Goal: Information Seeking & Learning: Check status

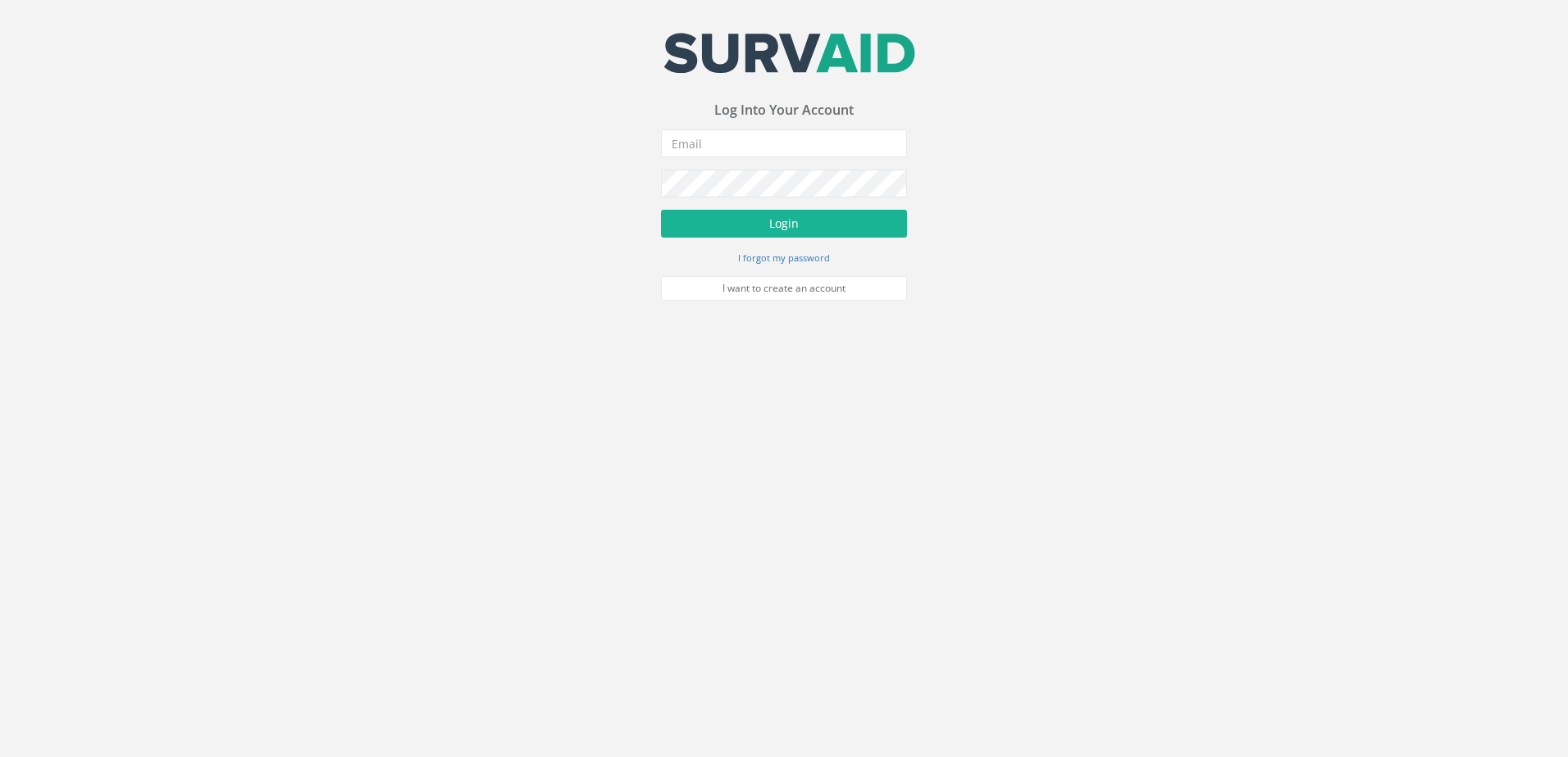
drag, startPoint x: 531, startPoint y: 326, endPoint x: 561, endPoint y: 304, distance: 37.2
click at [531, 326] on body "Your email address was sucessfully verified - please login below to continue Yo…" at bounding box center [784, 378] width 1568 height 757
click at [728, 143] on input "email" at bounding box center [784, 143] width 246 height 28
click at [991, 401] on body "Your email address was sucessfully verified - please login below to continue Yo…" at bounding box center [784, 378] width 1568 height 757
click at [755, 143] on input "email" at bounding box center [784, 143] width 246 height 28
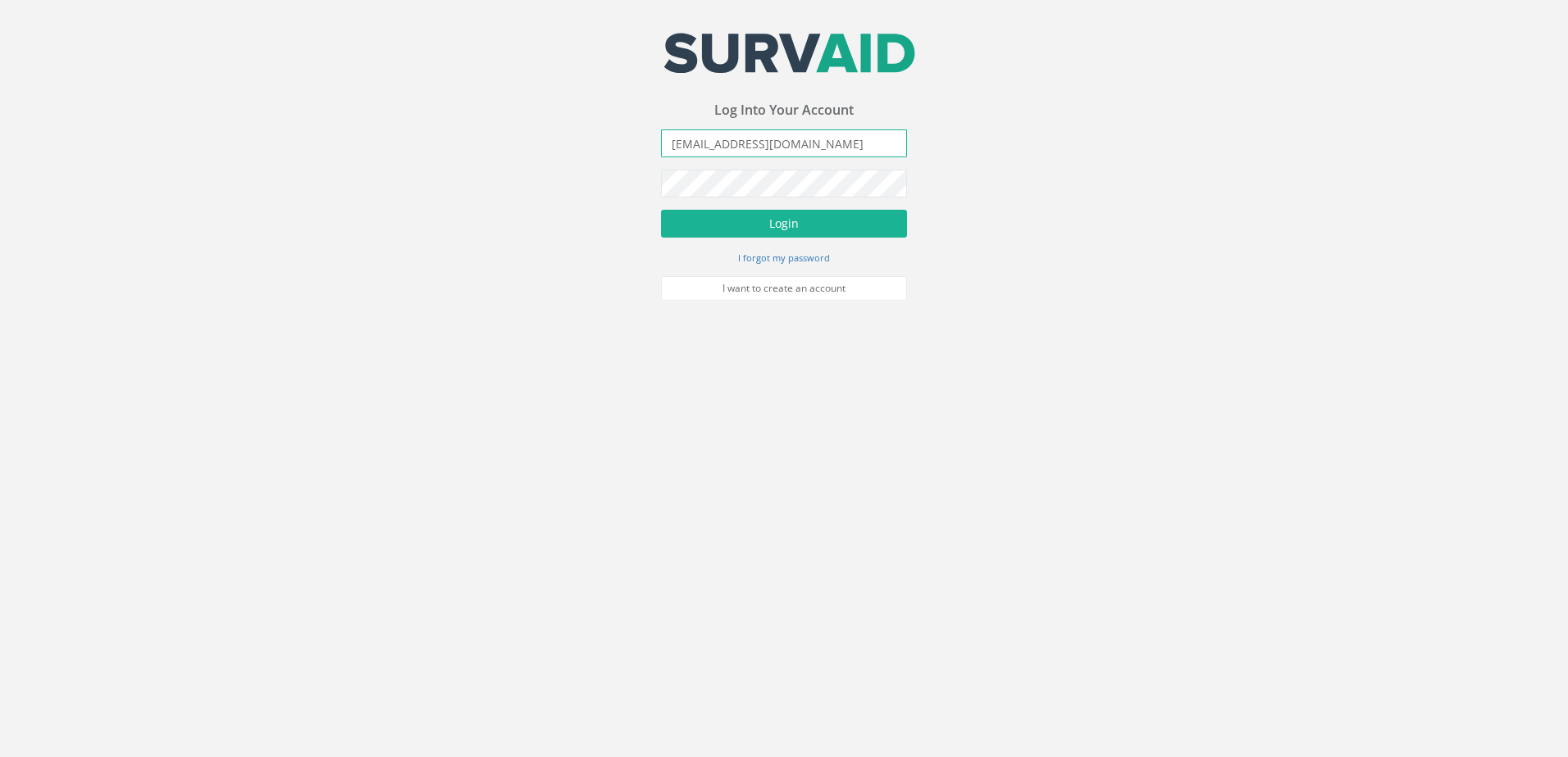
type input "[EMAIL_ADDRESS][DOMAIN_NAME]"
click at [790, 216] on button "Login" at bounding box center [784, 223] width 246 height 28
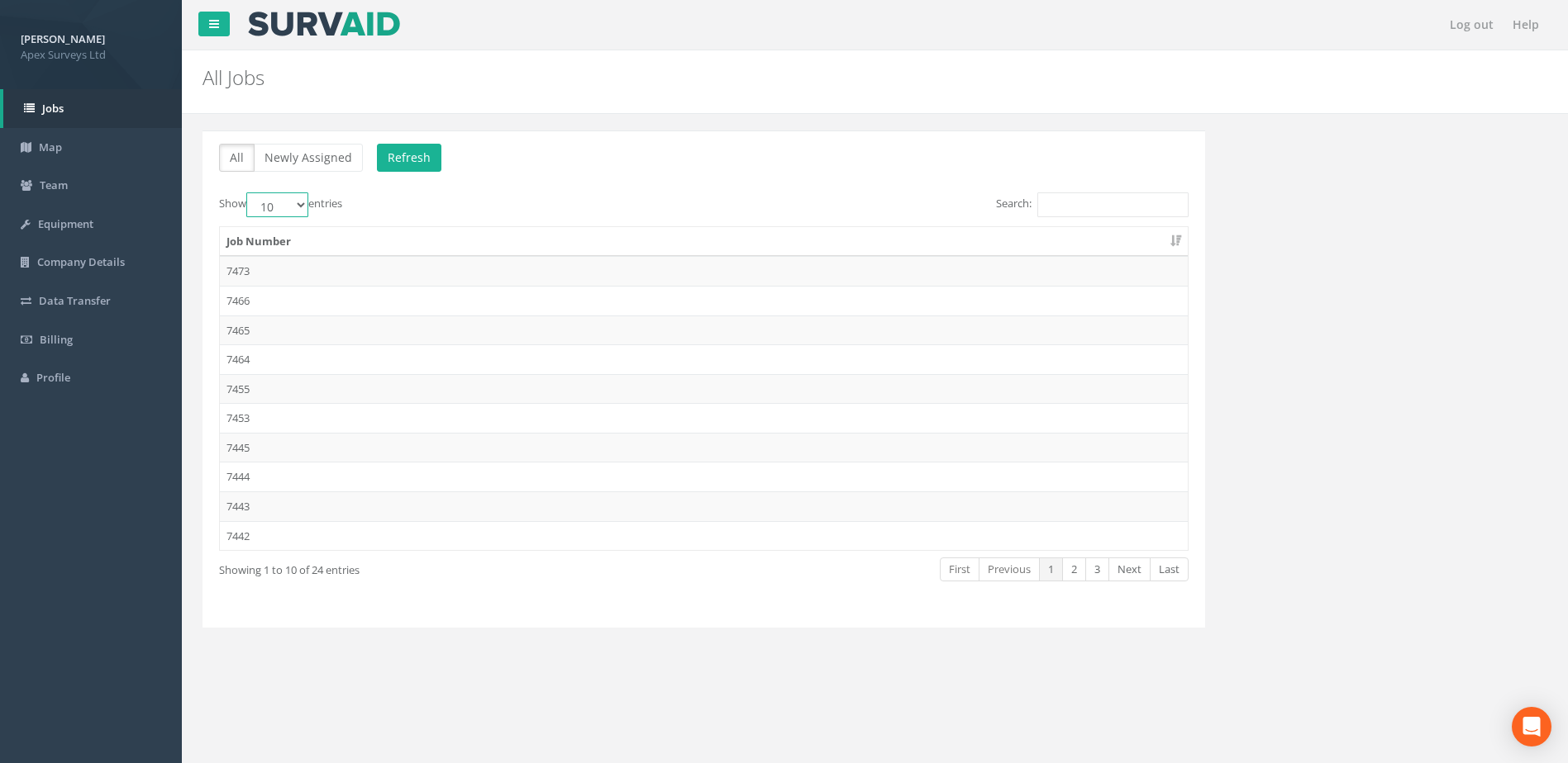
click at [298, 207] on select "10 25 50 100" at bounding box center [277, 205] width 62 height 25
select select "100"
click at [249, 193] on select "10 25 50 100" at bounding box center [277, 205] width 62 height 25
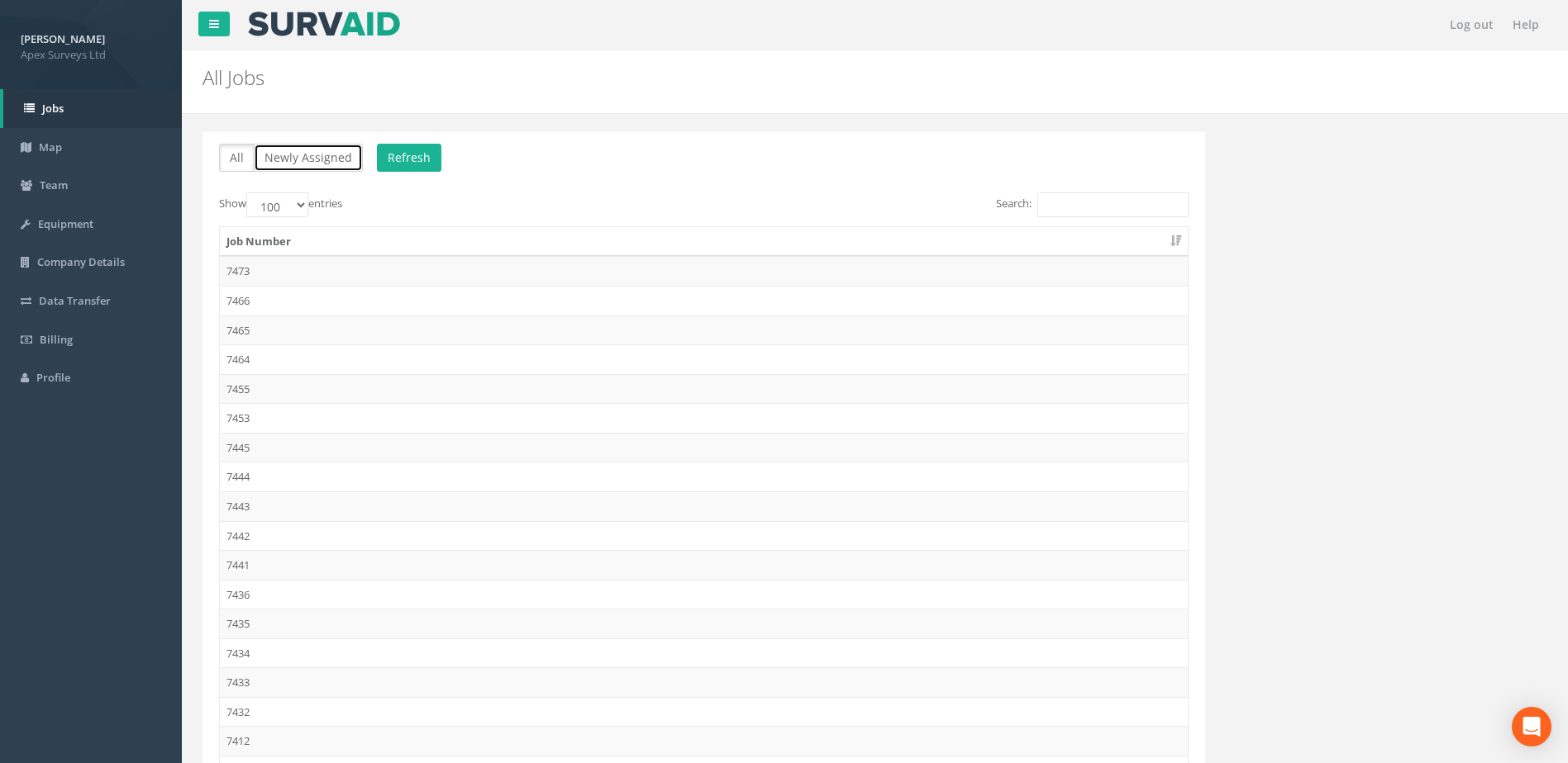
click at [286, 161] on button "Newly Assigned" at bounding box center [309, 158] width 109 height 28
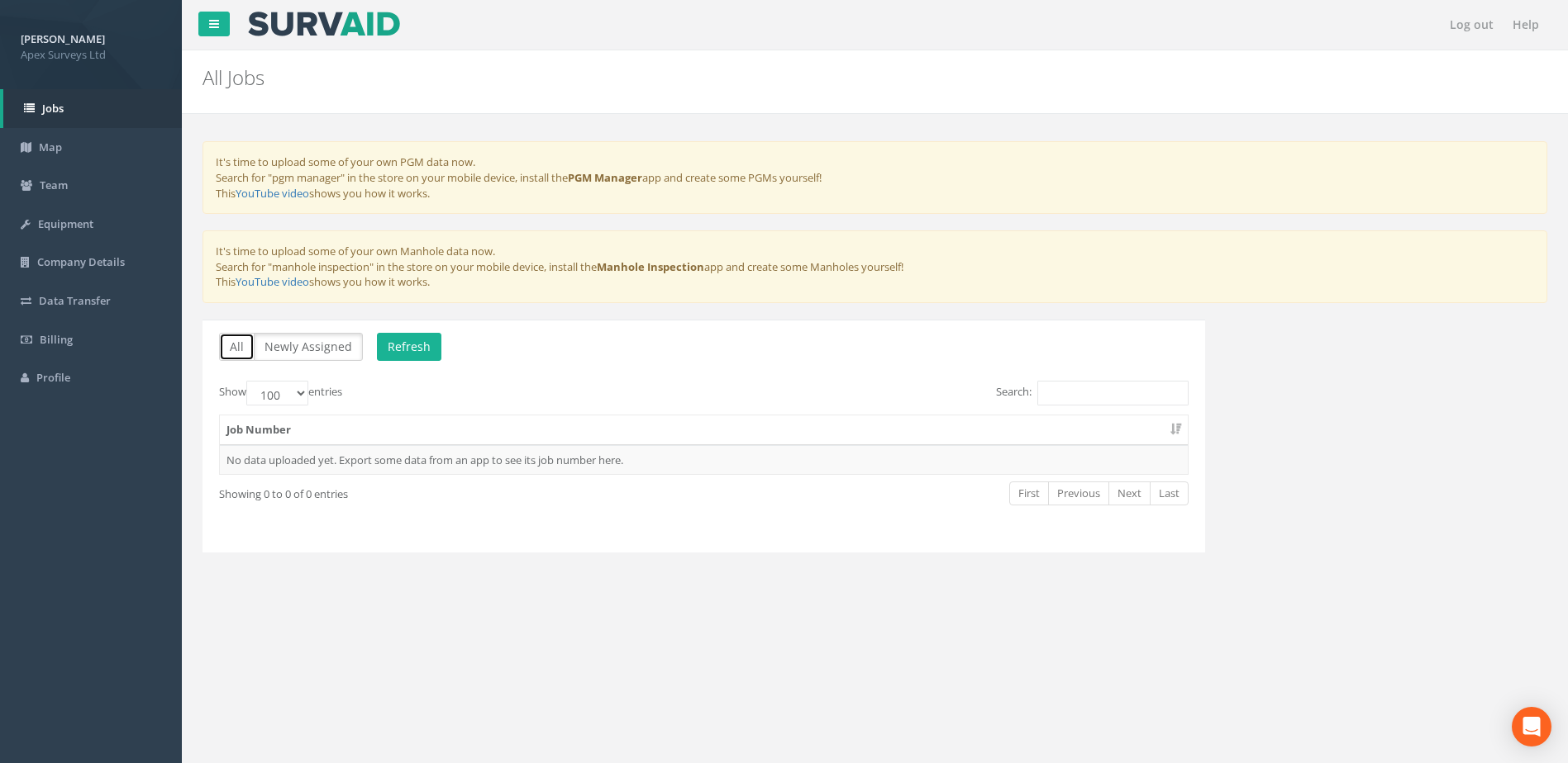
click at [239, 343] on button "All" at bounding box center [237, 347] width 36 height 28
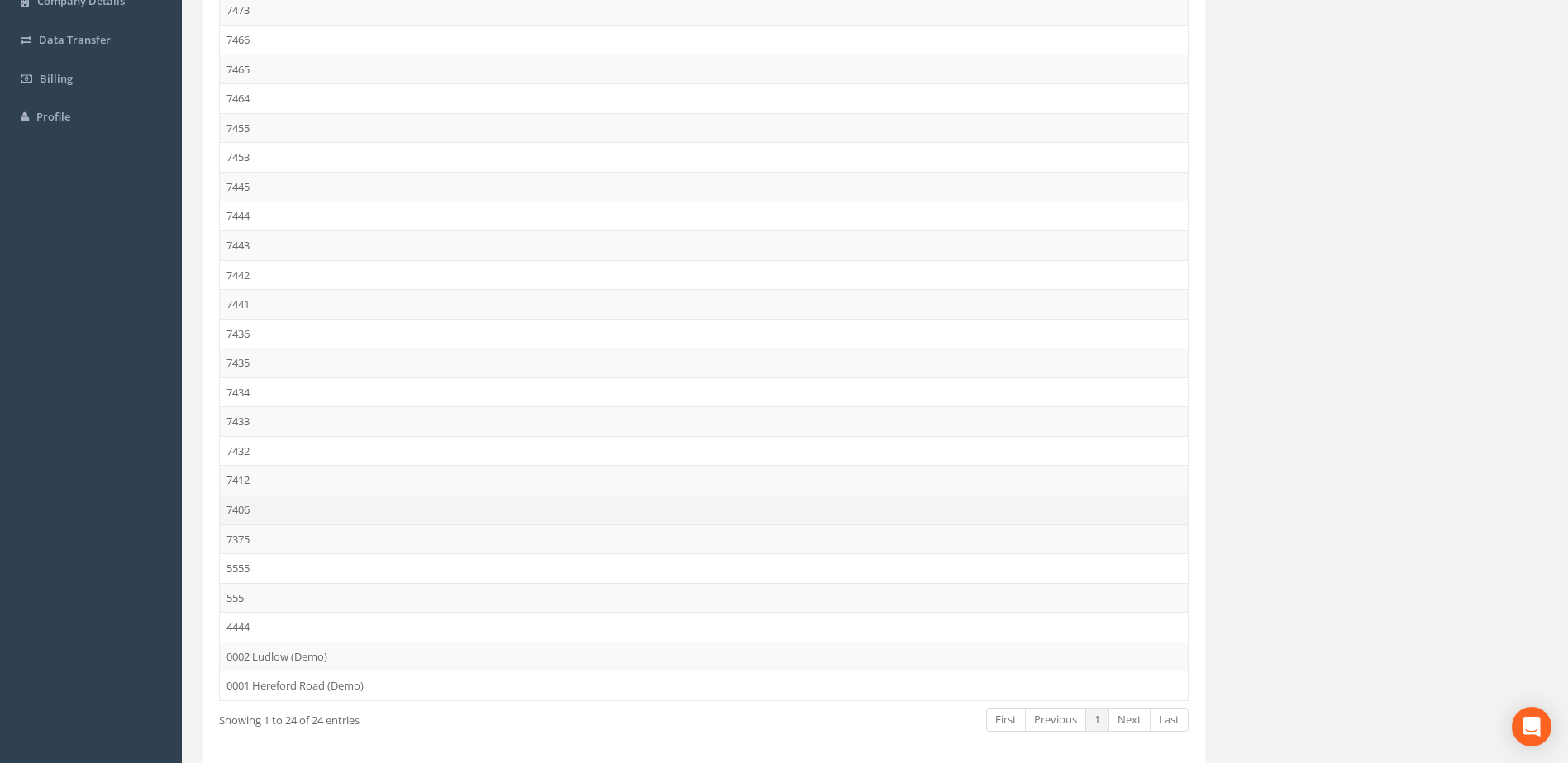
scroll to position [329, 0]
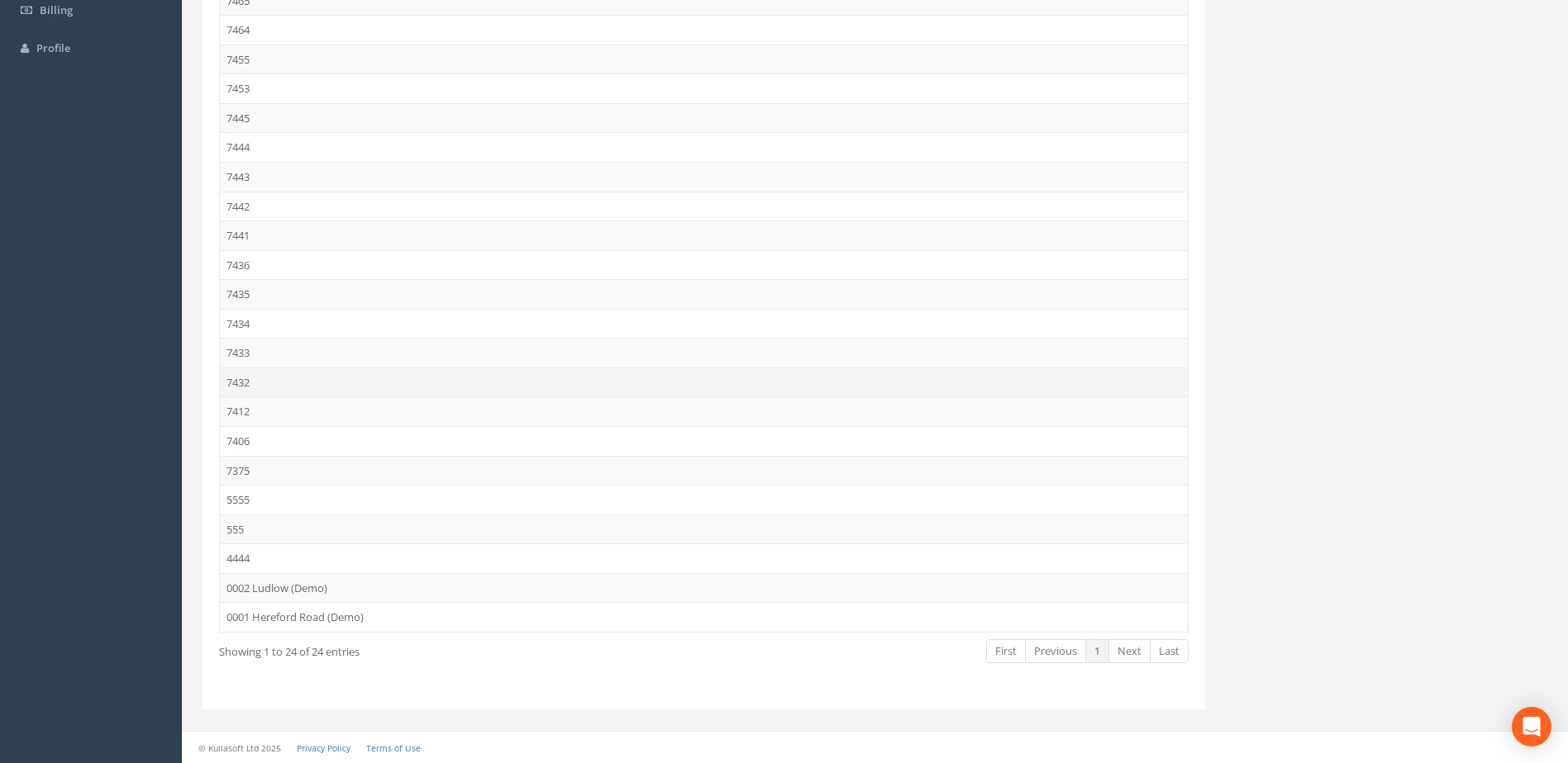
click at [264, 381] on td "7432" at bounding box center [704, 383] width 968 height 30
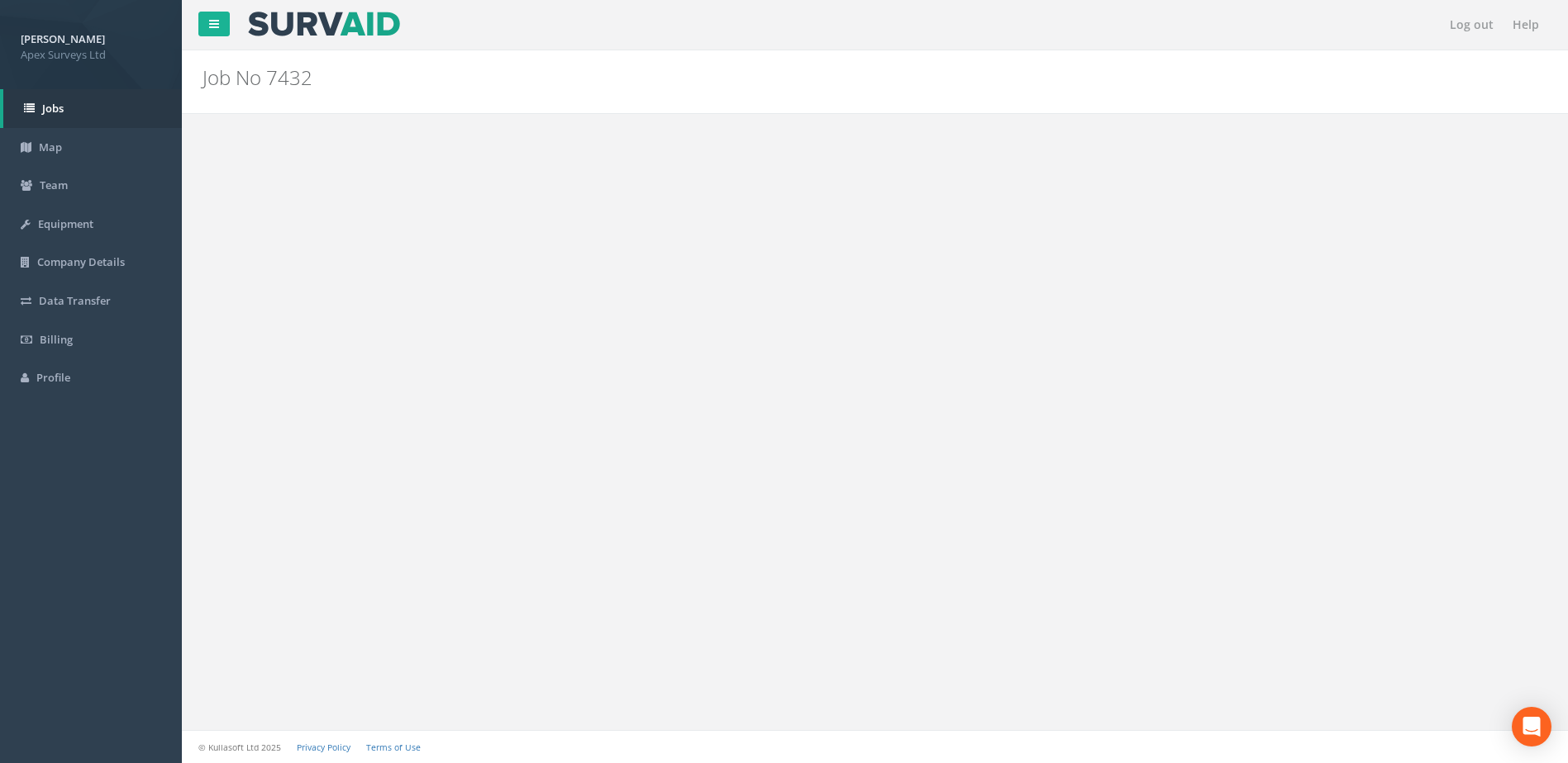
scroll to position [0, 0]
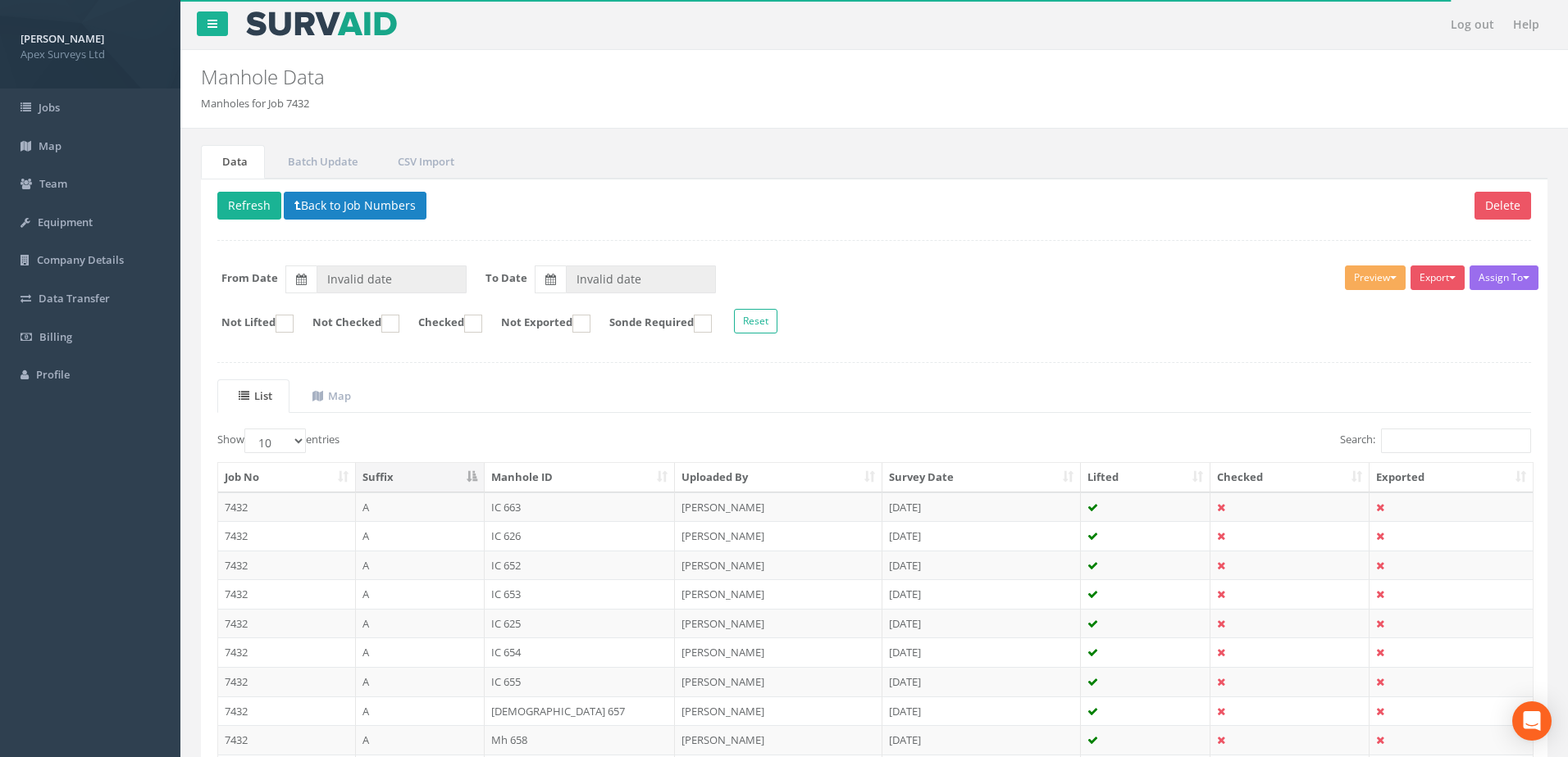
type input "[DATE]"
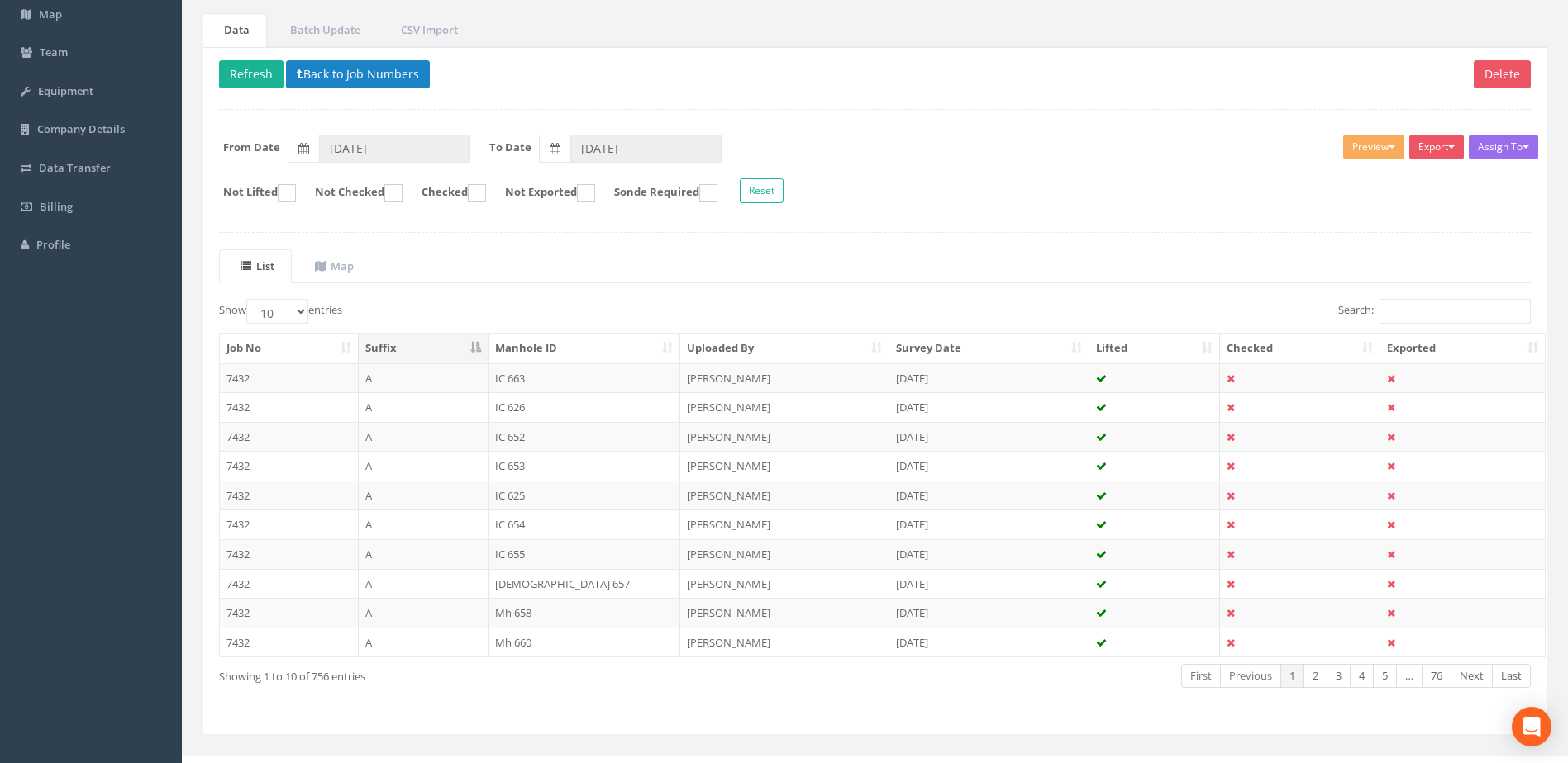
scroll to position [158, 0]
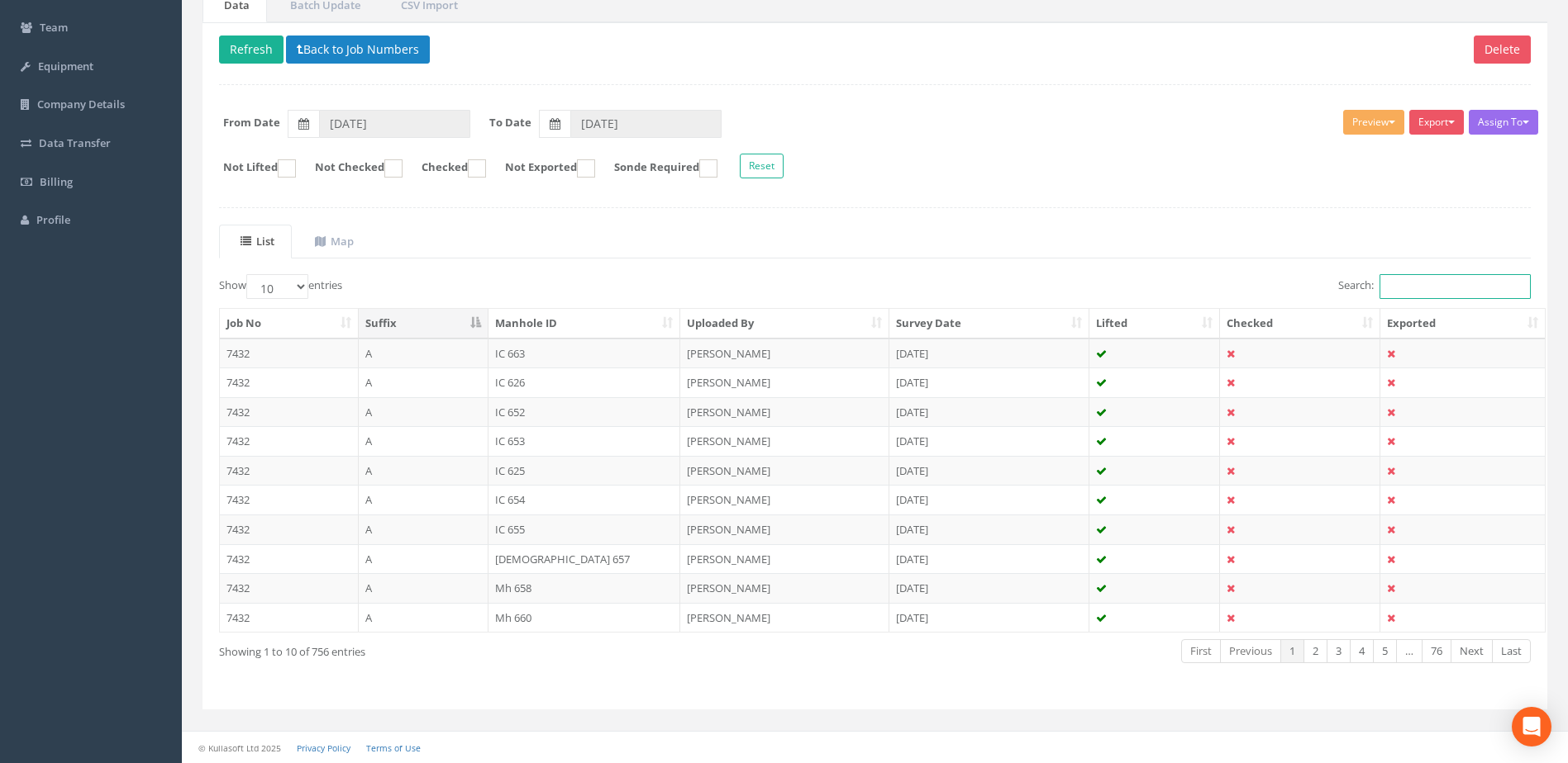
click at [1412, 288] on input "Search:" at bounding box center [1455, 286] width 152 height 25
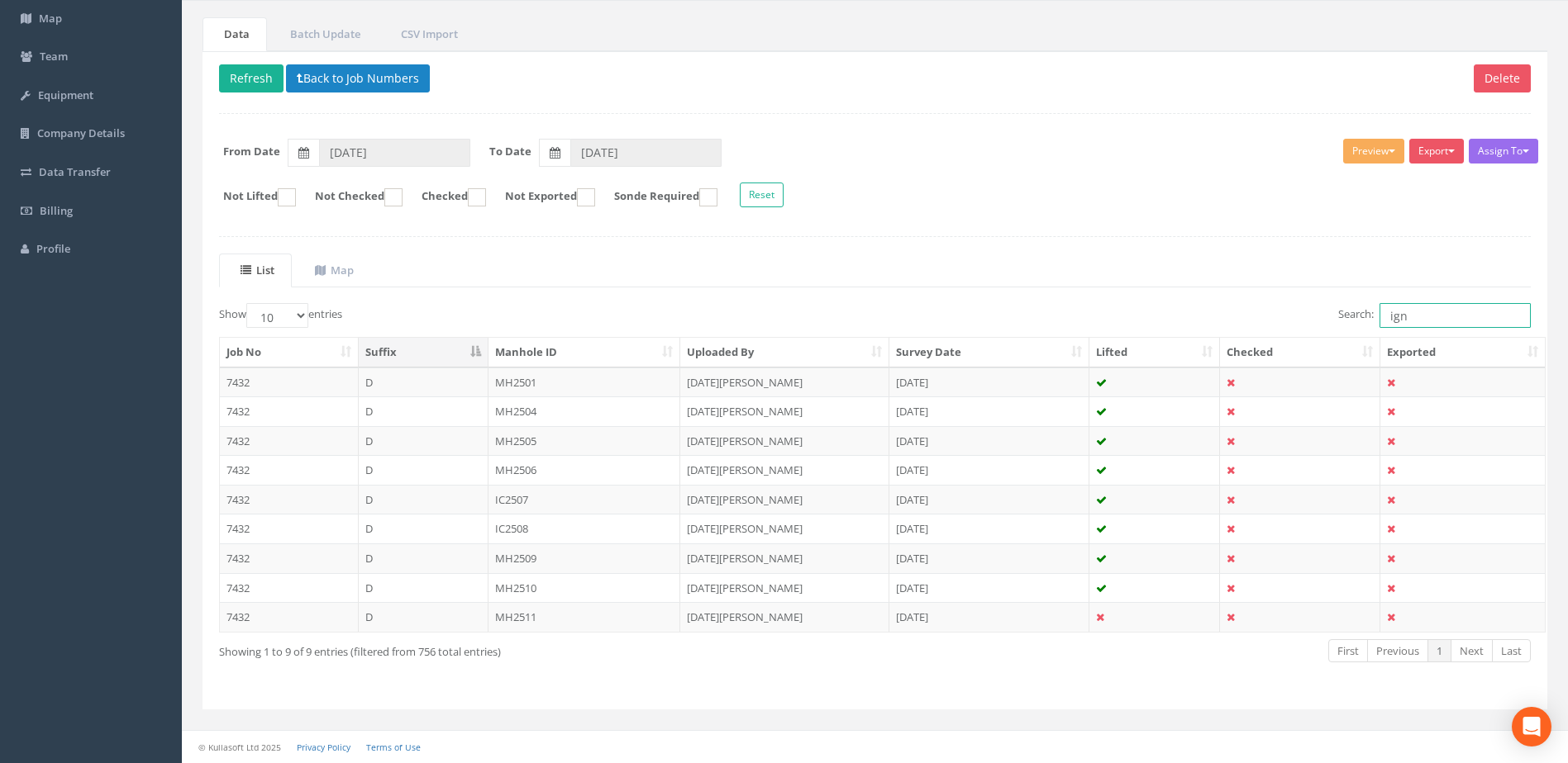
type input "ign"
click at [369, 651] on div "Showing 1 to 9 of 9 entries (filtered from 756 total entries)" at bounding box center [485, 648] width 532 height 22
drag, startPoint x: 369, startPoint y: 651, endPoint x: 507, endPoint y: 657, distance: 138.1
click at [507, 657] on div "Showing 1 to 9 of 9 entries (filtered from 756 total entries)" at bounding box center [485, 648] width 532 height 22
drag, startPoint x: 507, startPoint y: 657, endPoint x: 497, endPoint y: 657, distance: 10.0
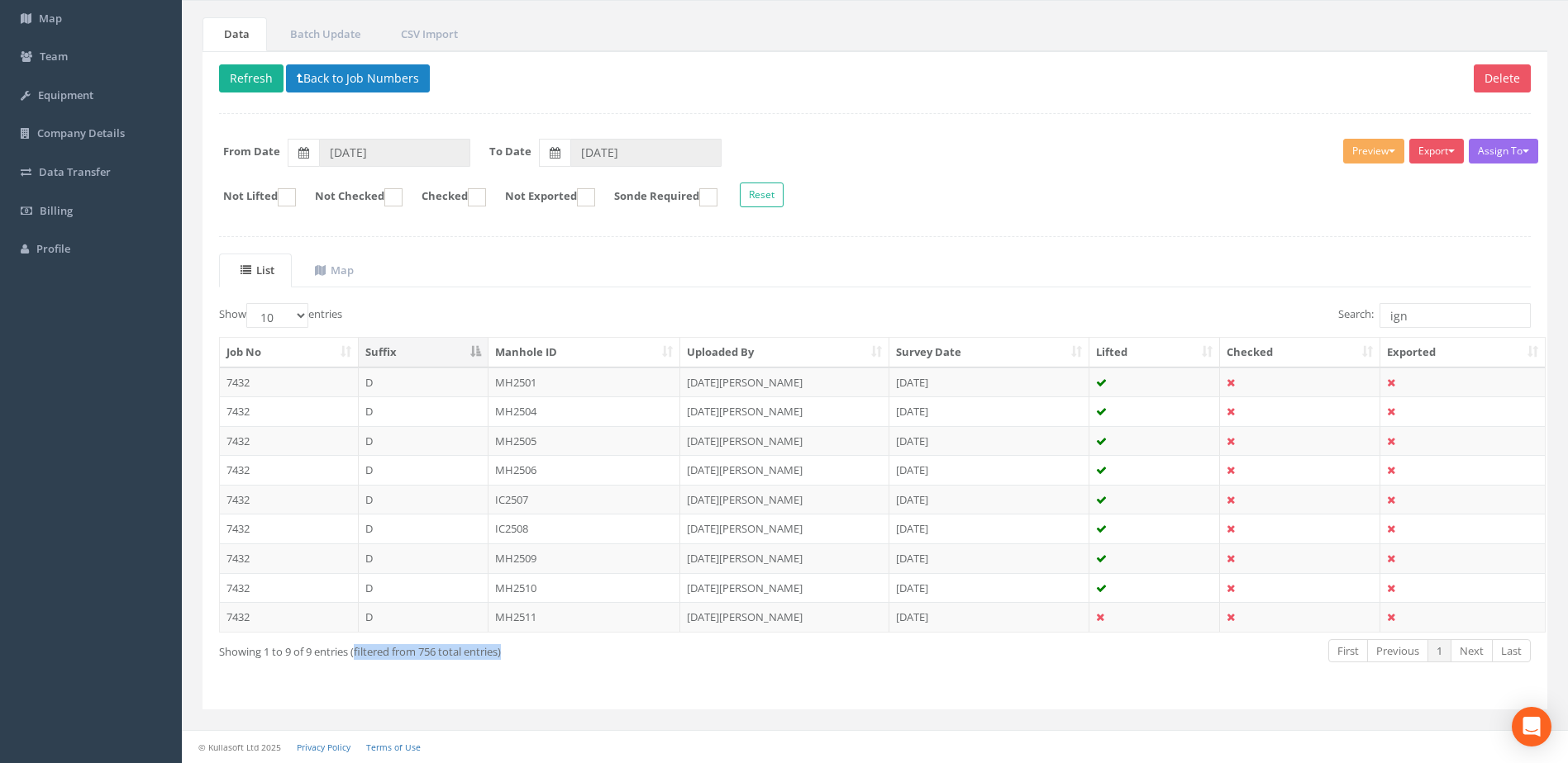
click at [497, 657] on div "Showing 1 to 9 of 9 entries (filtered from 756 total entries)" at bounding box center [485, 648] width 532 height 22
drag, startPoint x: 508, startPoint y: 652, endPoint x: 345, endPoint y: 649, distance: 163.0
click at [345, 649] on div "Showing 1 to 9 of 9 entries (filtered from 756 total entries)" at bounding box center [485, 648] width 532 height 22
click at [340, 651] on div "Showing 1 to 9 of 9 entries (filtered from 756 total entries)" at bounding box center [485, 648] width 532 height 22
drag, startPoint x: 337, startPoint y: 655, endPoint x: 570, endPoint y: 661, distance: 233.1
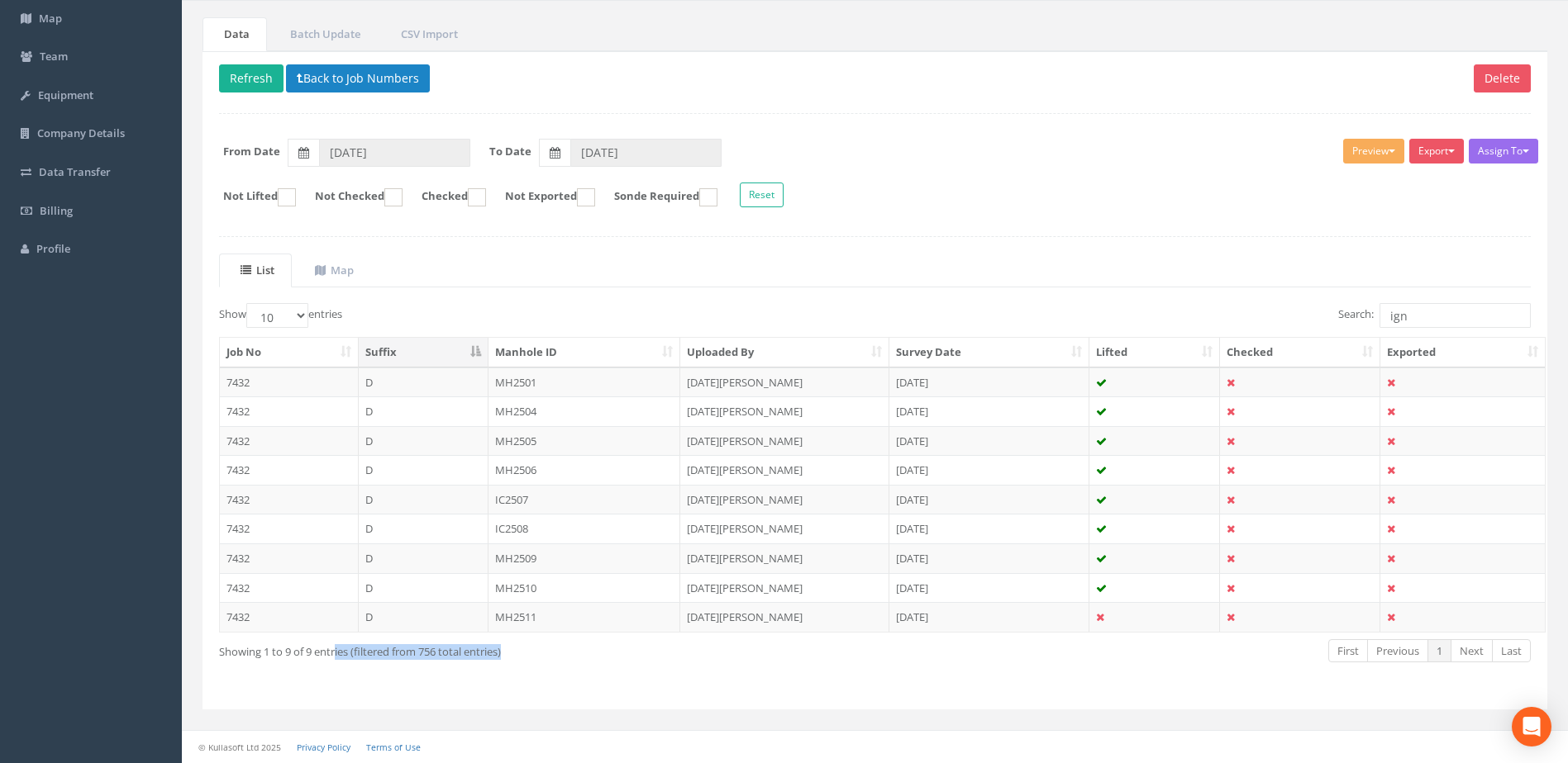
click at [570, 661] on div "Showing 1 to 9 of 9 entries (filtered from 756 total entries) First Previous 1 …" at bounding box center [875, 653] width 1337 height 31
drag, startPoint x: 570, startPoint y: 661, endPoint x: 396, endPoint y: 653, distance: 174.2
click at [396, 653] on div "Showing 1 to 9 of 9 entries (filtered from 756 total entries) First Previous 1 …" at bounding box center [875, 653] width 1337 height 31
click at [396, 653] on div "Showing 1 to 9 of 9 entries (filtered from 756 total entries)" at bounding box center [485, 648] width 532 height 22
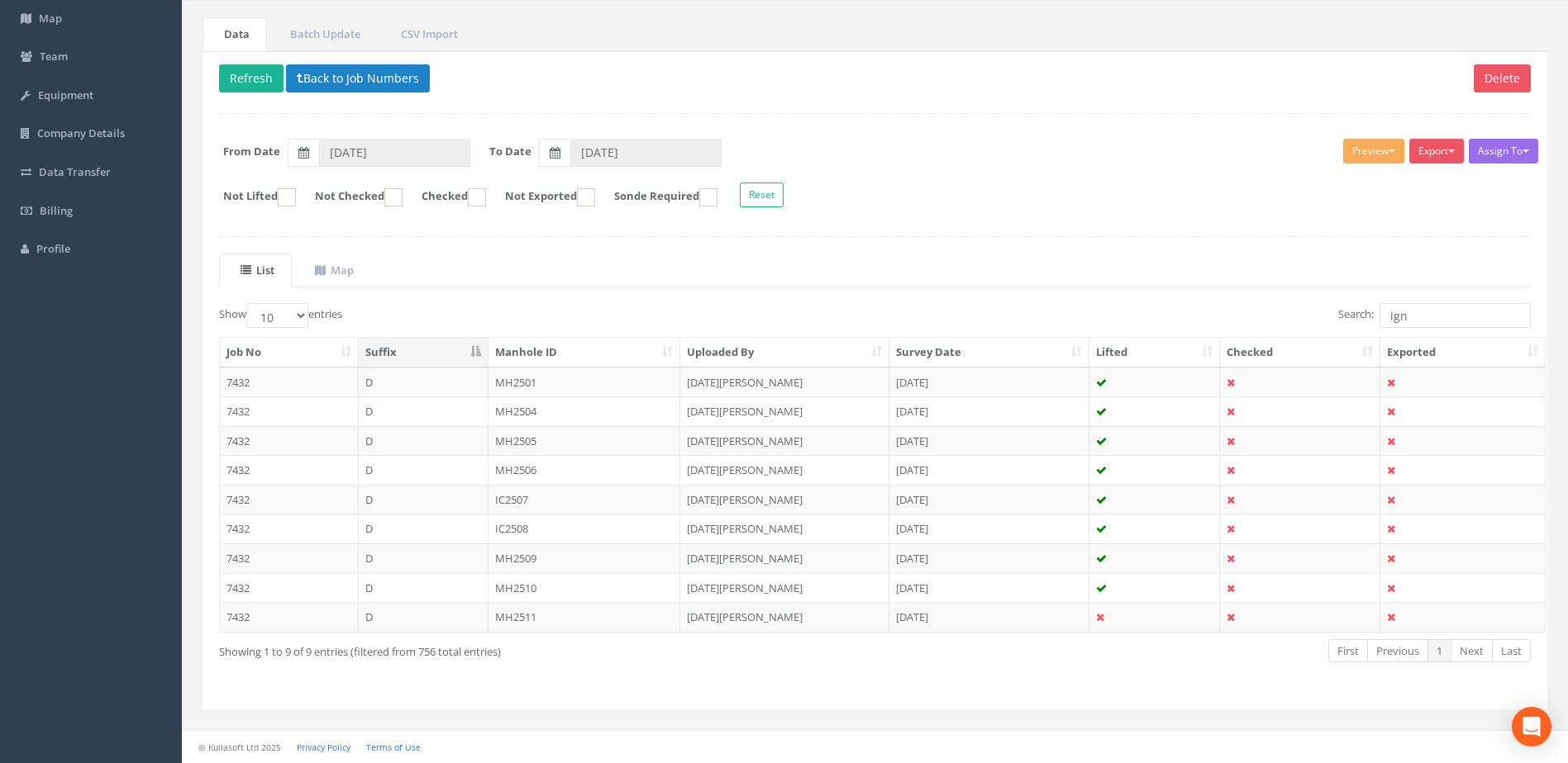
click at [479, 652] on div "Showing 1 to 9 of 9 entries (filtered from 756 total entries)" at bounding box center [485, 648] width 532 height 22
click at [441, 612] on td "D" at bounding box center [423, 618] width 130 height 30
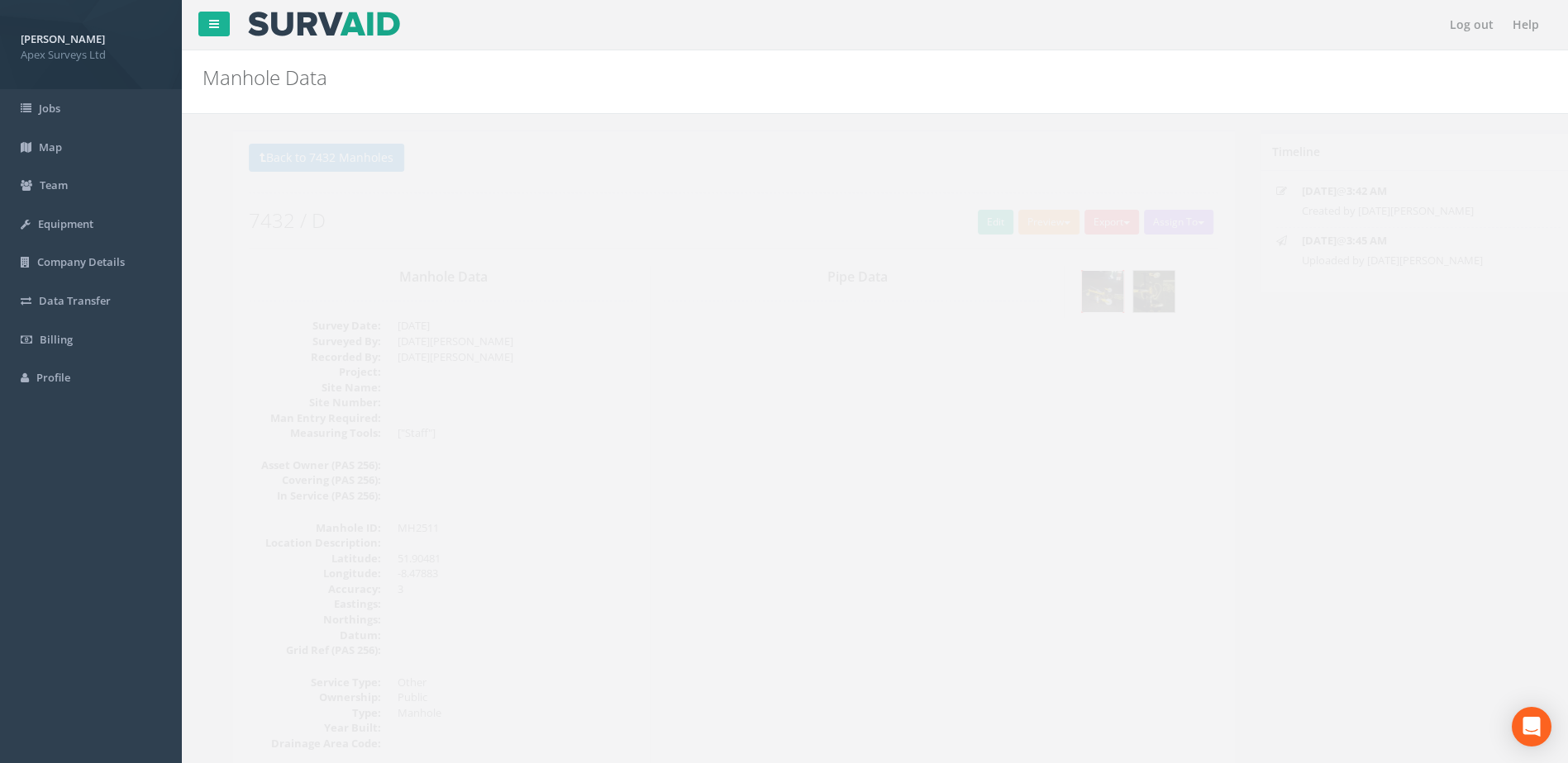
click at [1070, 298] on img at bounding box center [1073, 291] width 41 height 41
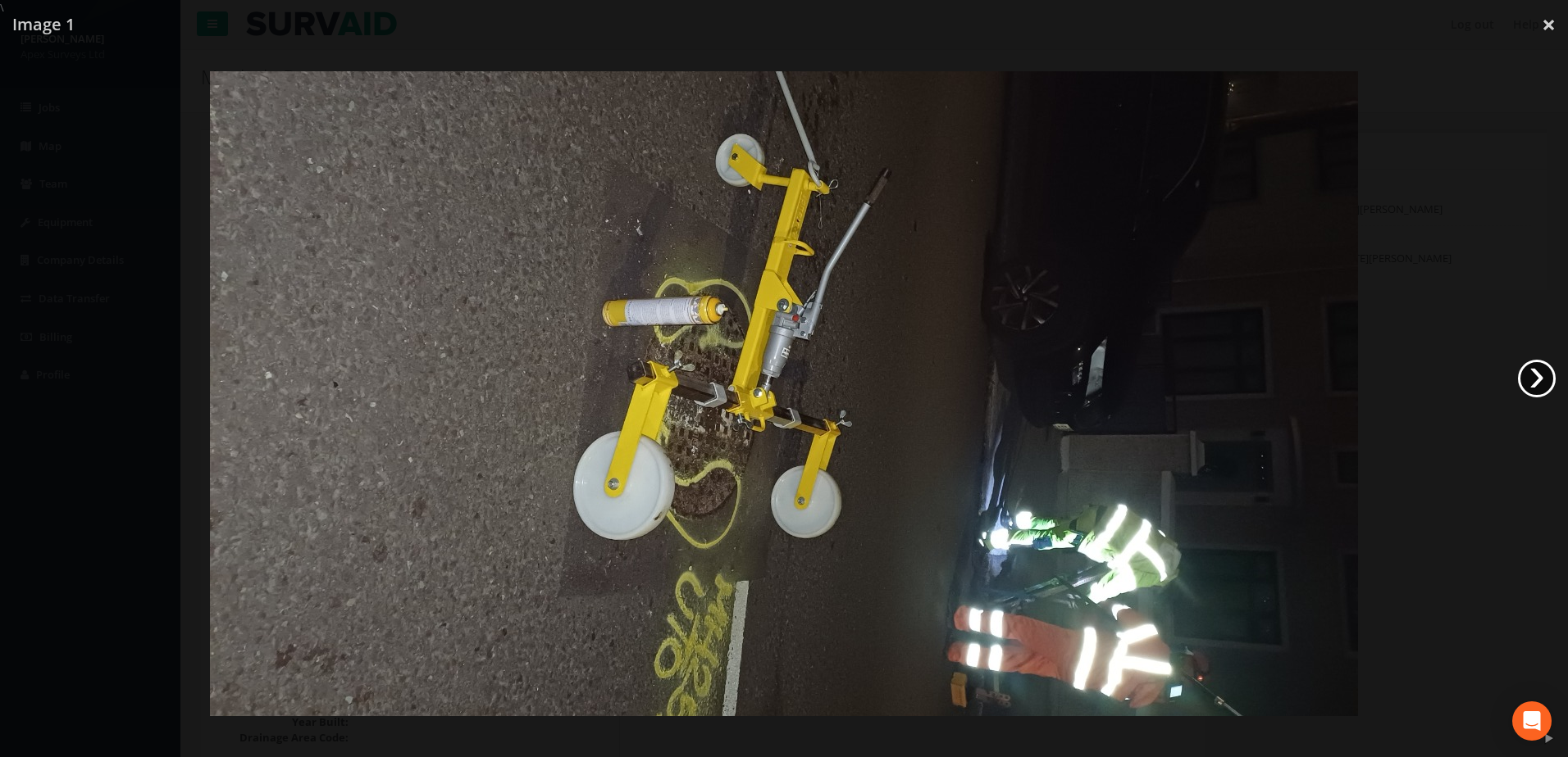
click at [1531, 376] on link "›" at bounding box center [1537, 378] width 37 height 37
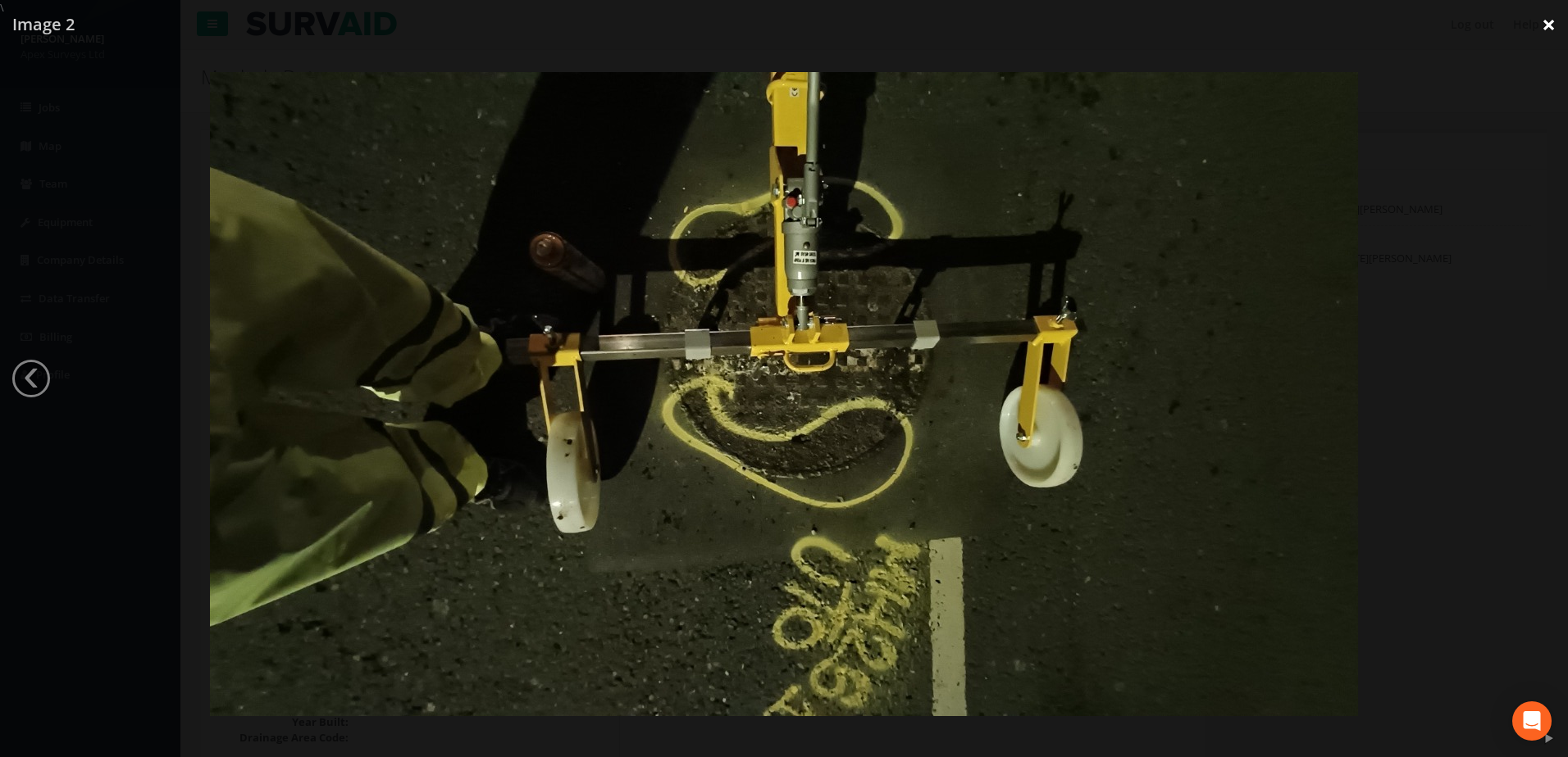
click at [1546, 23] on link "×" at bounding box center [1549, 24] width 38 height 50
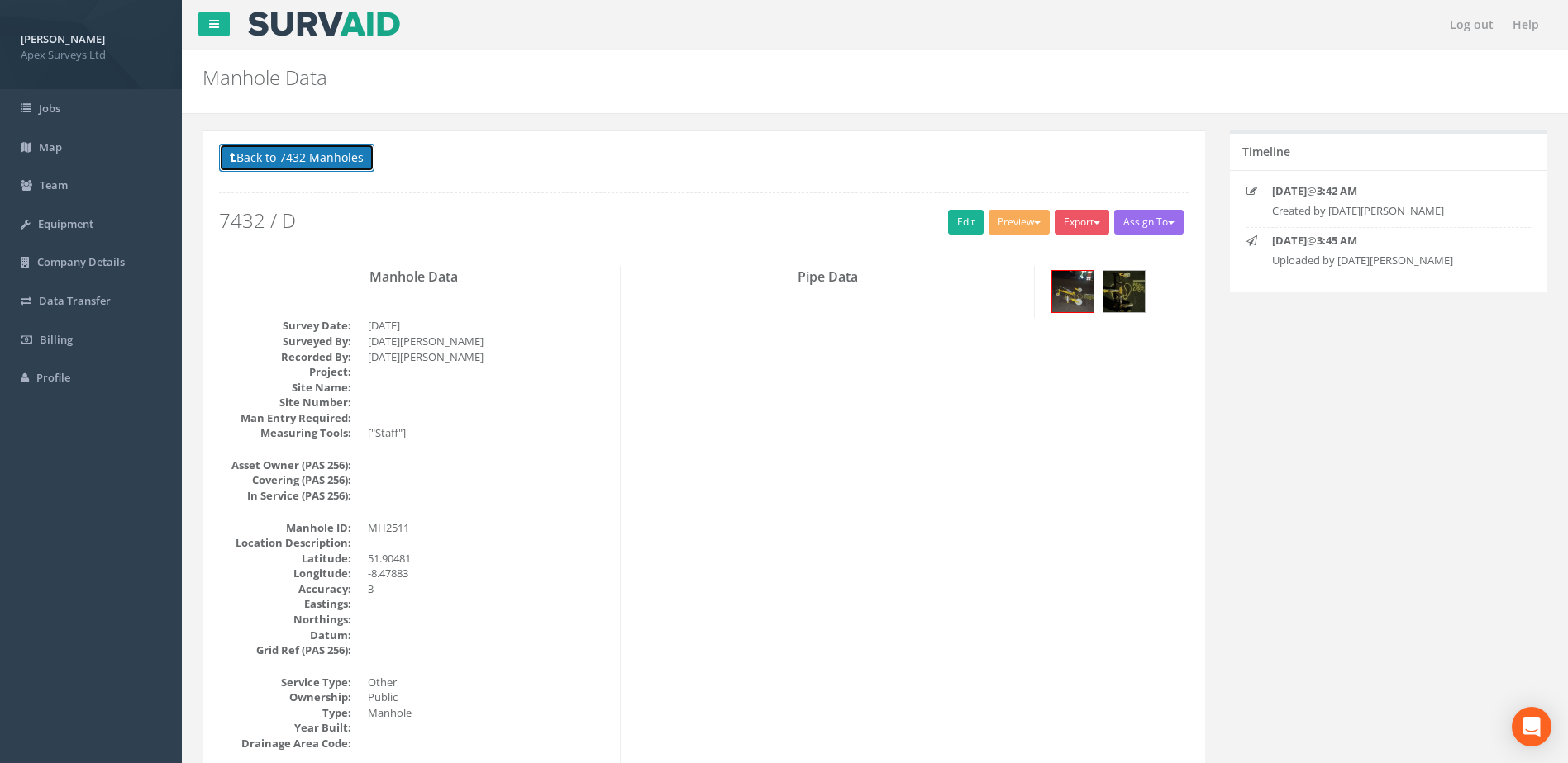
click at [318, 165] on button "Back to 7432 Manholes" at bounding box center [296, 158] width 155 height 28
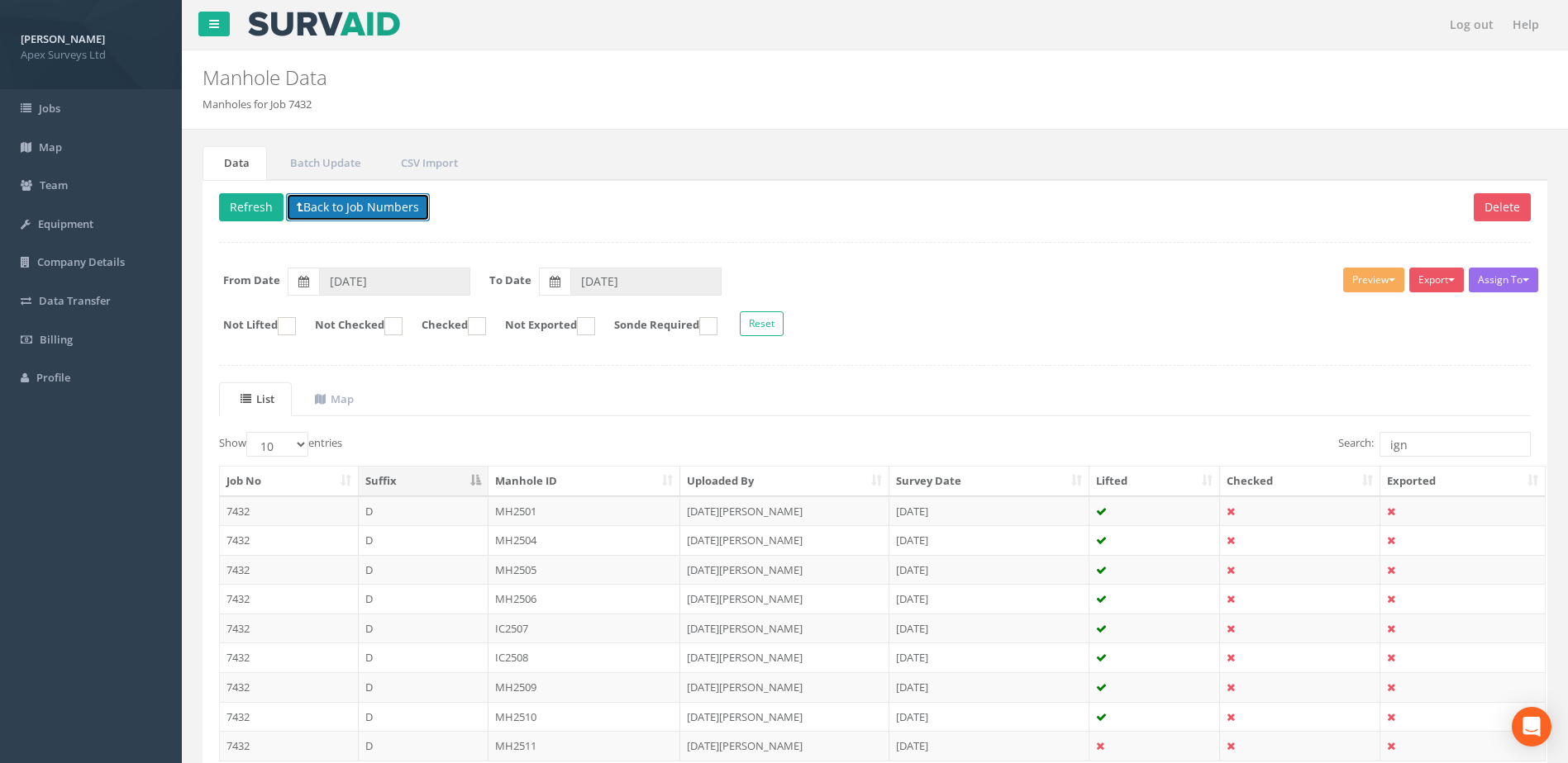
click at [318, 208] on button "Back to Job Numbers" at bounding box center [358, 208] width 144 height 28
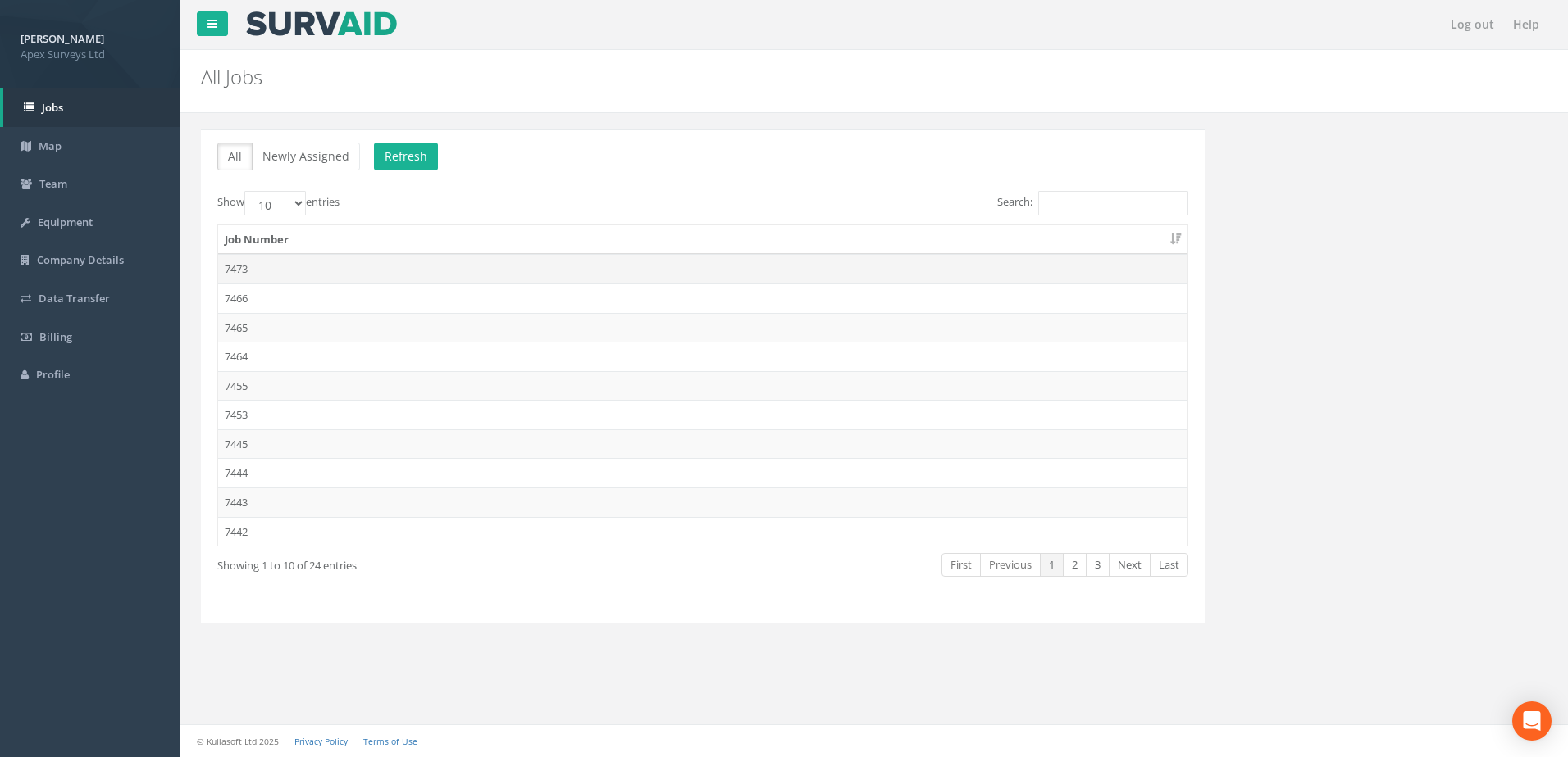
click at [266, 274] on td "7473" at bounding box center [703, 269] width 970 height 30
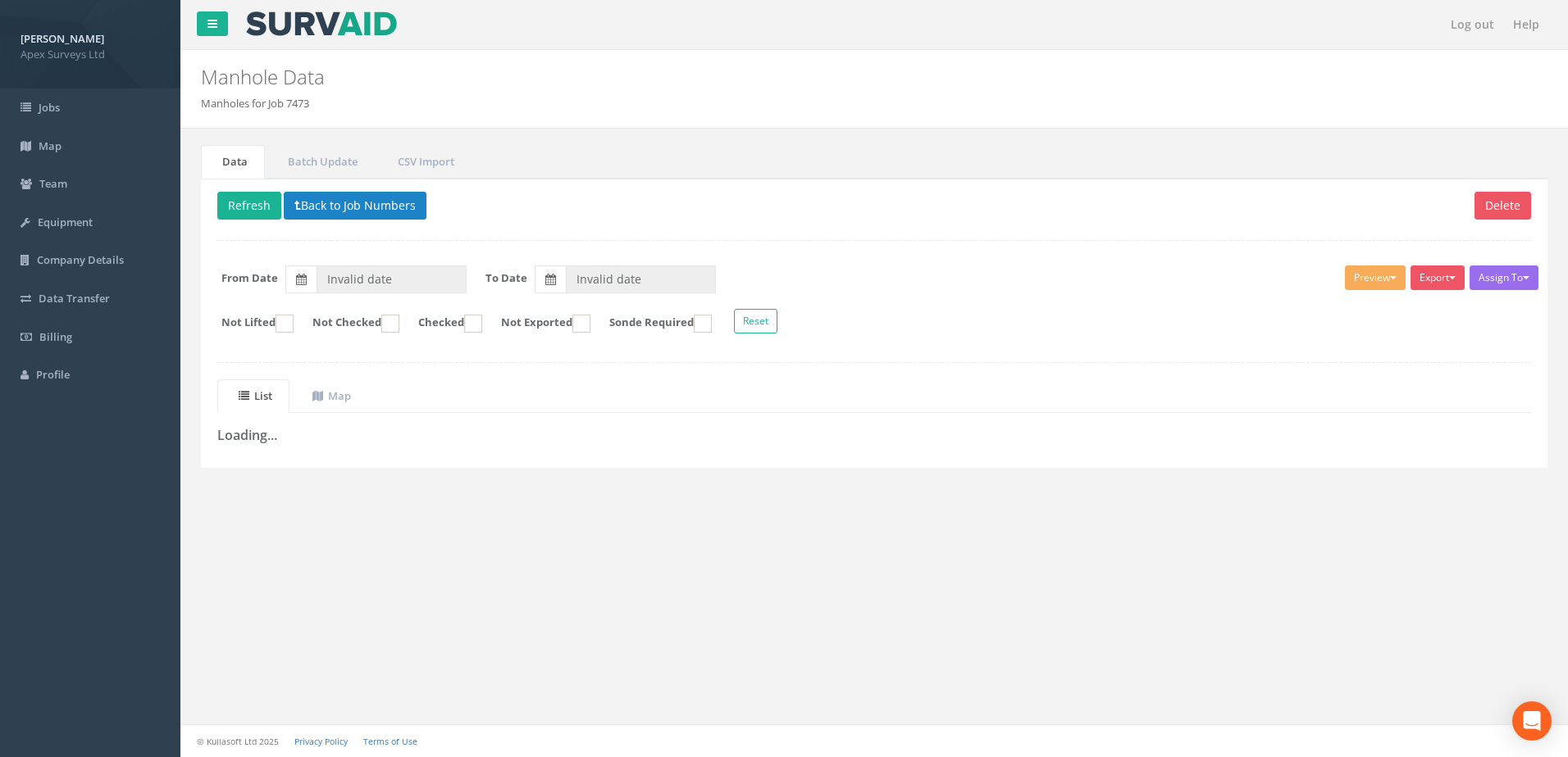
drag, startPoint x: 698, startPoint y: 521, endPoint x: 487, endPoint y: 397, distance: 244.7
click at [698, 521] on div "Log out Help Manhole Data Manholes for Job 7473 × There was an error fetching t…" at bounding box center [874, 378] width 1388 height 757
click at [238, 207] on button "Refresh" at bounding box center [250, 206] width 64 height 28
click at [325, 517] on div "Data Batch Update CSV Import Delete Loading Back to Job Numbers Assign To No Co…" at bounding box center [875, 325] width 1364 height 393
click at [250, 201] on button "Loading" at bounding box center [256, 206] width 77 height 28
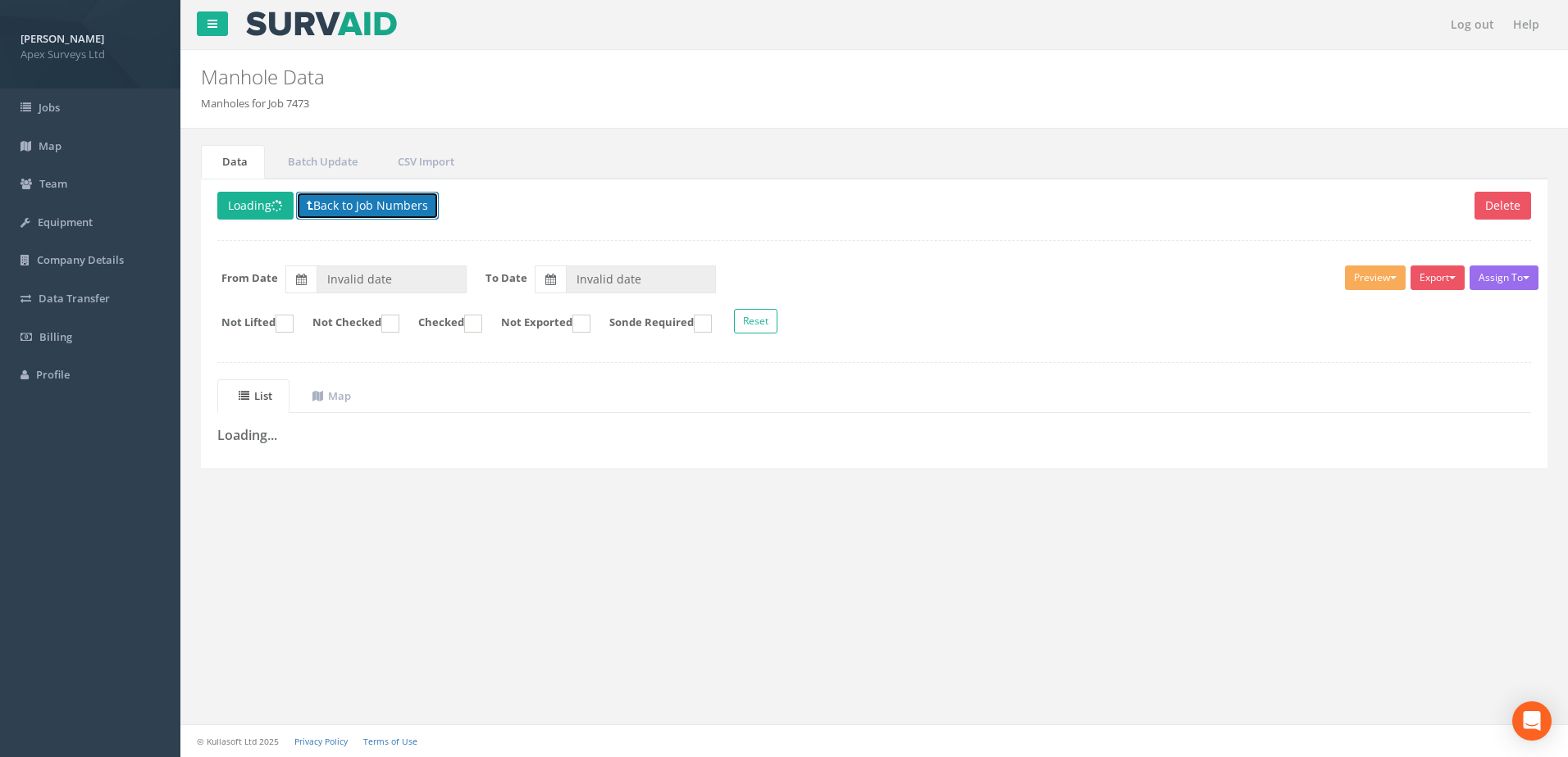
click at [360, 208] on button "Back to Job Numbers" at bounding box center [367, 206] width 143 height 28
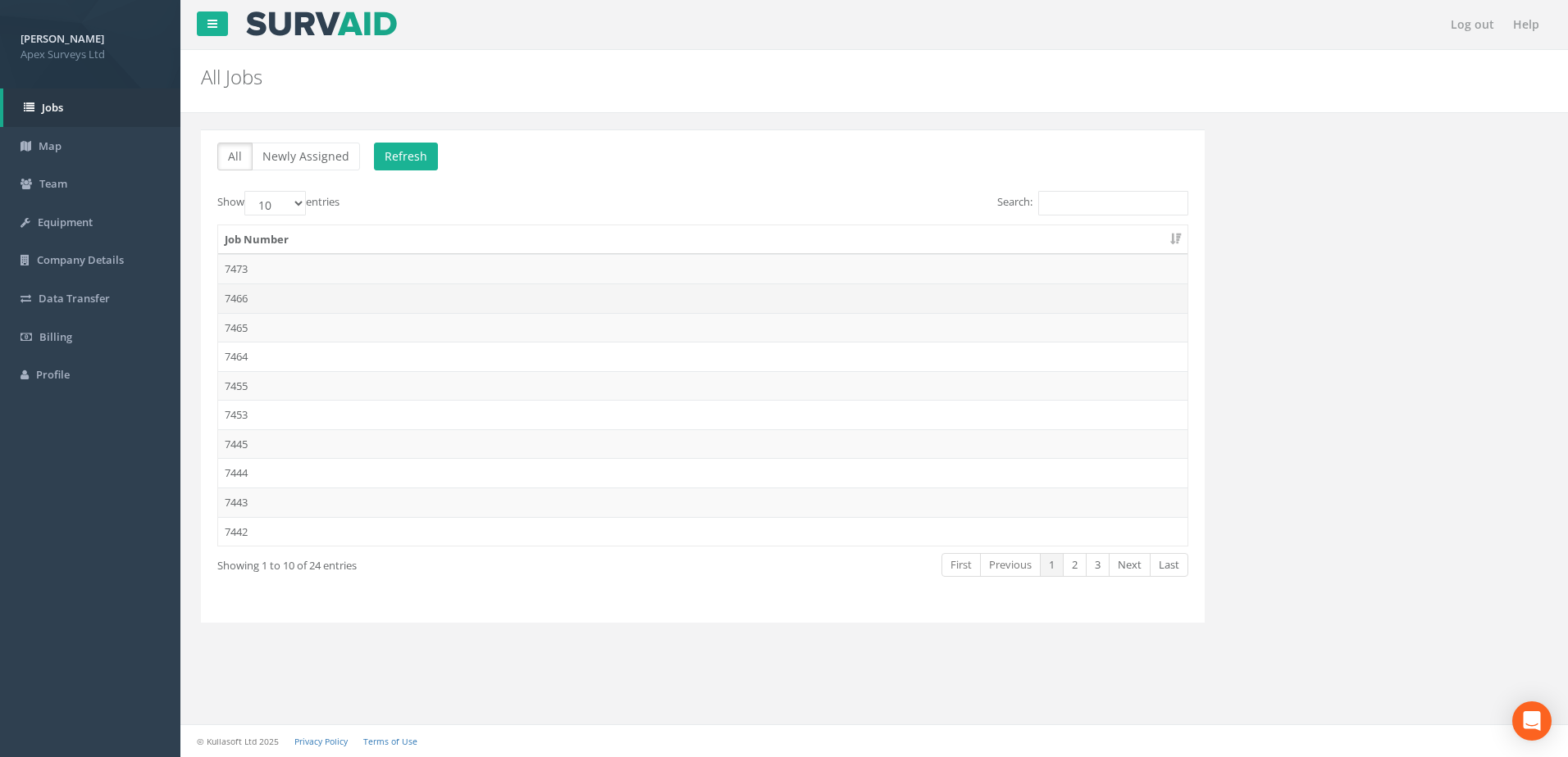
click at [261, 294] on td "7466" at bounding box center [703, 298] width 970 height 30
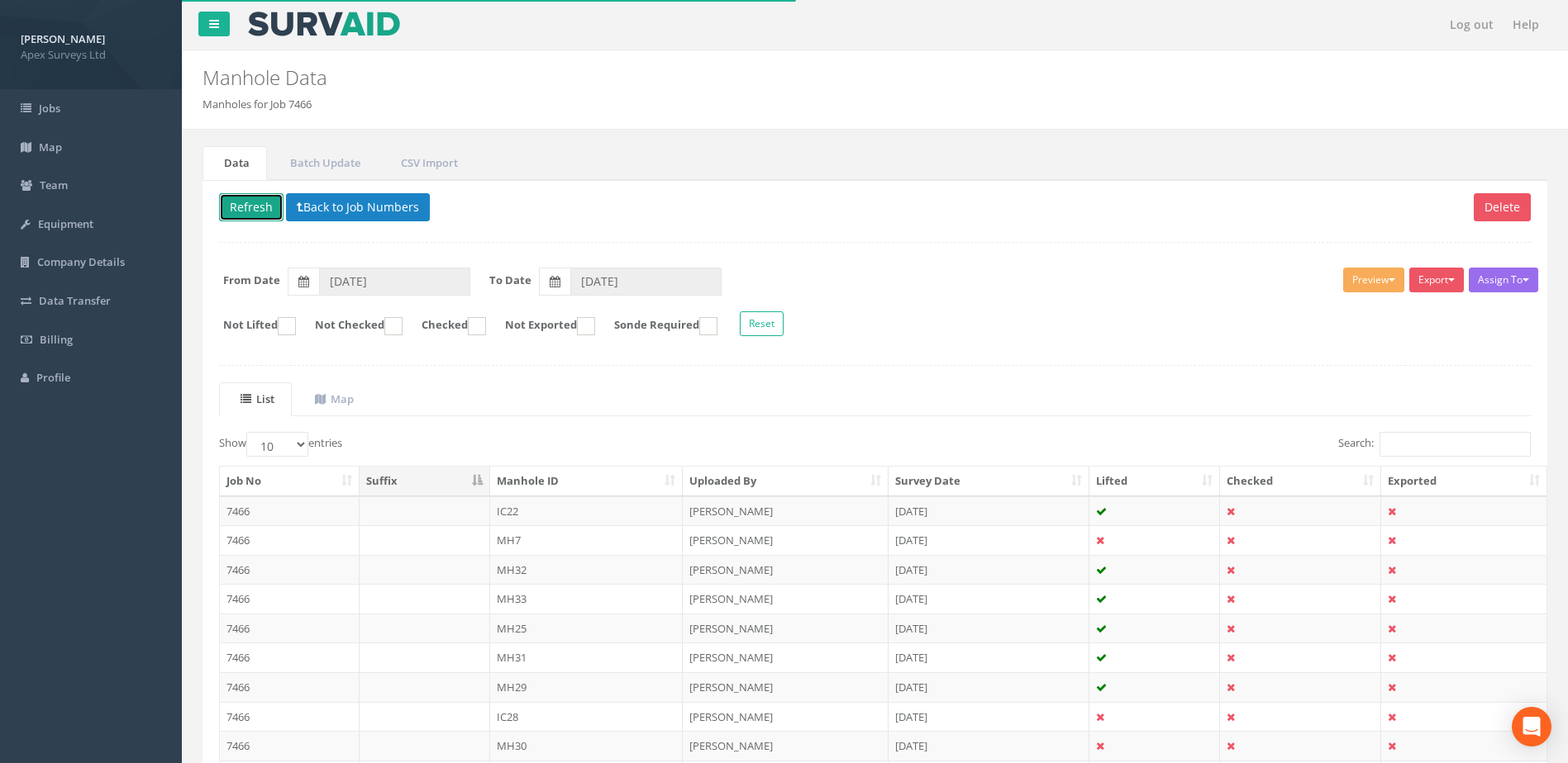
click at [260, 201] on button "Refresh" at bounding box center [252, 208] width 65 height 28
click at [333, 202] on button "Back to Job Numbers" at bounding box center [358, 208] width 144 height 28
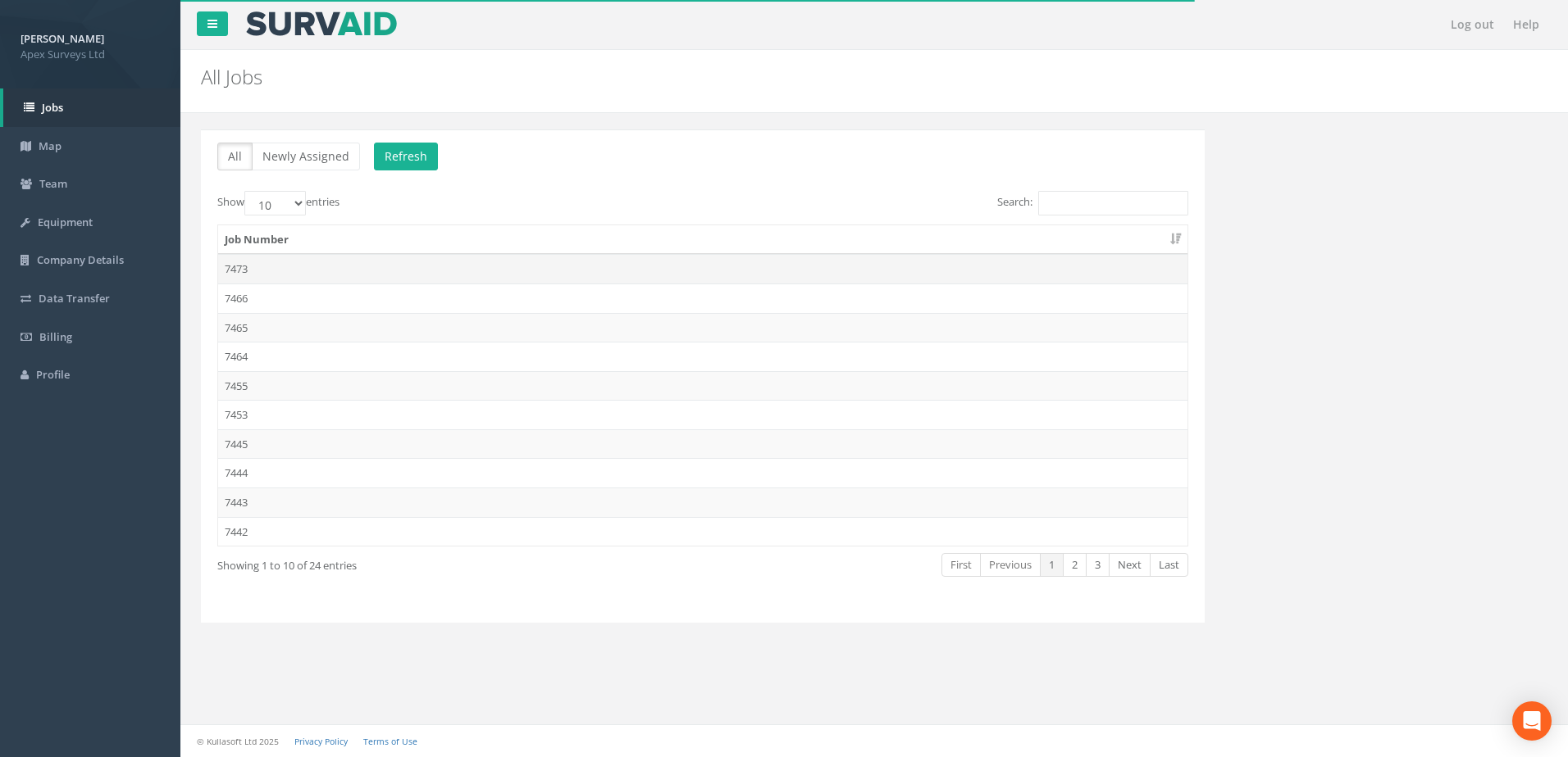
click at [264, 271] on td "7473" at bounding box center [703, 269] width 970 height 30
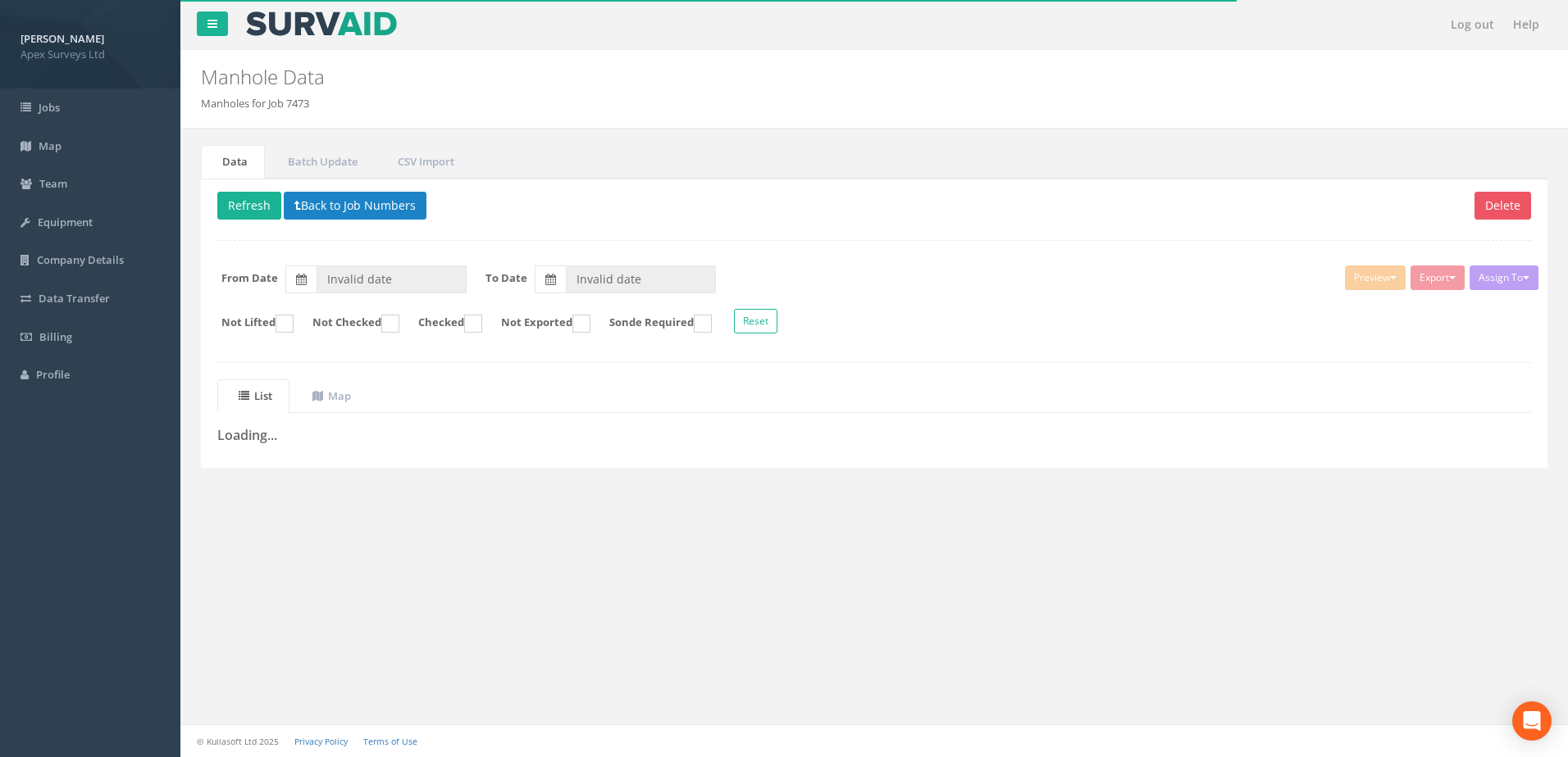
type input "[DATE]"
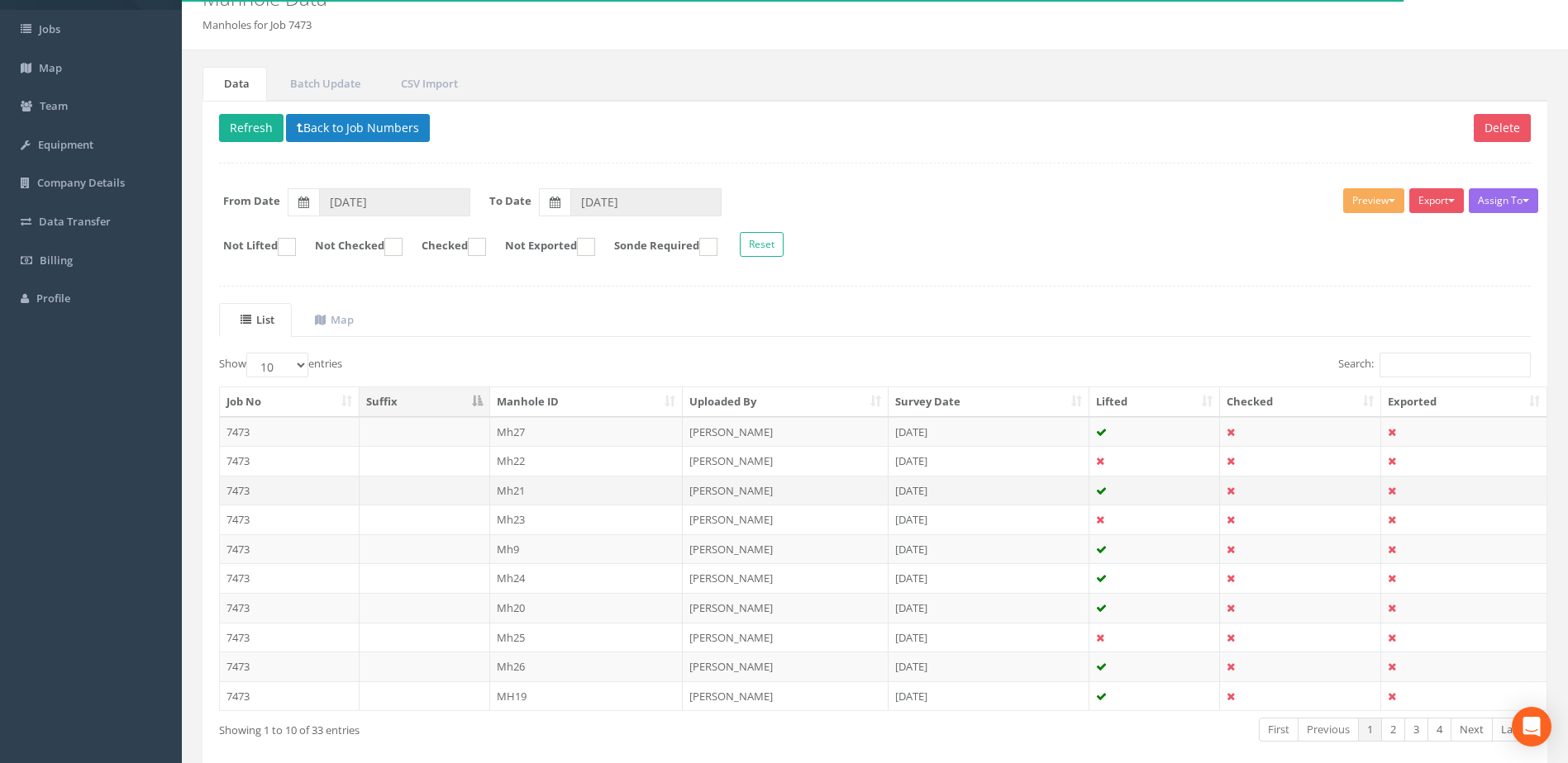
scroll to position [158, 0]
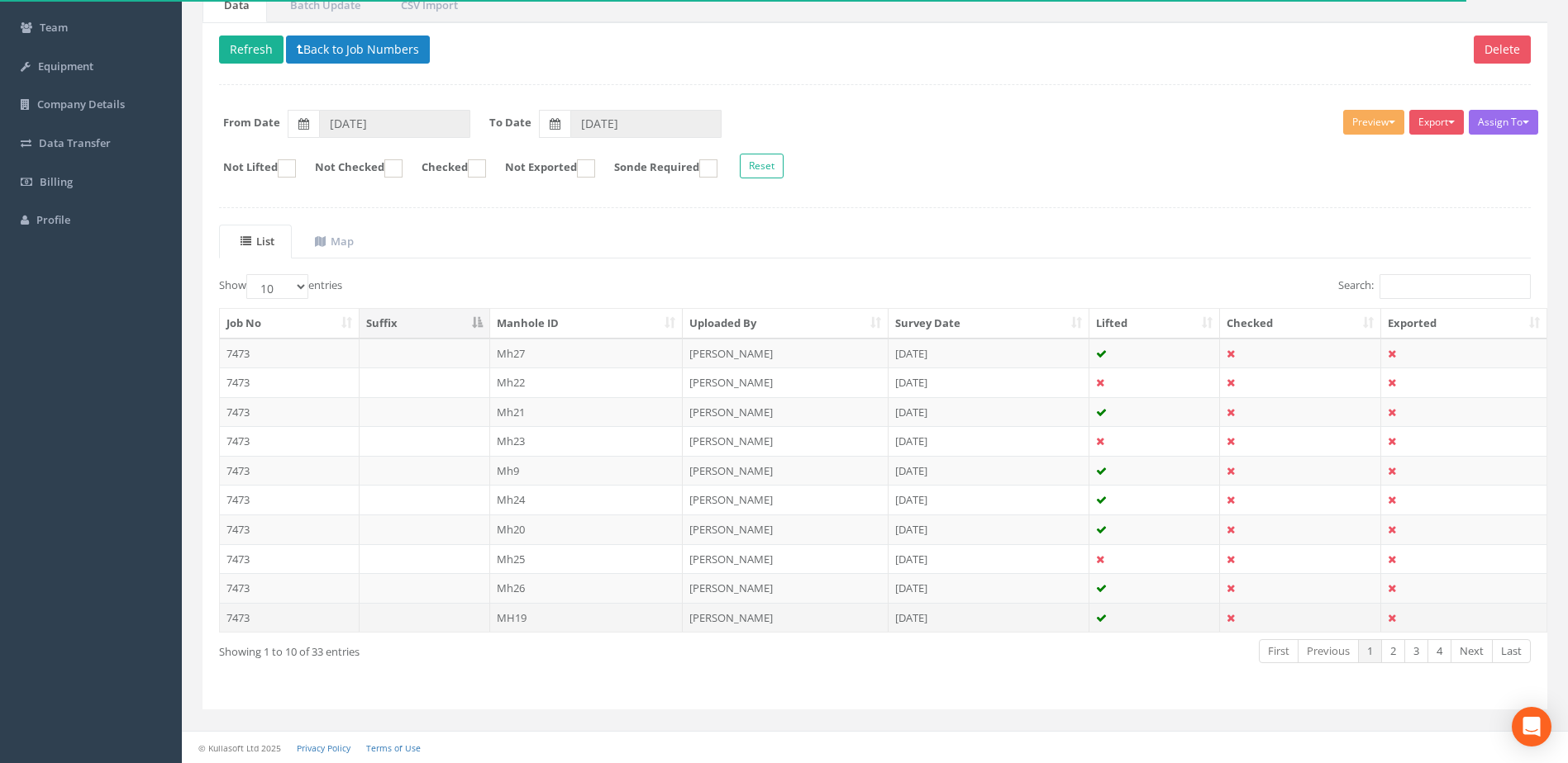
click at [713, 614] on td "[PERSON_NAME]" at bounding box center [785, 618] width 206 height 30
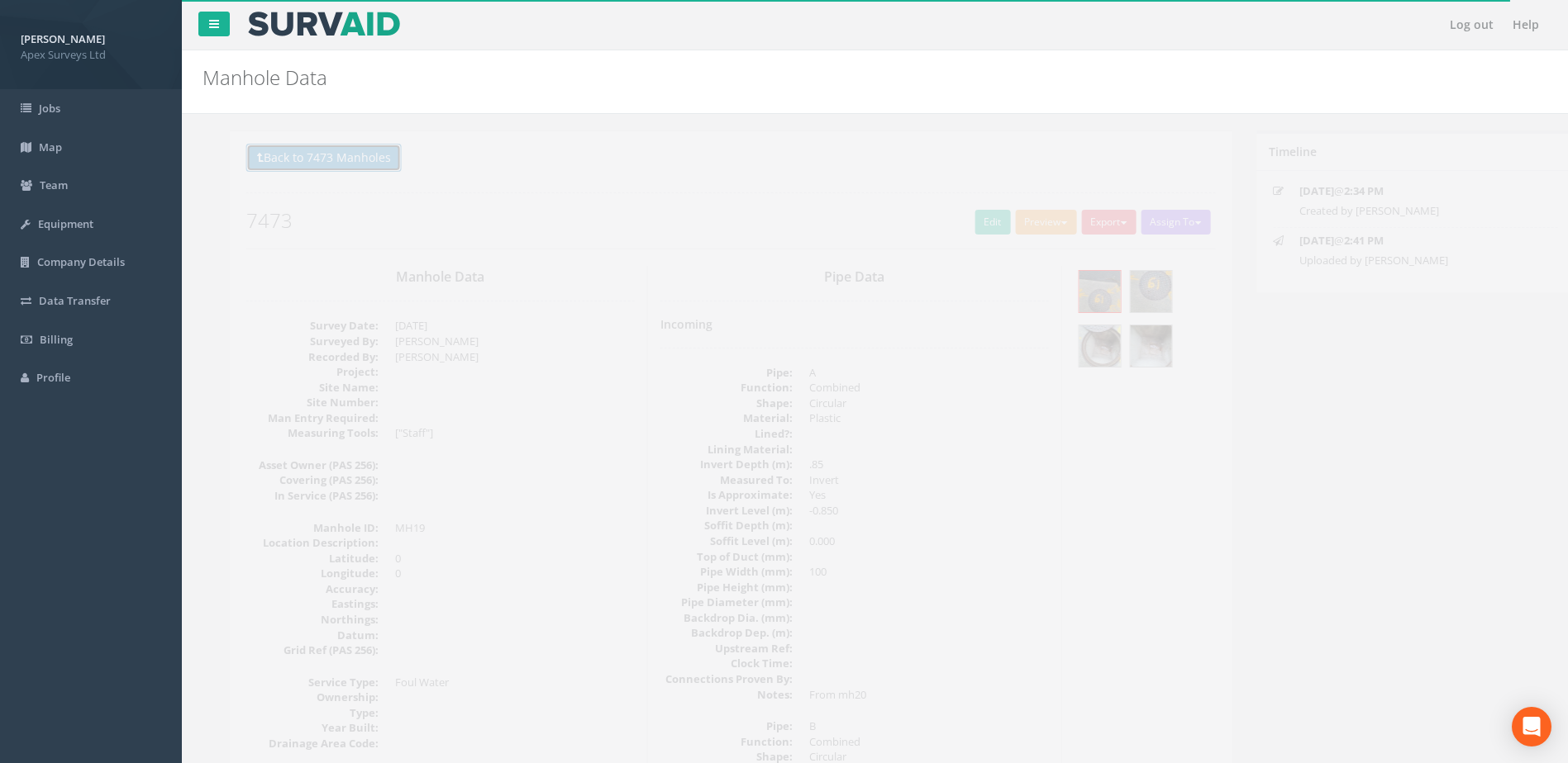
click at [274, 163] on button "Back to 7473 Manholes" at bounding box center [296, 158] width 155 height 28
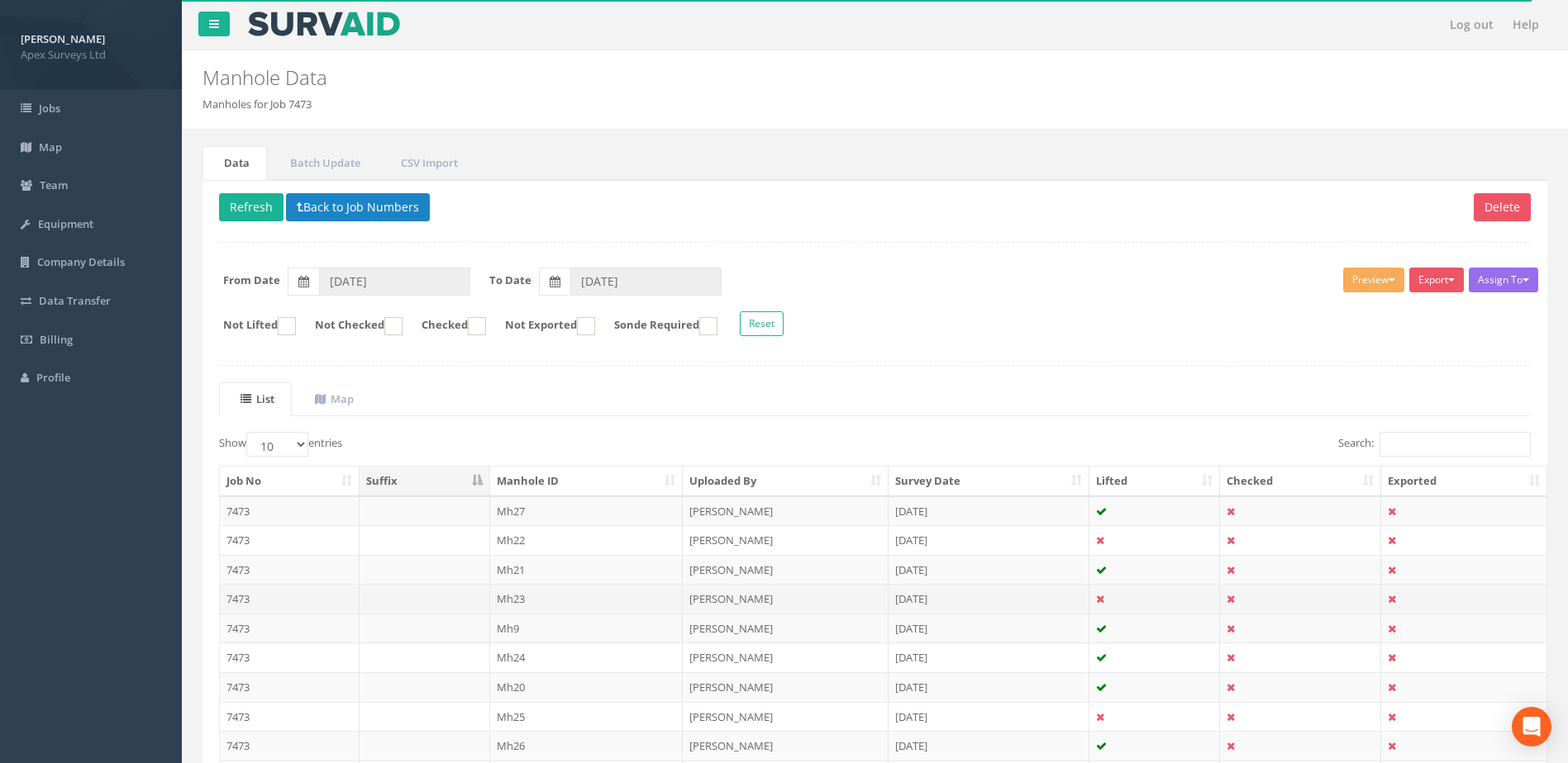
click at [933, 603] on td "[DATE]" at bounding box center [989, 599] width 201 height 30
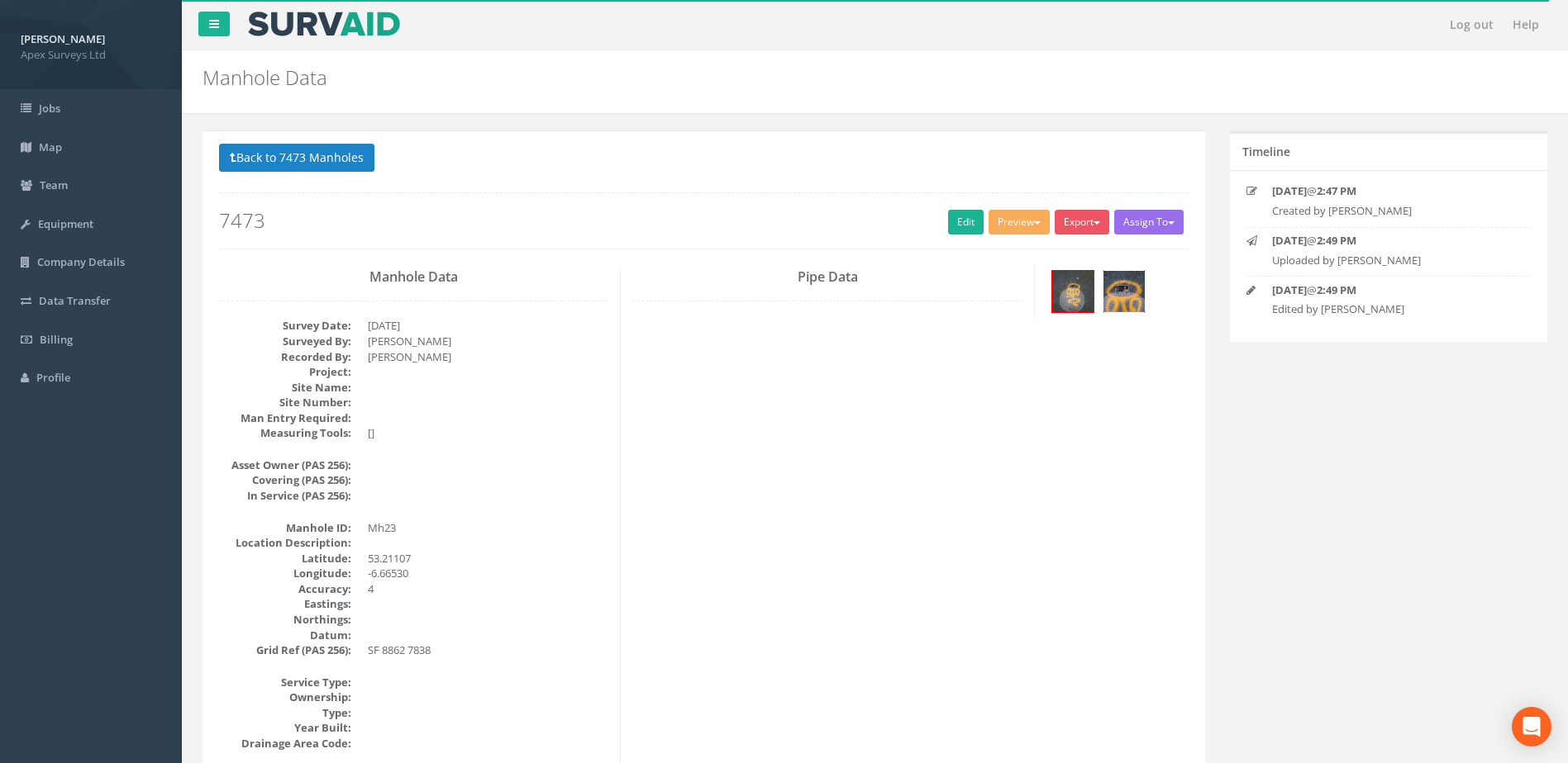
click at [1126, 297] on img at bounding box center [1124, 291] width 41 height 41
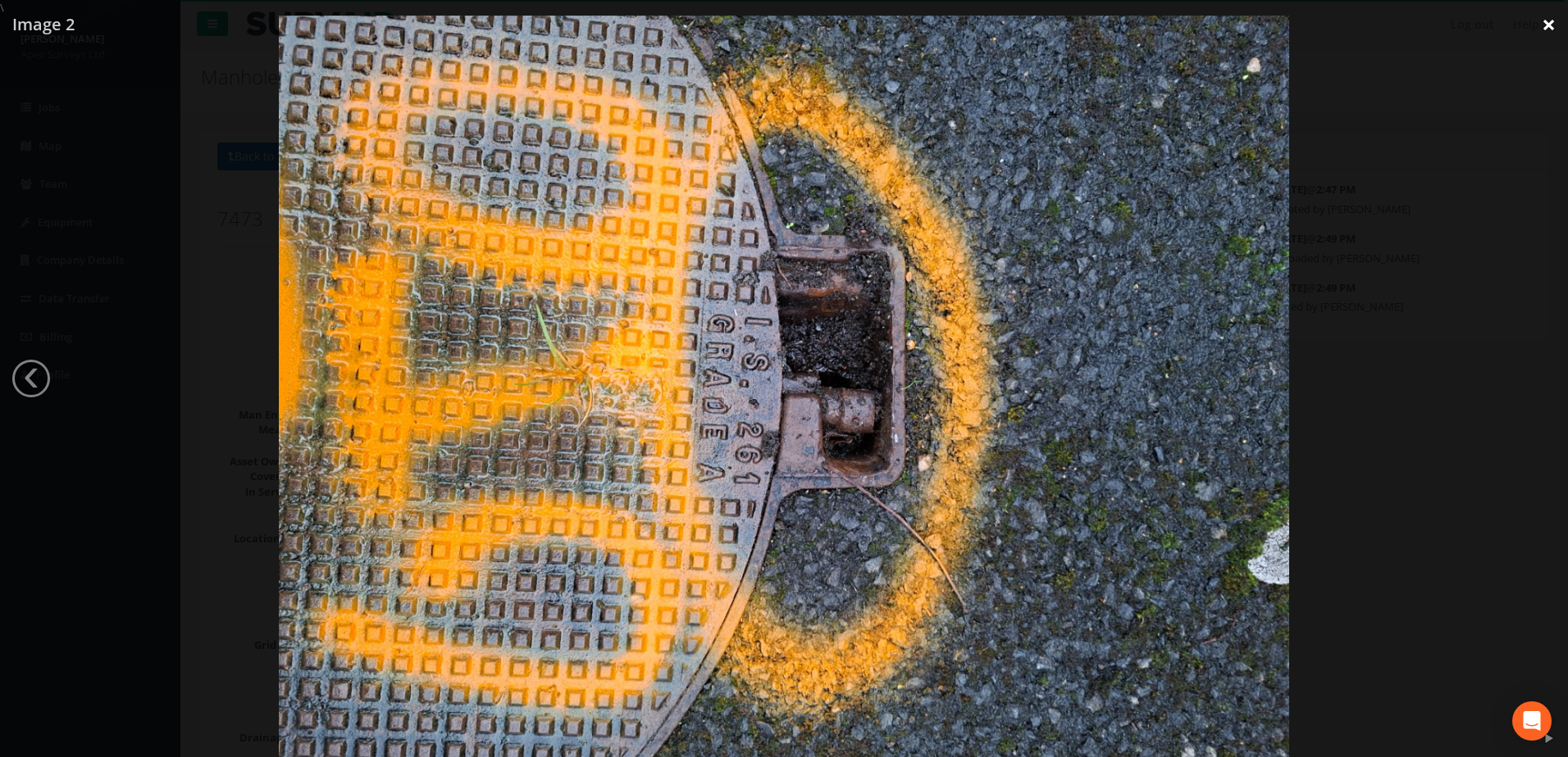
click at [1542, 28] on link "×" at bounding box center [1549, 24] width 38 height 50
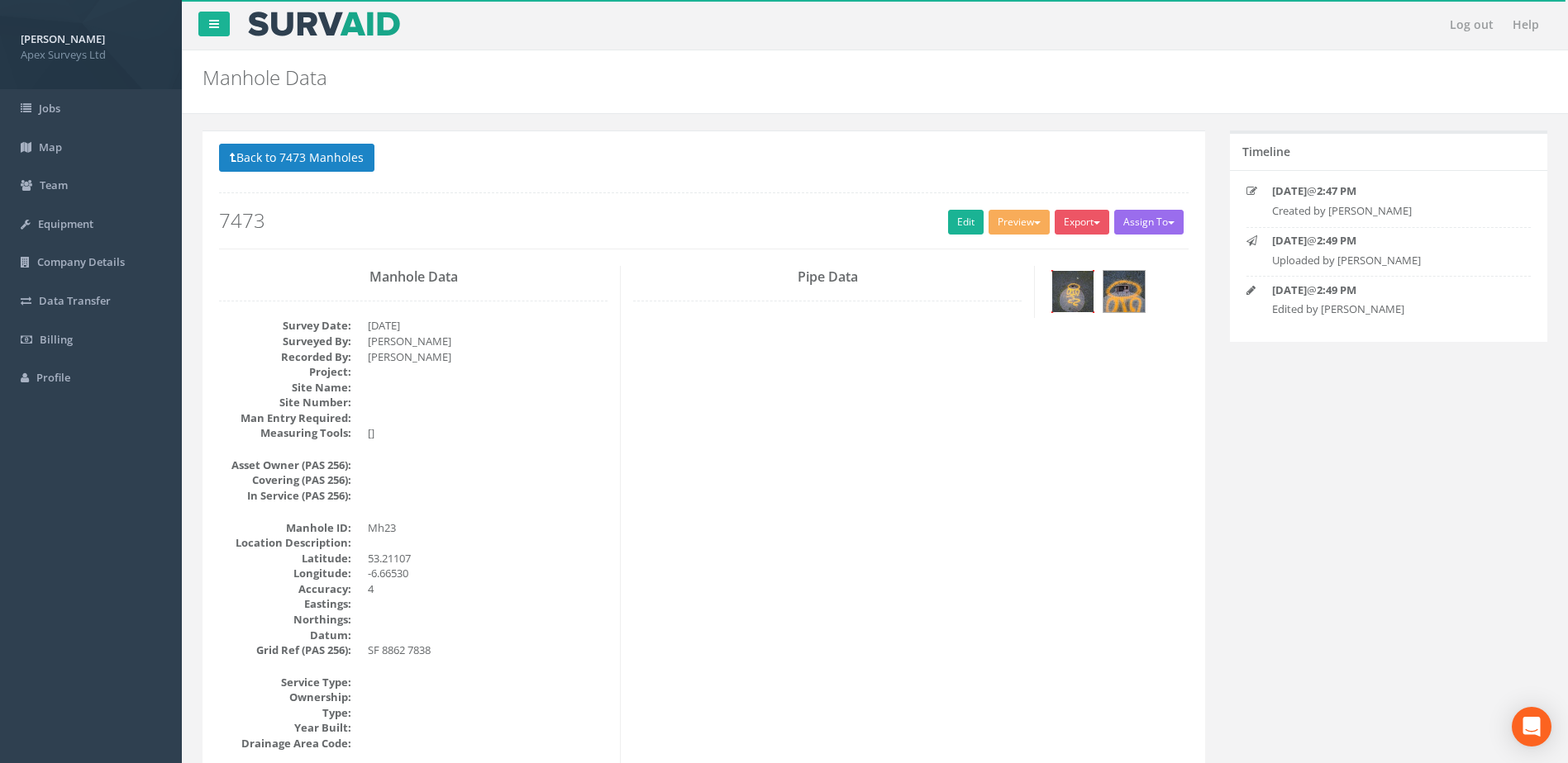
click at [1076, 297] on img at bounding box center [1073, 291] width 41 height 41
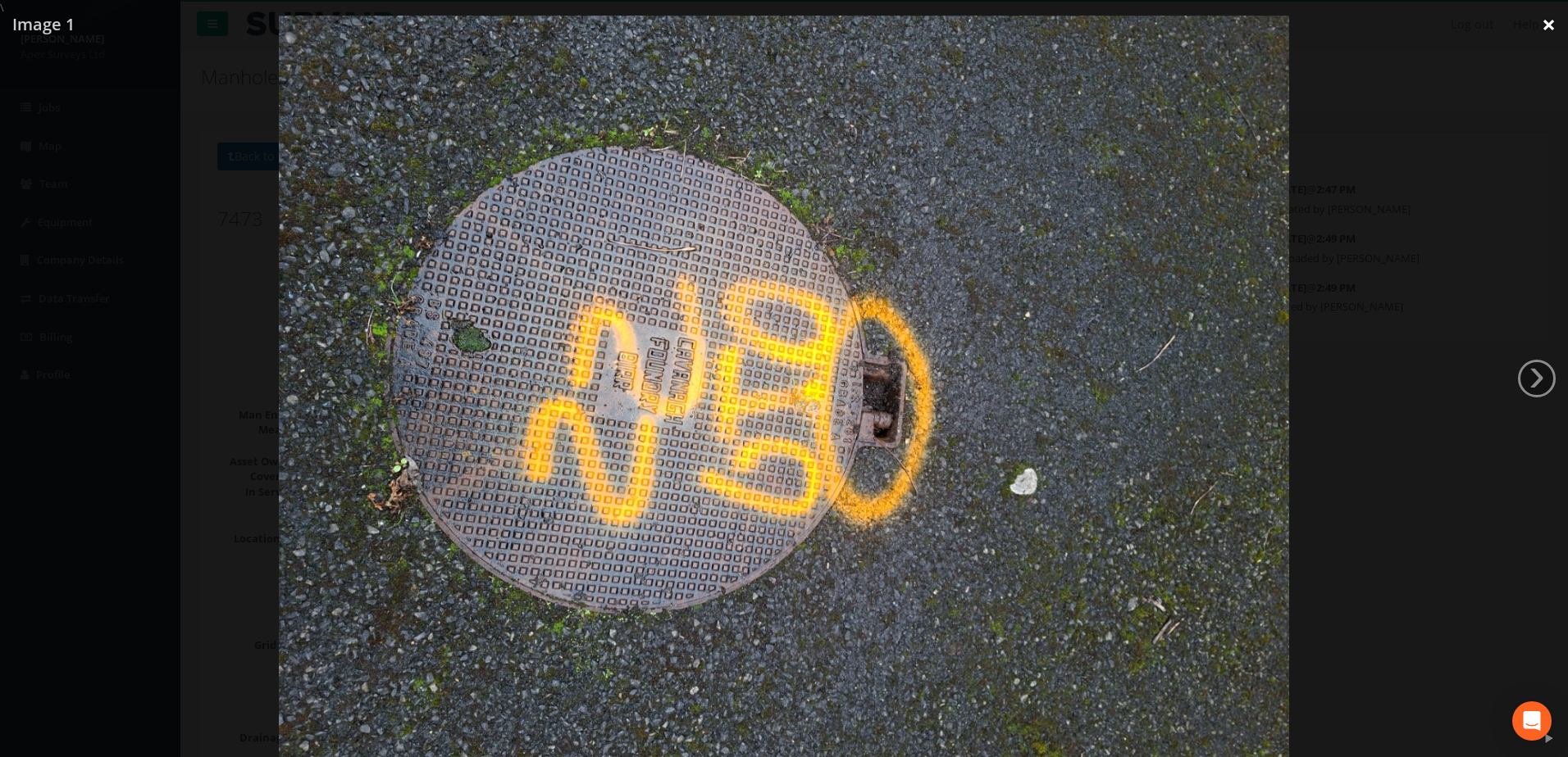
click at [1551, 27] on link "×" at bounding box center [1549, 24] width 38 height 50
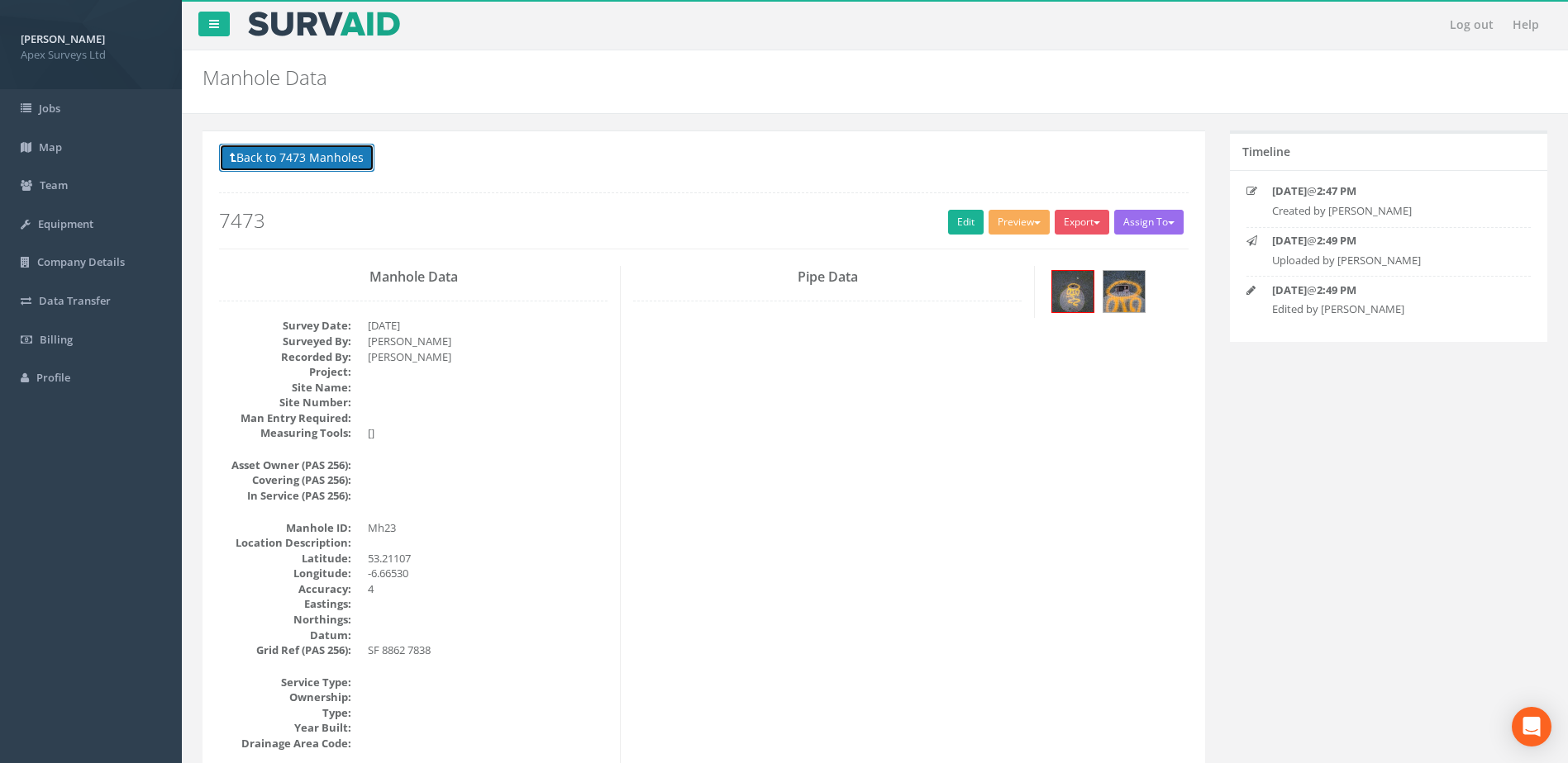
click at [325, 162] on button "Back to 7473 Manholes" at bounding box center [296, 158] width 155 height 28
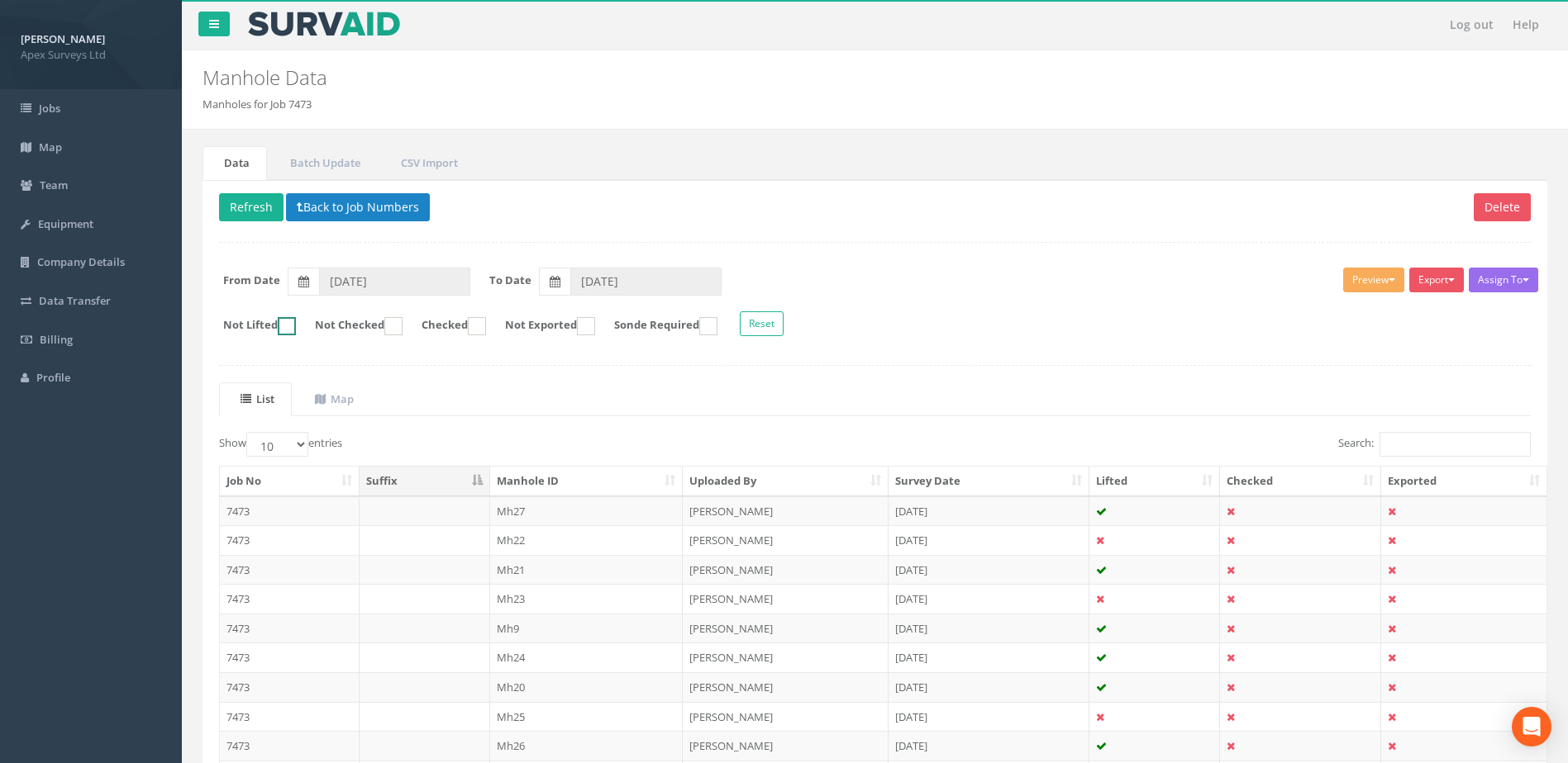
click at [294, 328] on ins at bounding box center [287, 326] width 18 height 18
checkbox input "true"
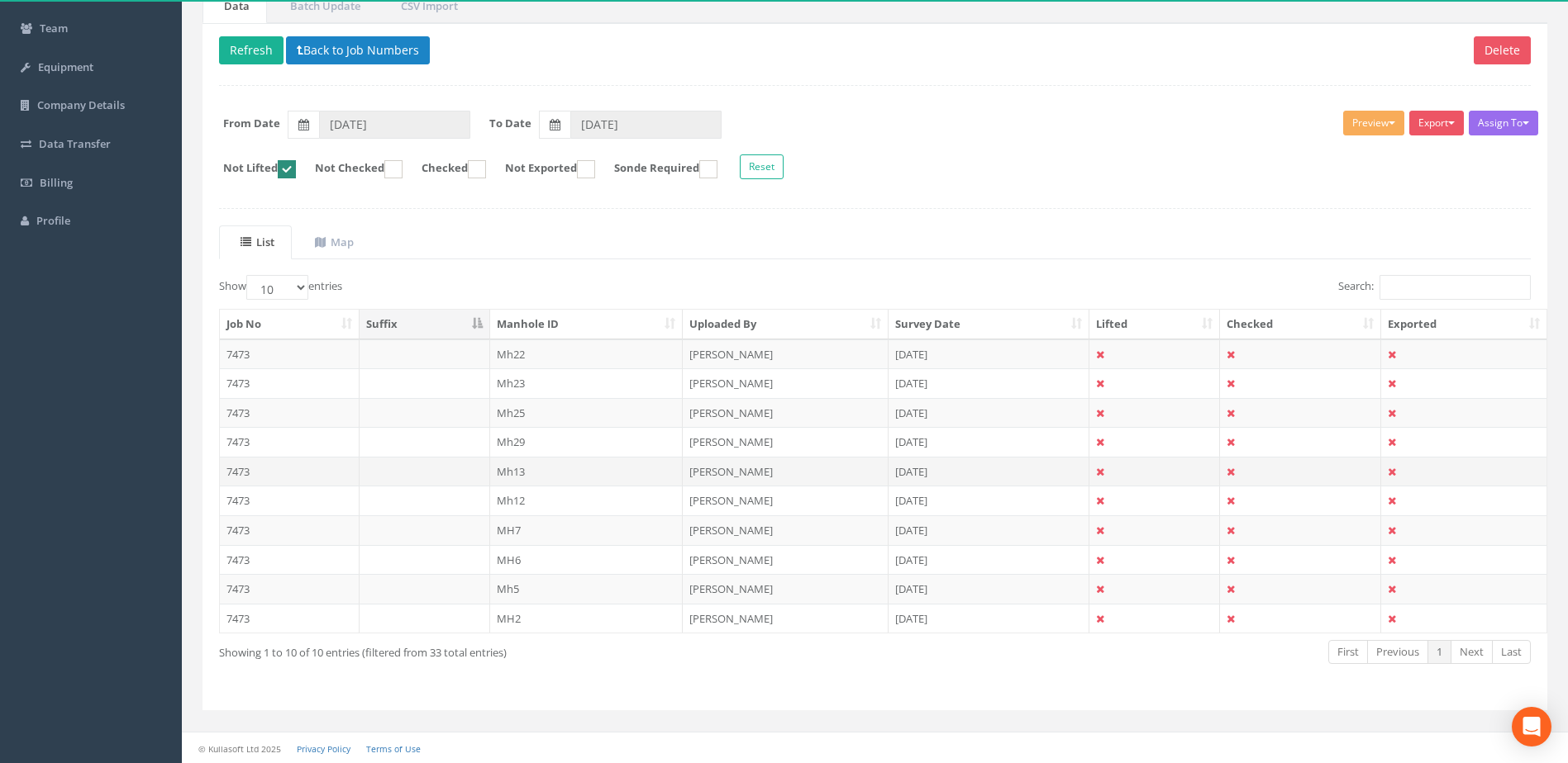
scroll to position [158, 0]
click at [751, 522] on td "[PERSON_NAME]" at bounding box center [785, 530] width 206 height 30
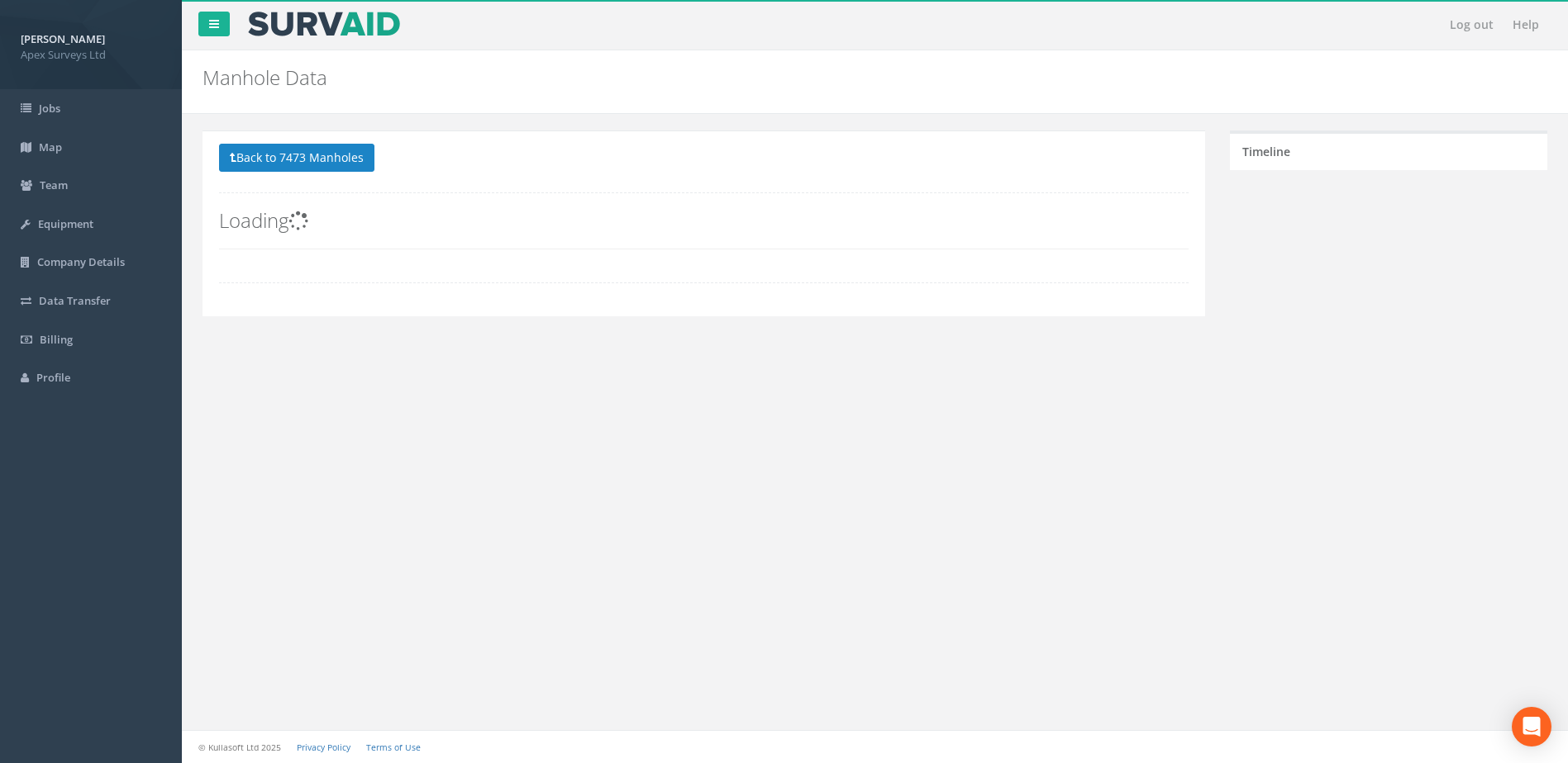
scroll to position [0, 0]
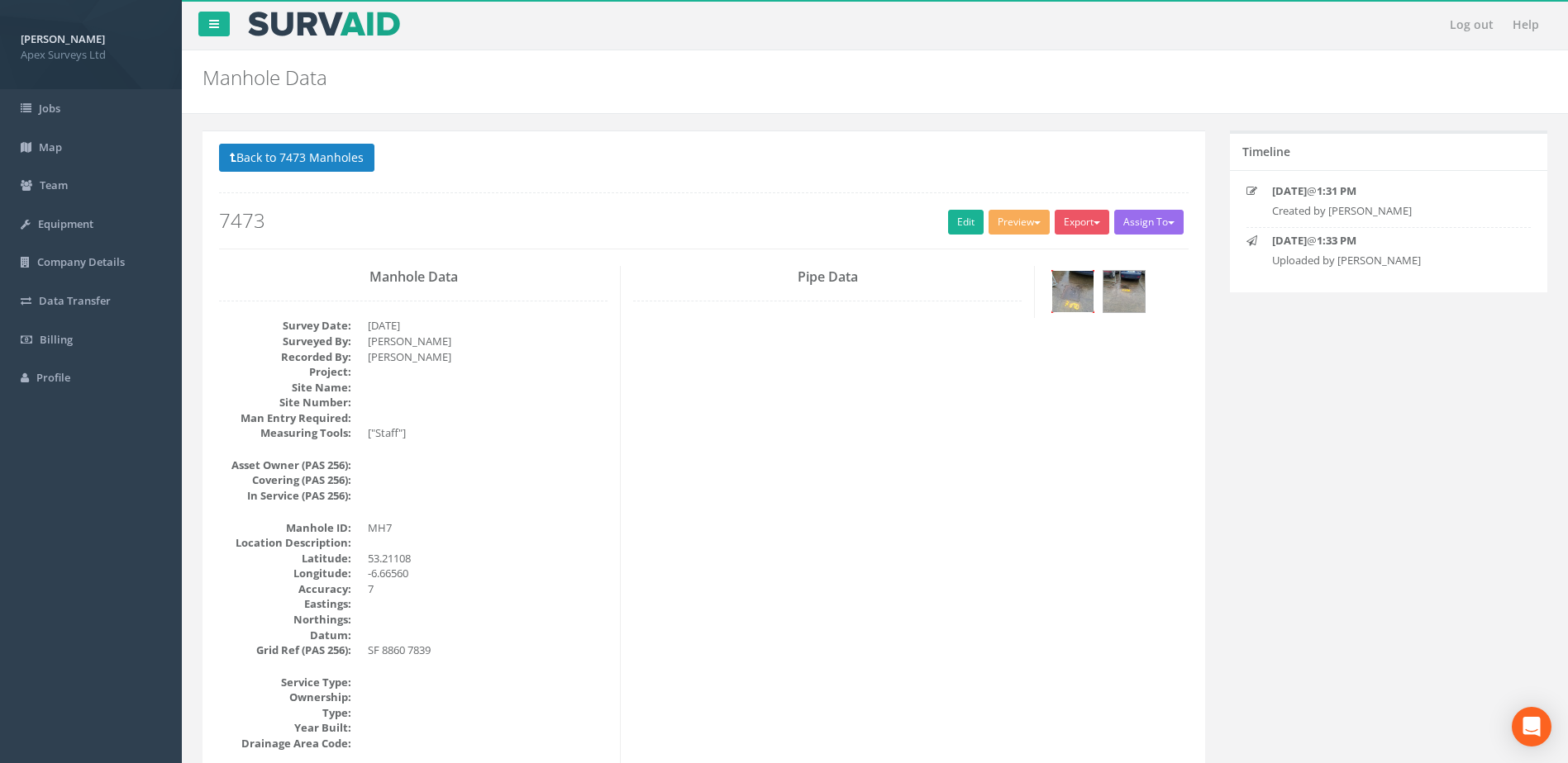
click at [1077, 300] on img at bounding box center [1073, 291] width 41 height 41
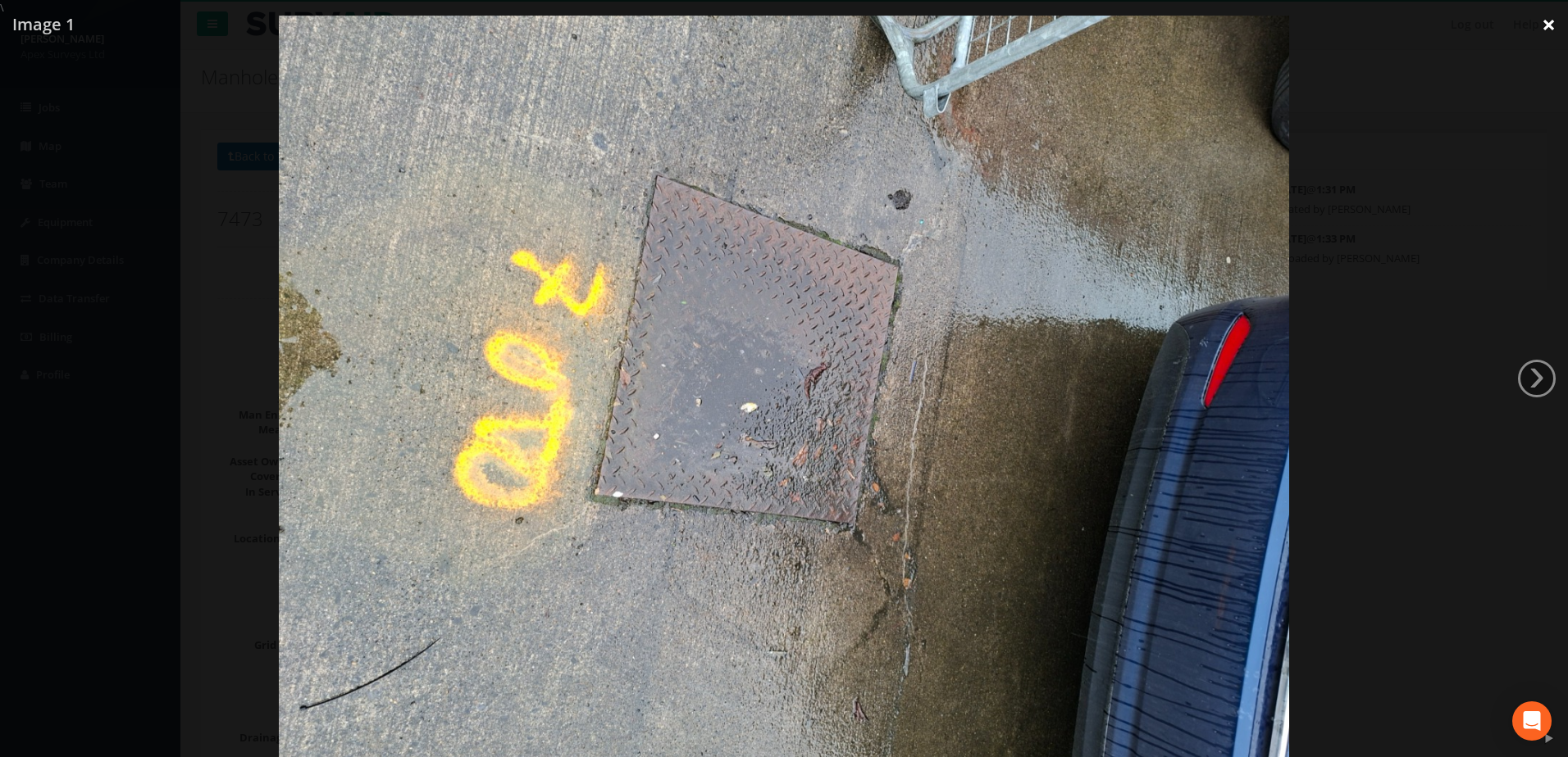
click at [1552, 22] on link "×" at bounding box center [1549, 24] width 38 height 50
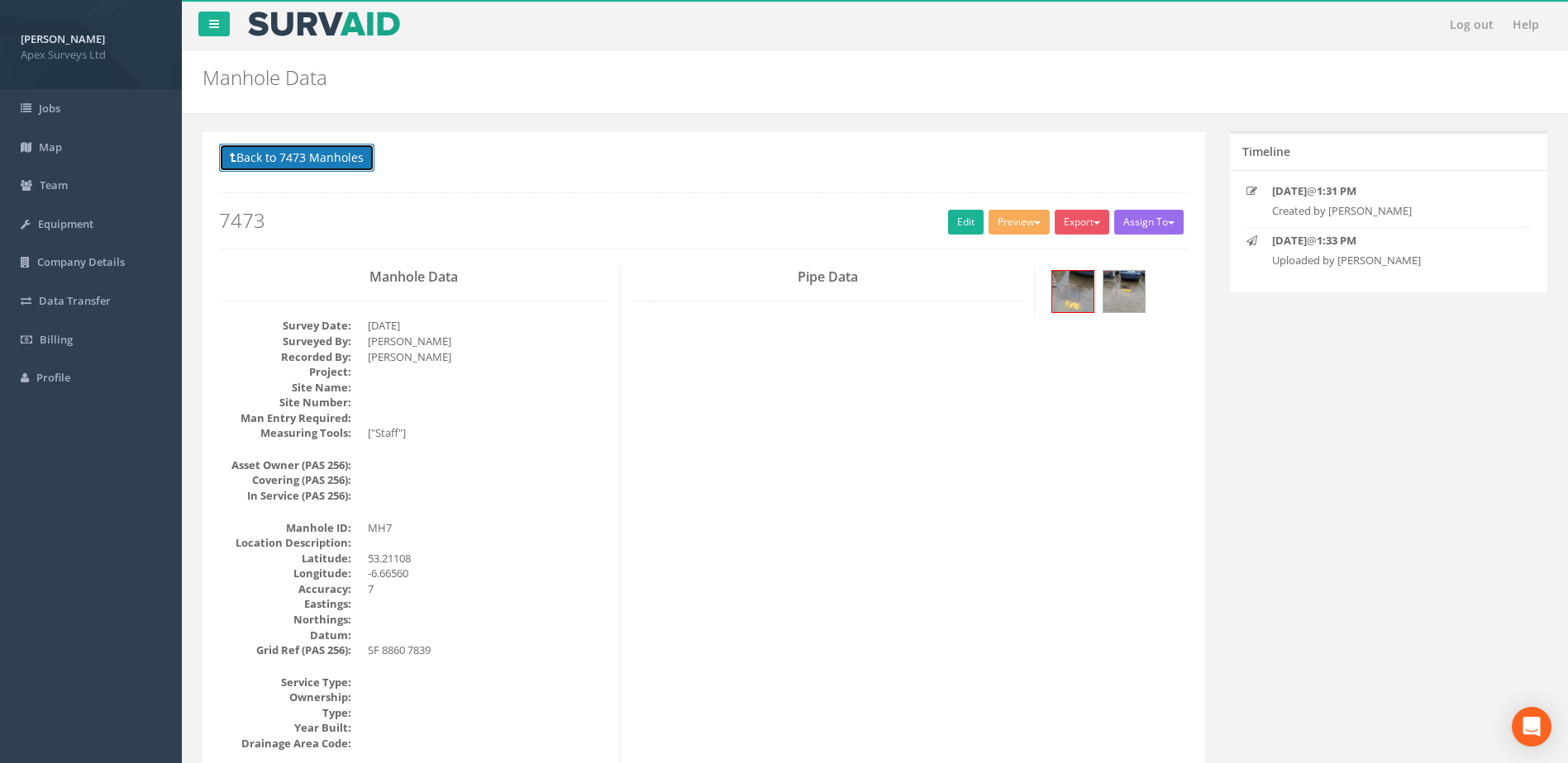
click at [302, 156] on button "Back to 7473 Manholes" at bounding box center [296, 158] width 155 height 28
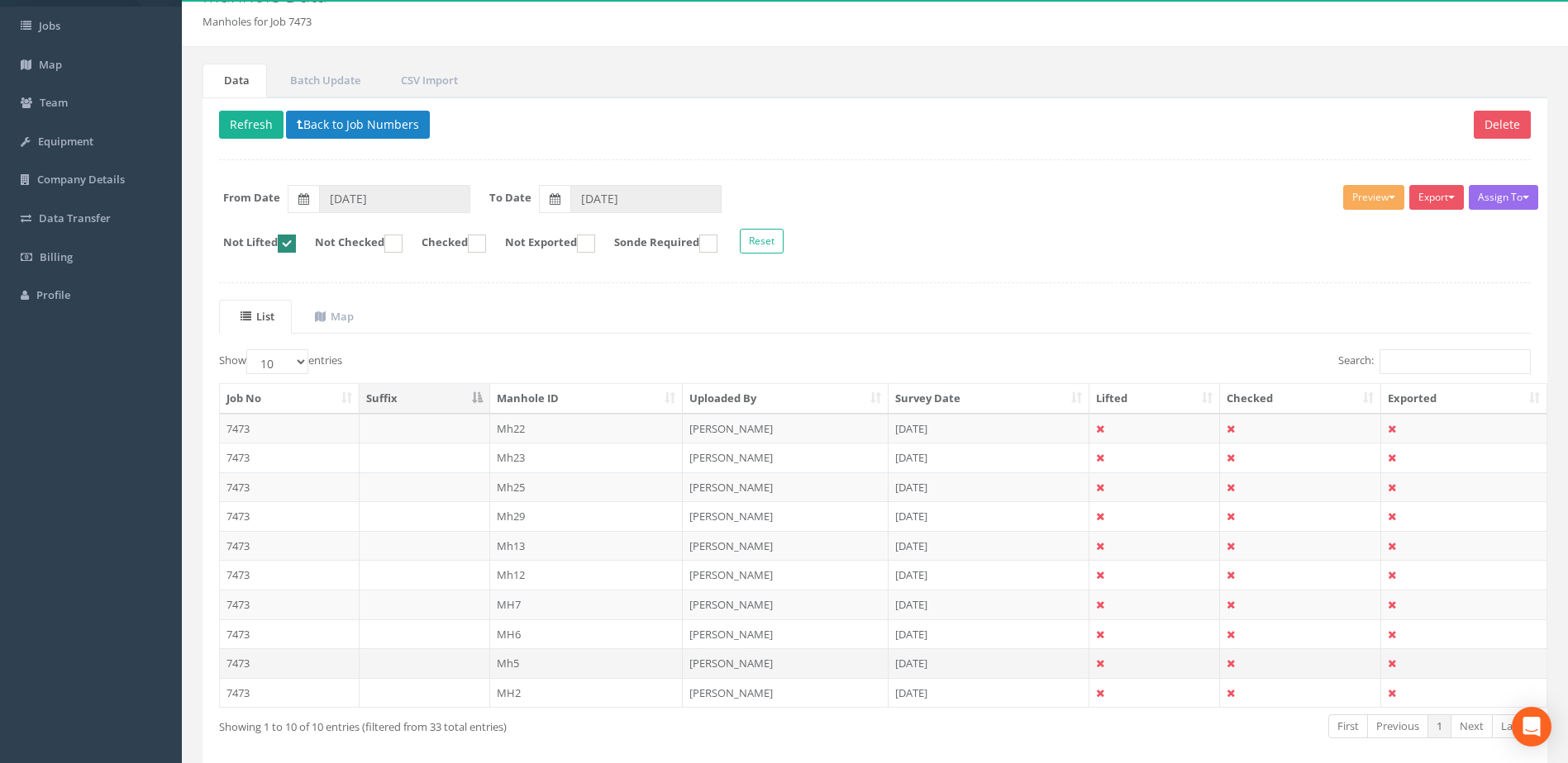
scroll to position [158, 0]
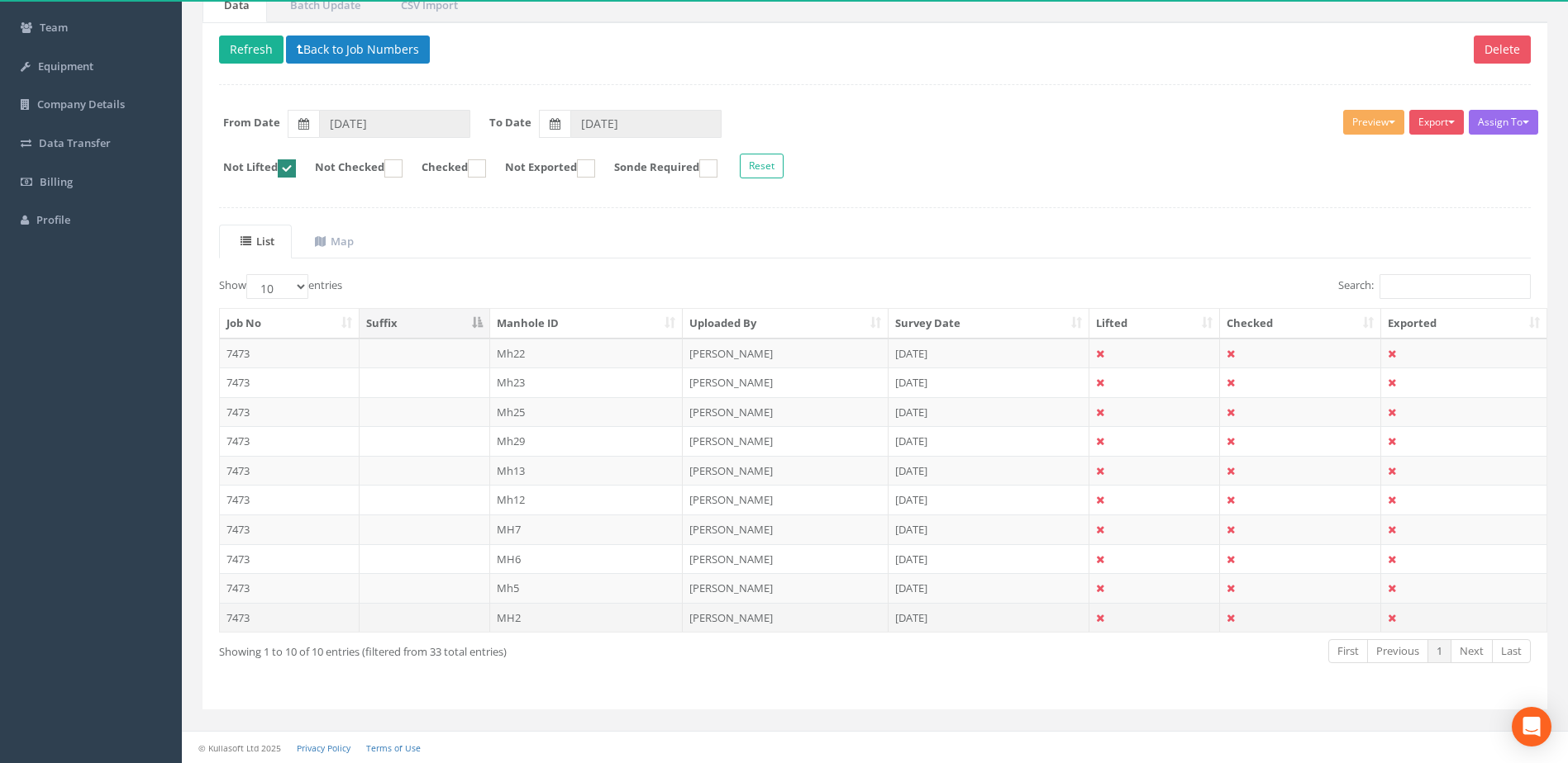
click at [927, 614] on td "[DATE]" at bounding box center [989, 618] width 201 height 30
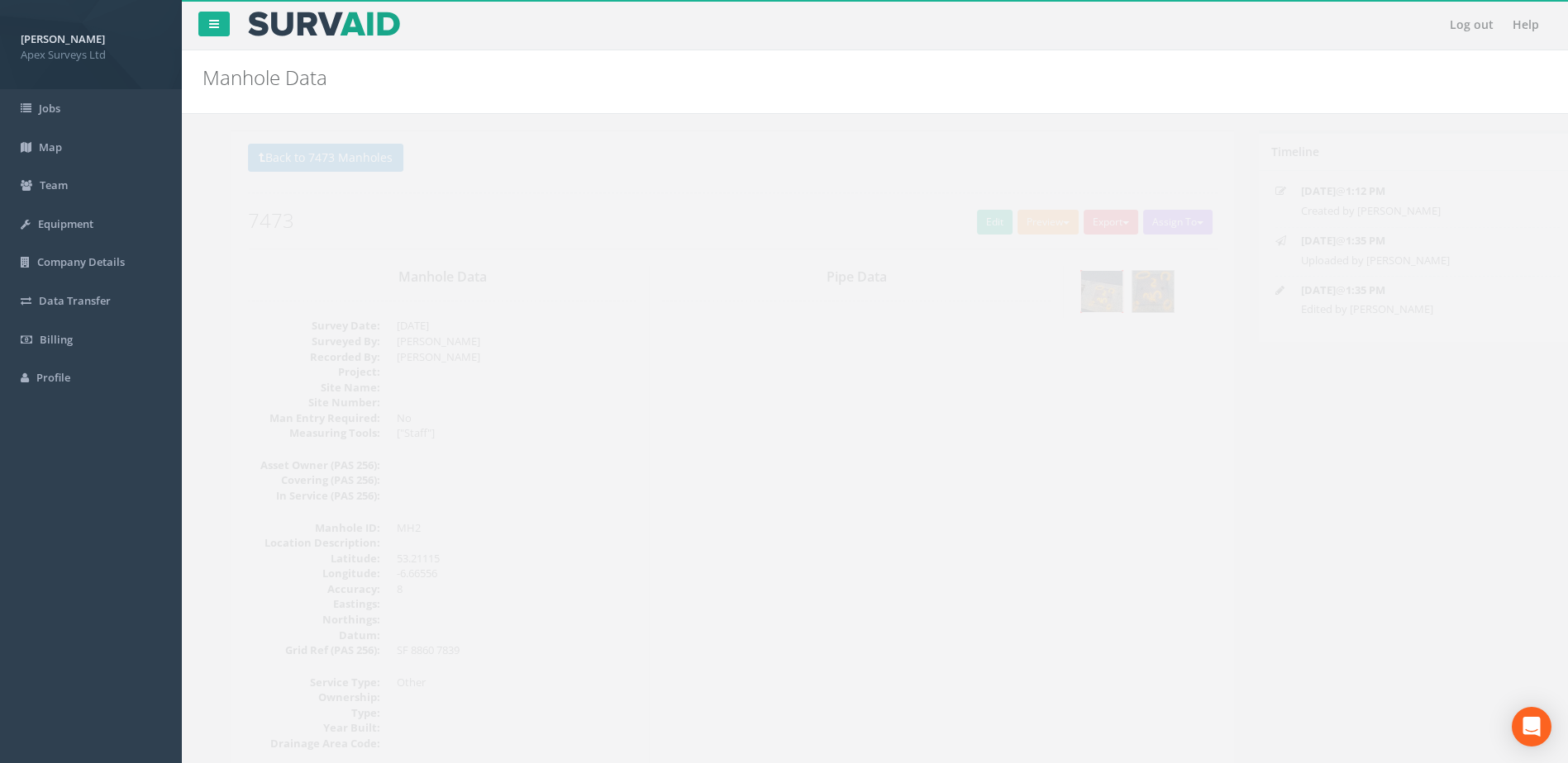
click at [1082, 293] on img at bounding box center [1073, 291] width 41 height 41
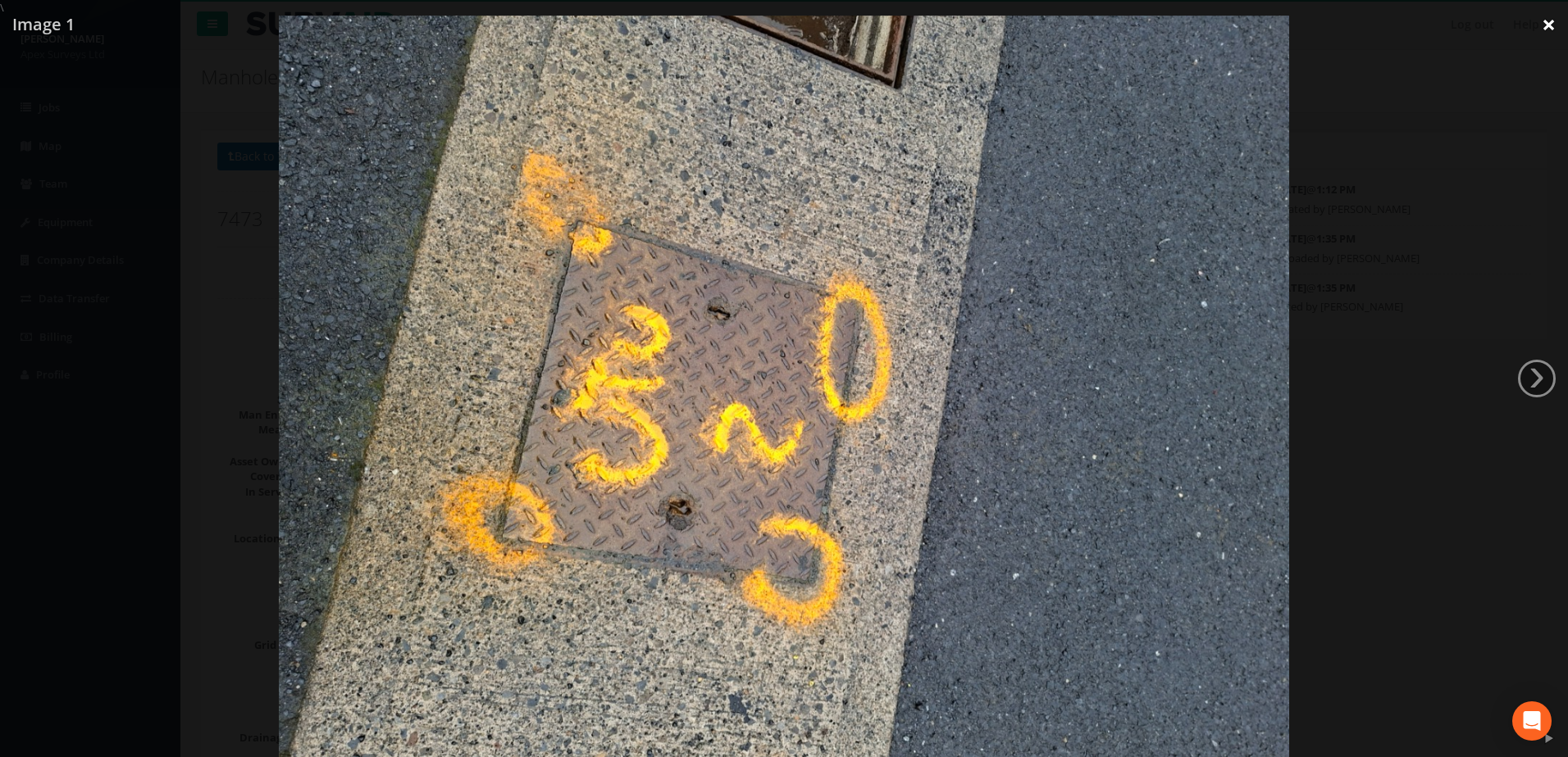
click at [1544, 27] on link "×" at bounding box center [1549, 24] width 38 height 50
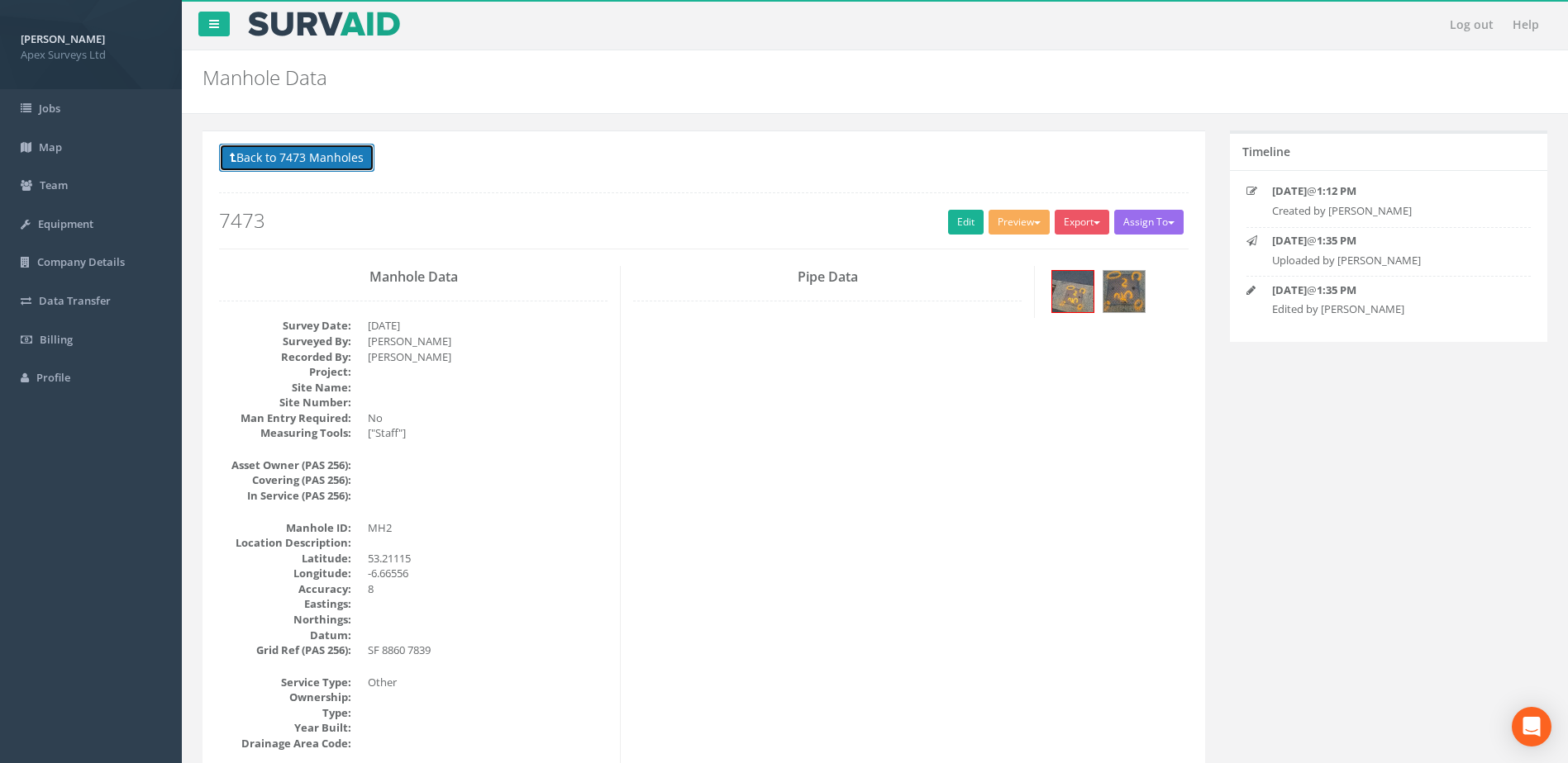
click at [312, 155] on button "Back to 7473 Manholes" at bounding box center [296, 158] width 155 height 28
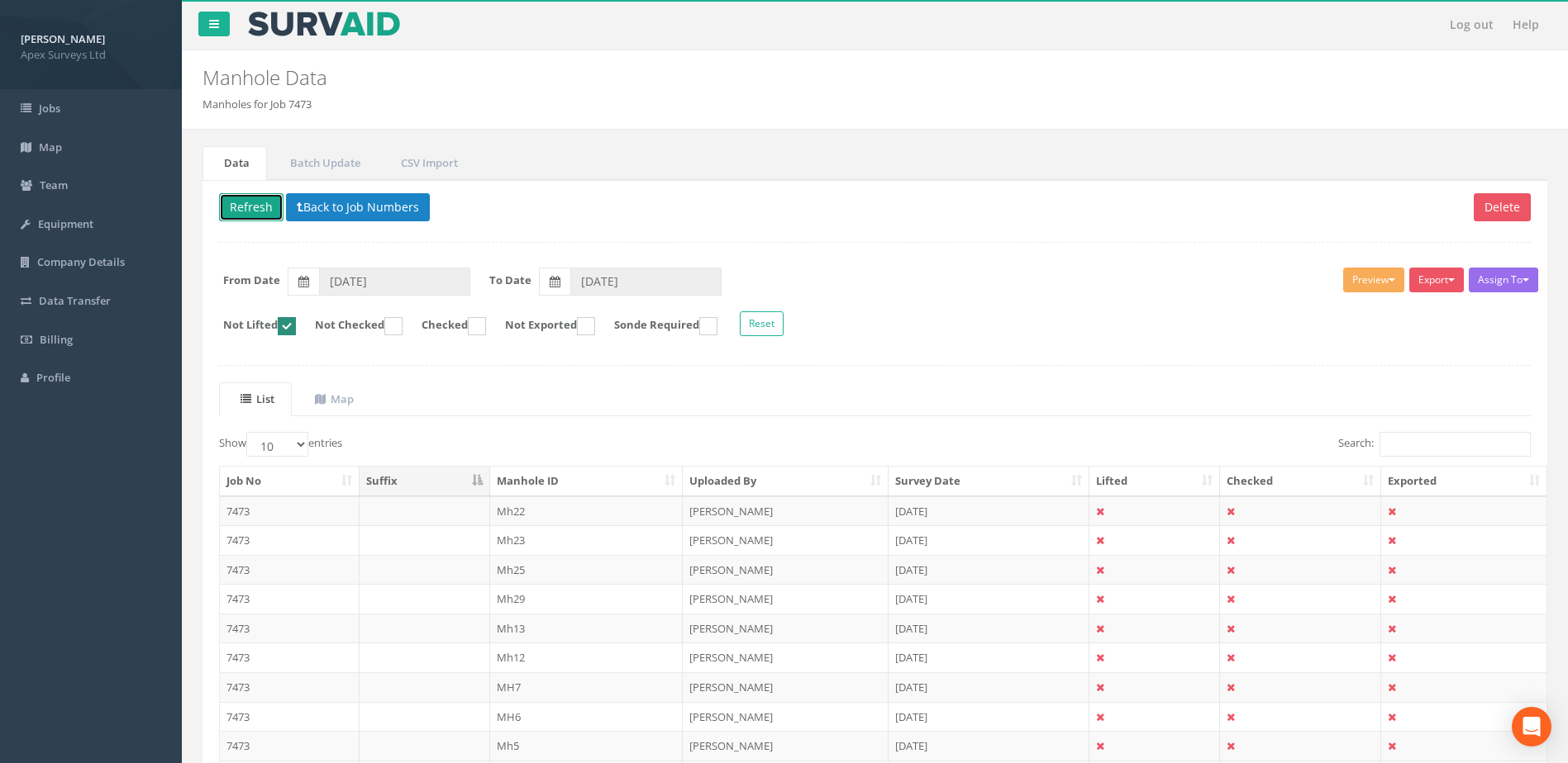
click at [257, 210] on button "Refresh" at bounding box center [252, 208] width 65 height 28
click at [327, 208] on button "Back to Job Numbers" at bounding box center [358, 208] width 144 height 28
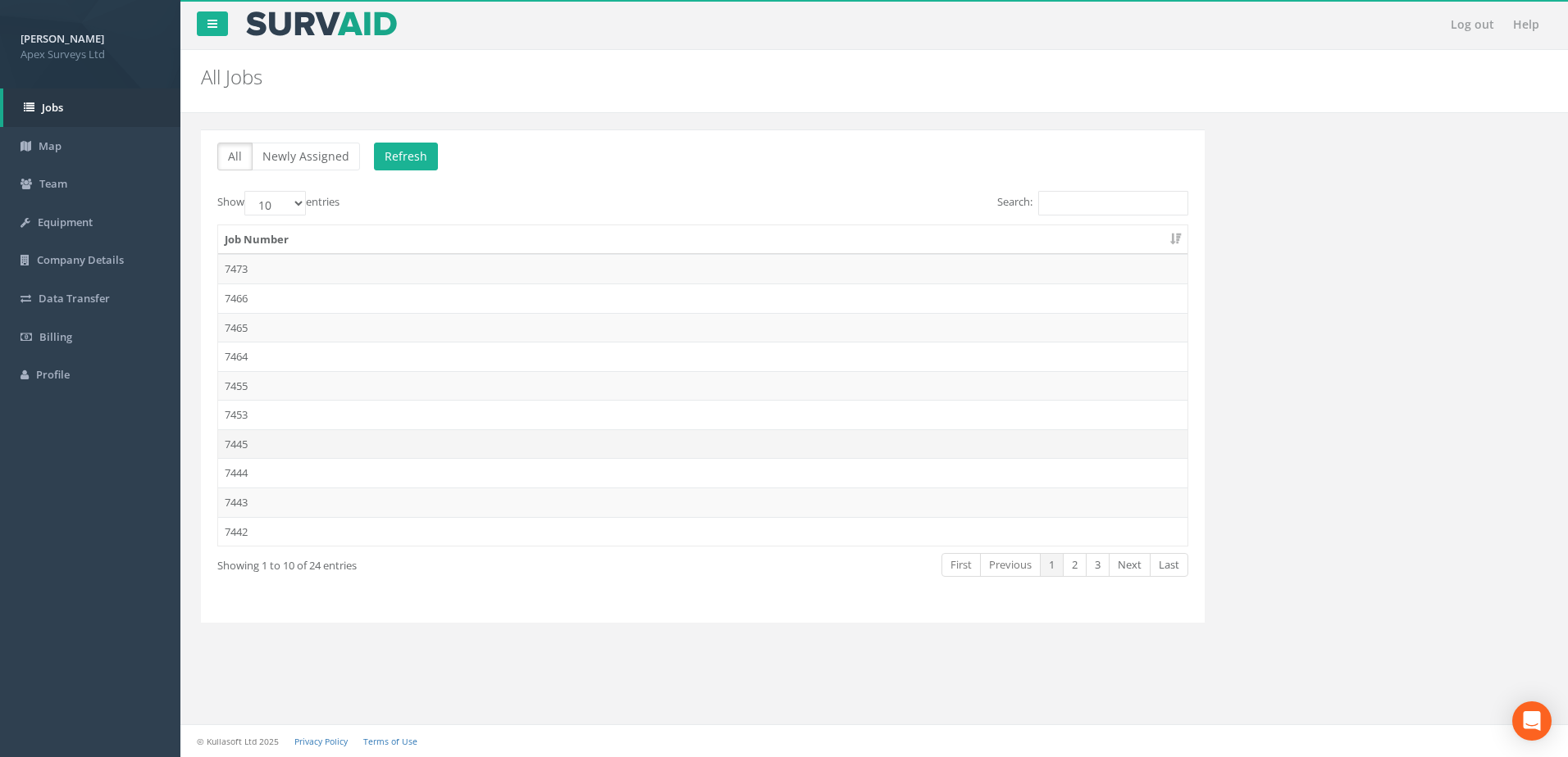
click at [244, 445] on td "7445" at bounding box center [703, 444] width 970 height 30
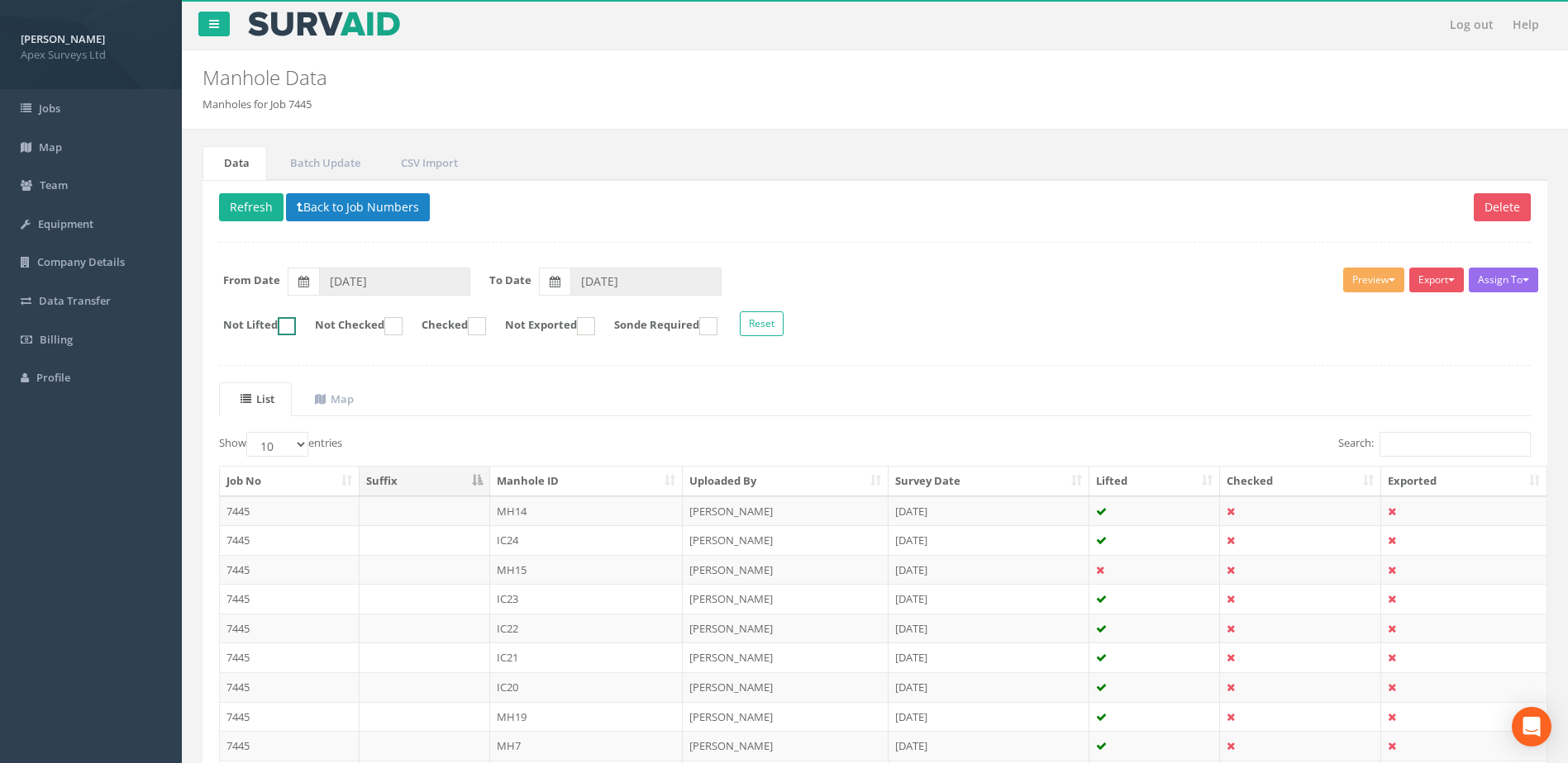
click at [296, 323] on ins at bounding box center [287, 326] width 18 height 18
checkbox input "true"
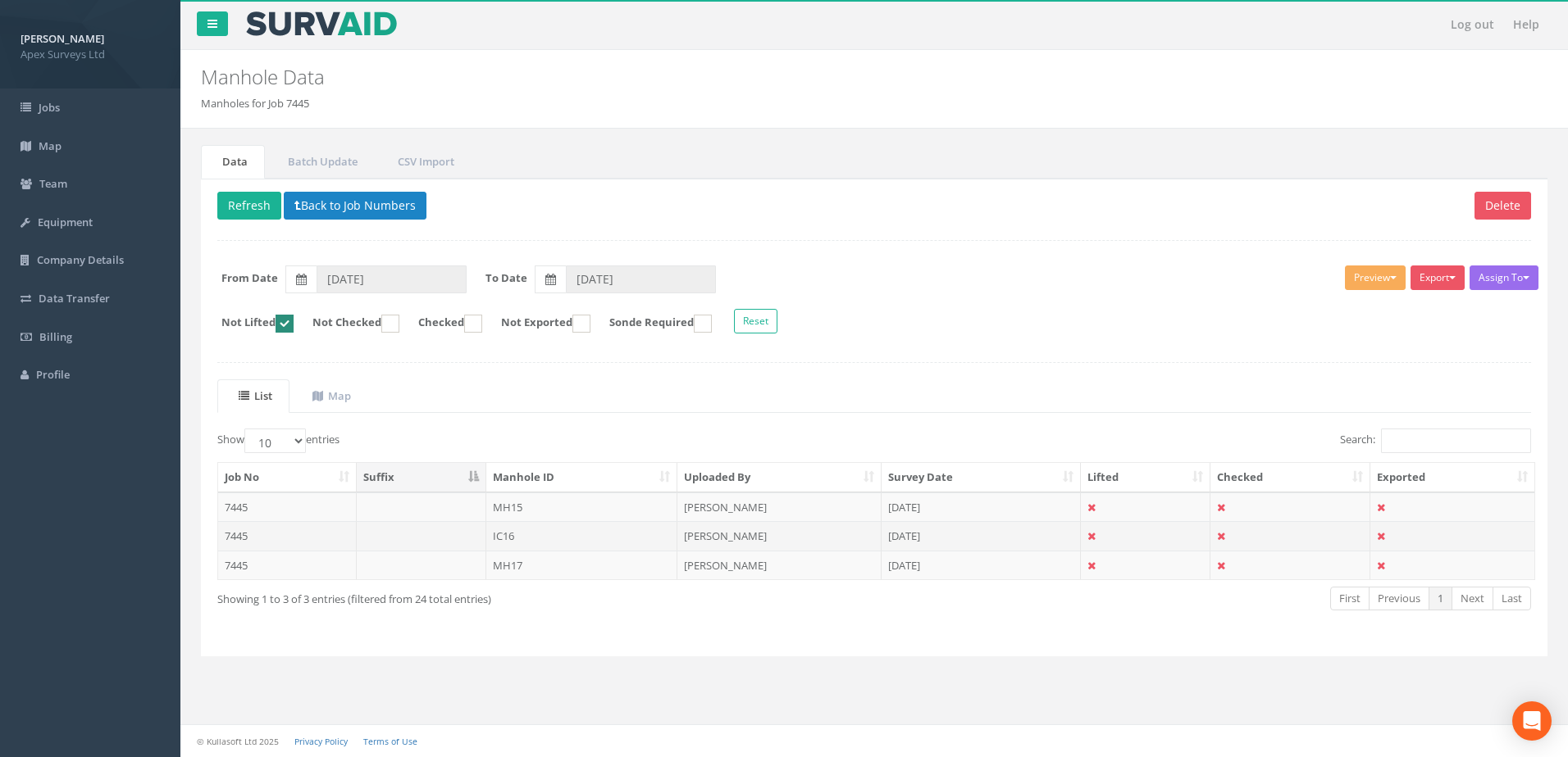
click at [493, 536] on td "IC16" at bounding box center [582, 536] width 192 height 30
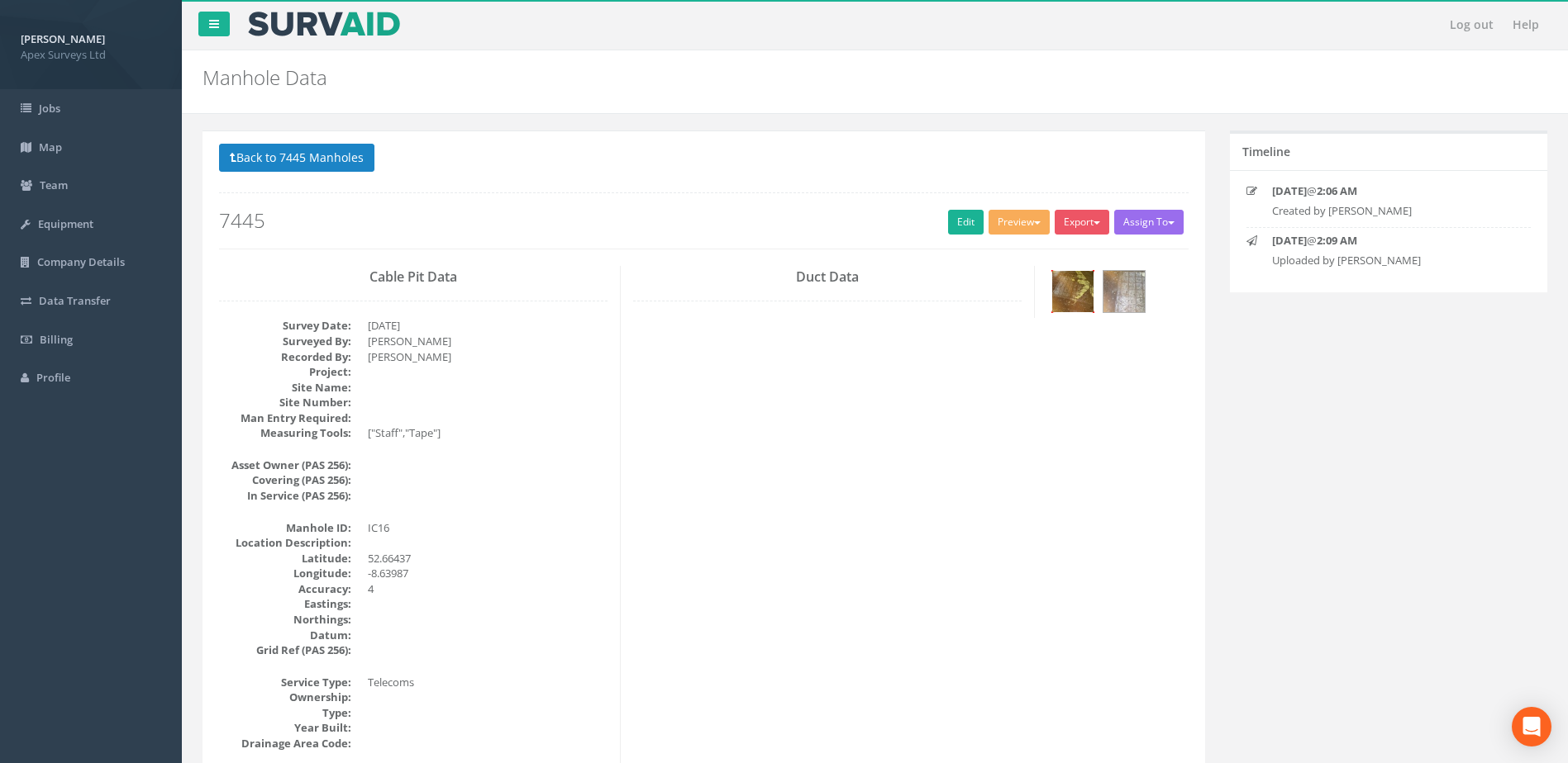
click at [1078, 290] on img at bounding box center [1073, 291] width 41 height 41
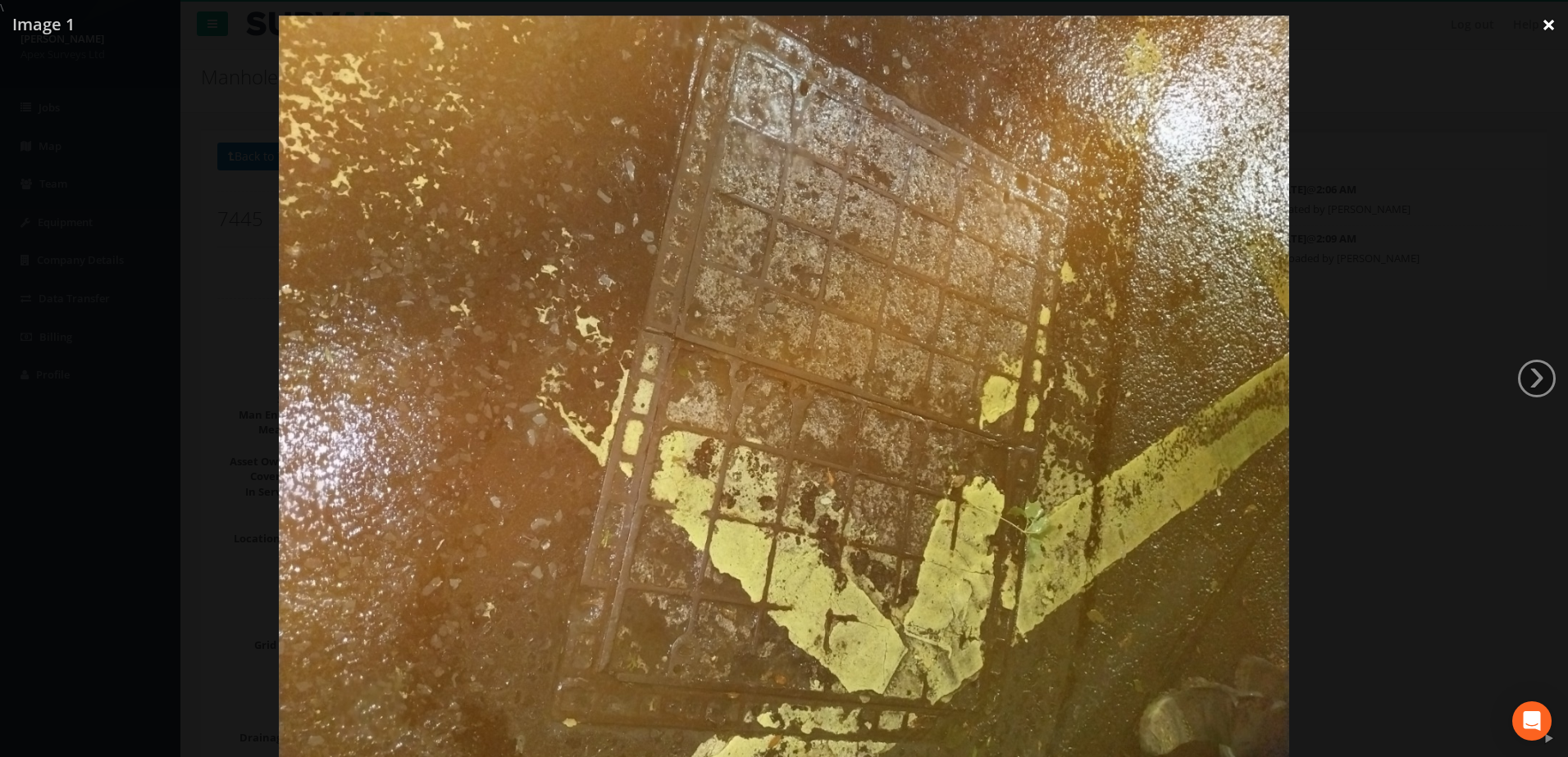
click at [1549, 25] on link "×" at bounding box center [1549, 24] width 38 height 50
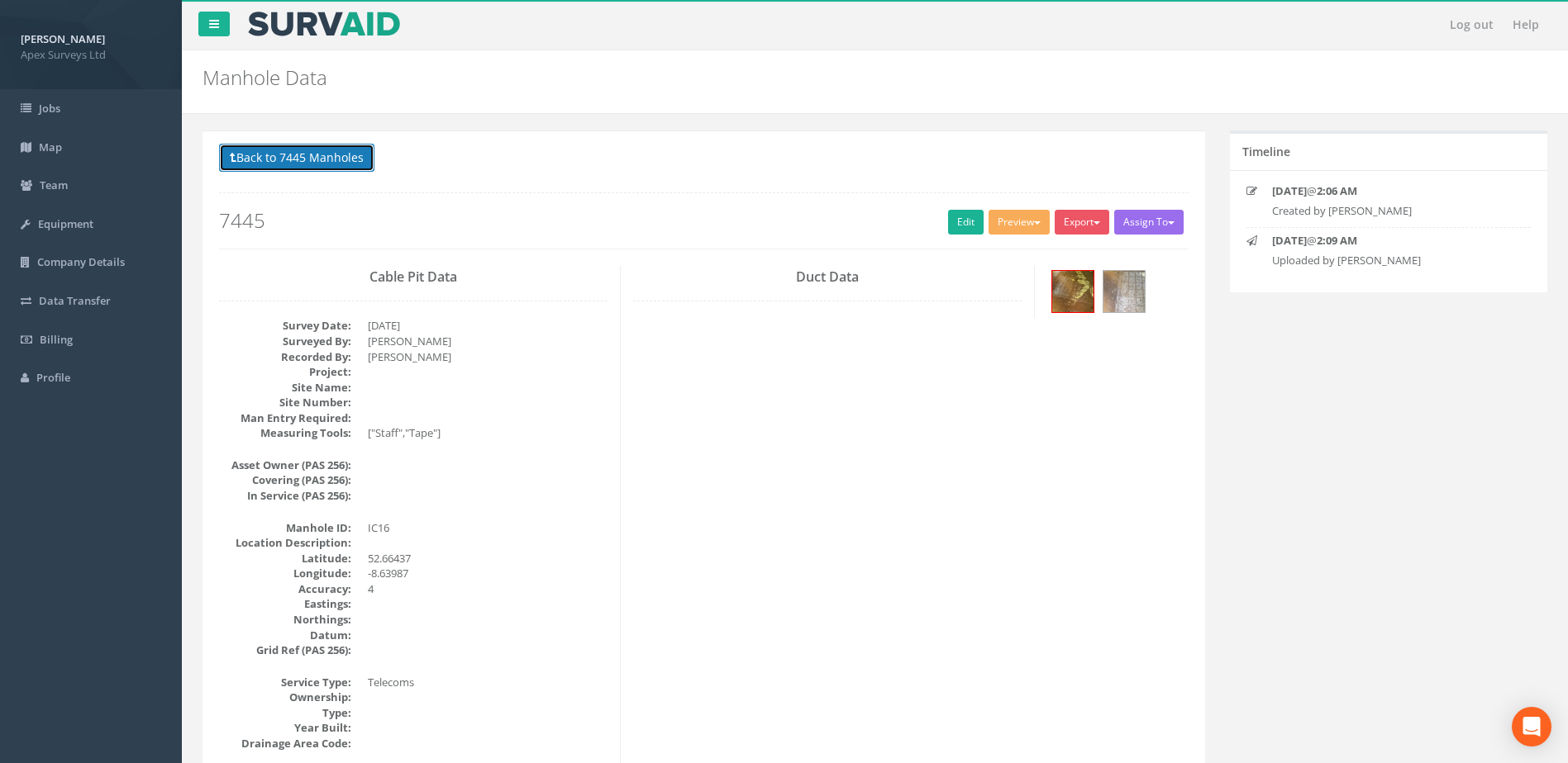
click at [320, 171] on button "Back to 7445 Manholes" at bounding box center [296, 158] width 155 height 28
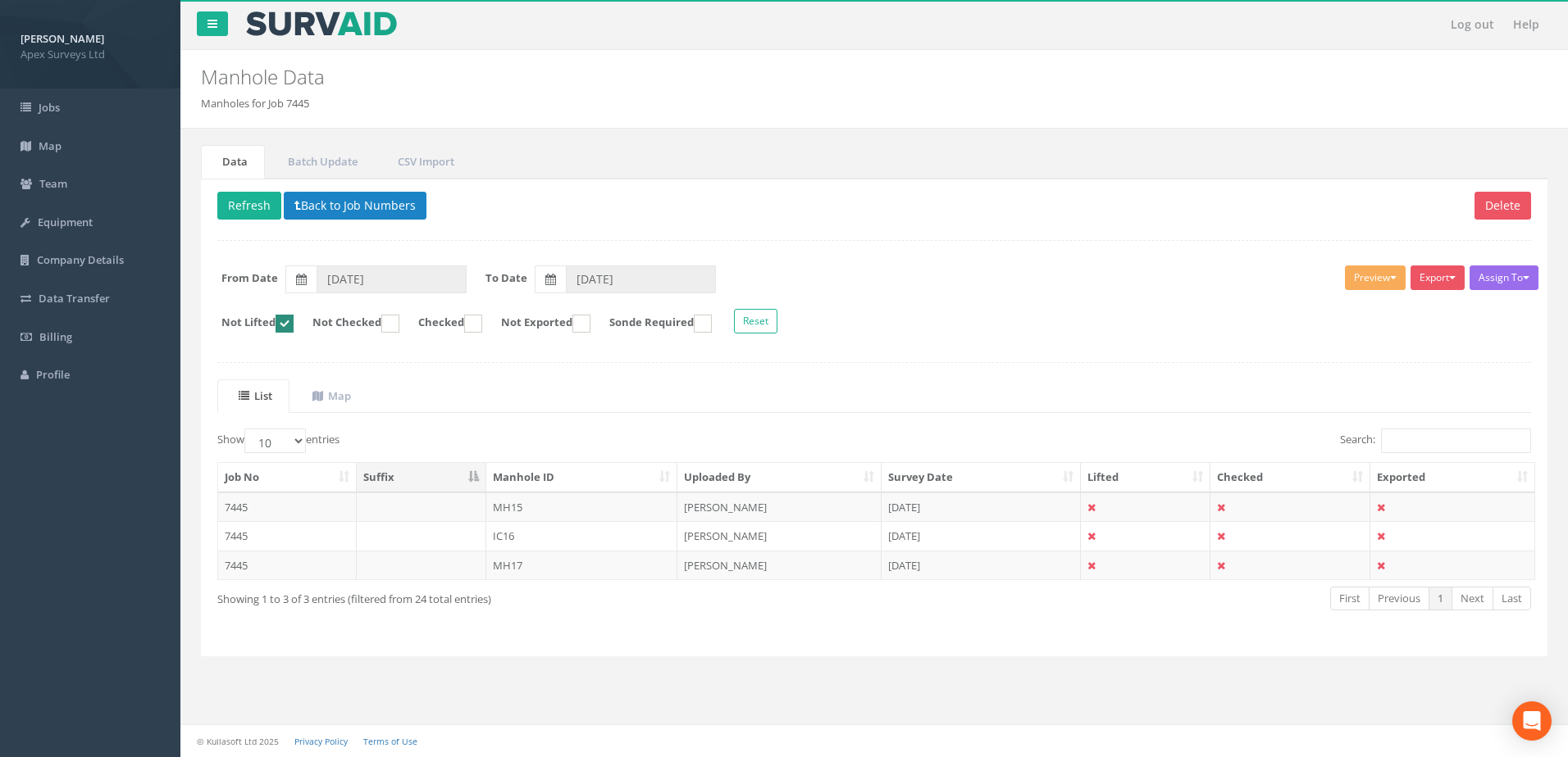
click at [993, 504] on td "[DATE]" at bounding box center [981, 508] width 199 height 30
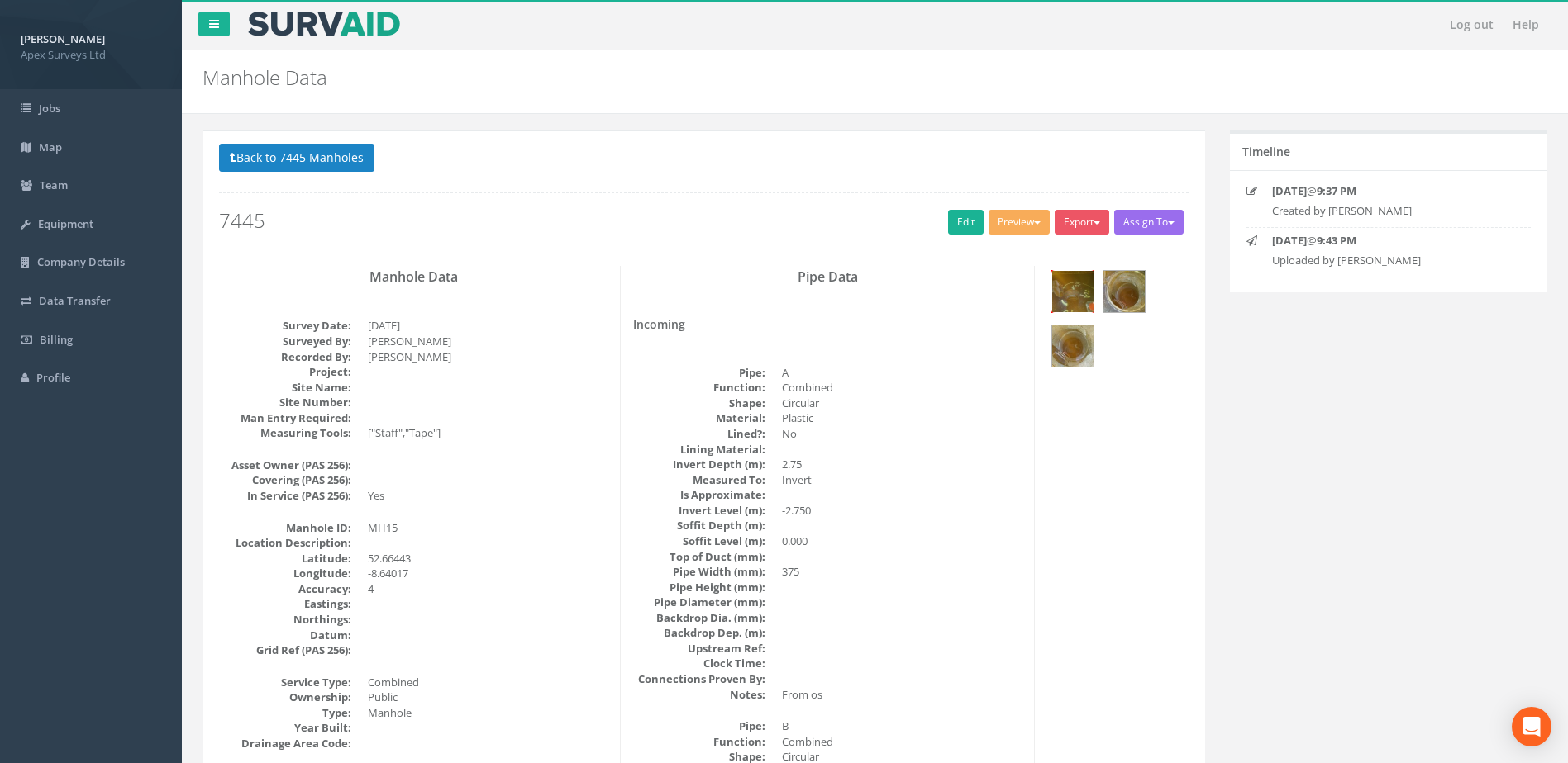
click at [1072, 303] on img at bounding box center [1073, 291] width 41 height 41
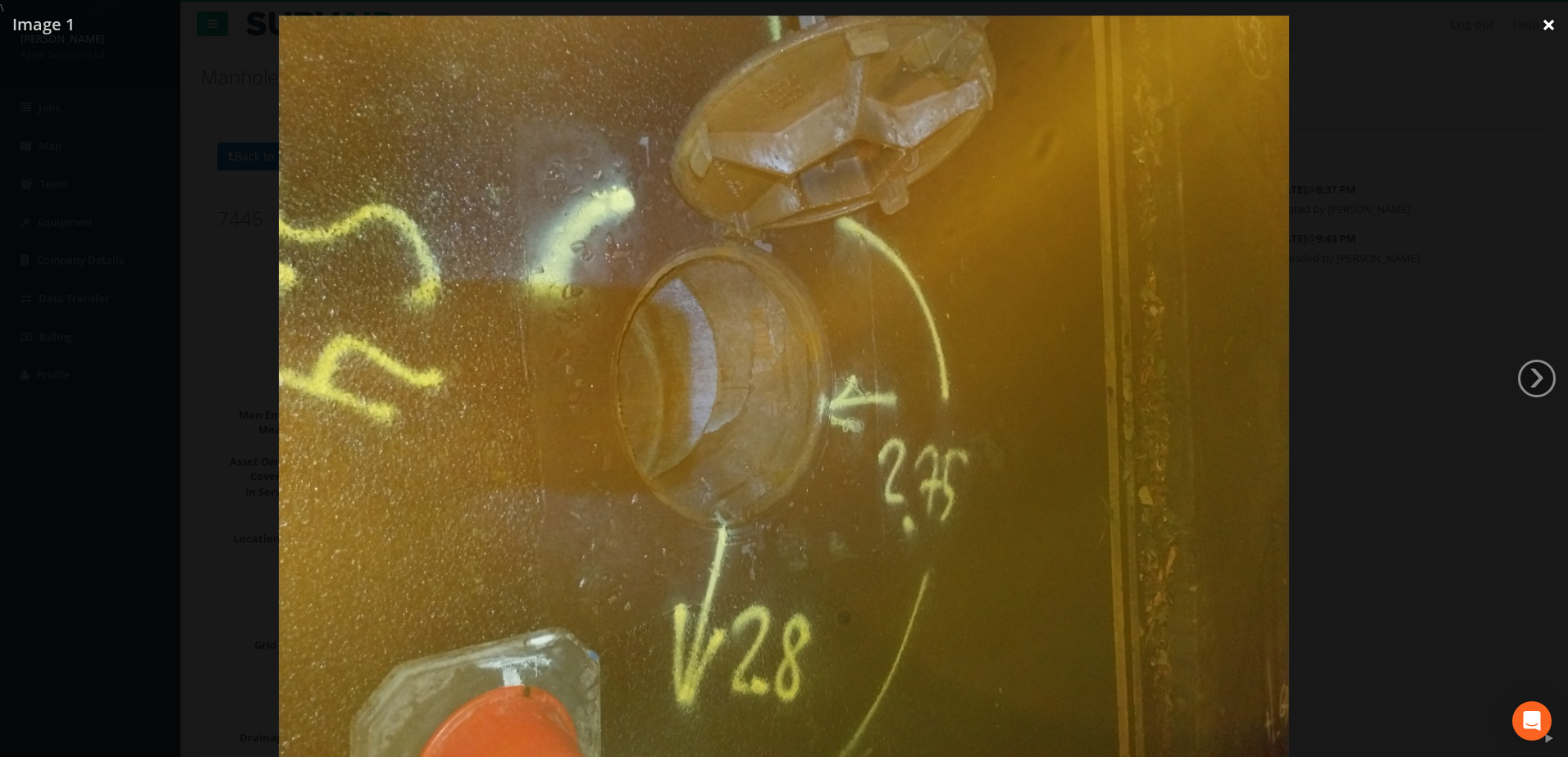
click at [1545, 26] on link "×" at bounding box center [1549, 24] width 38 height 50
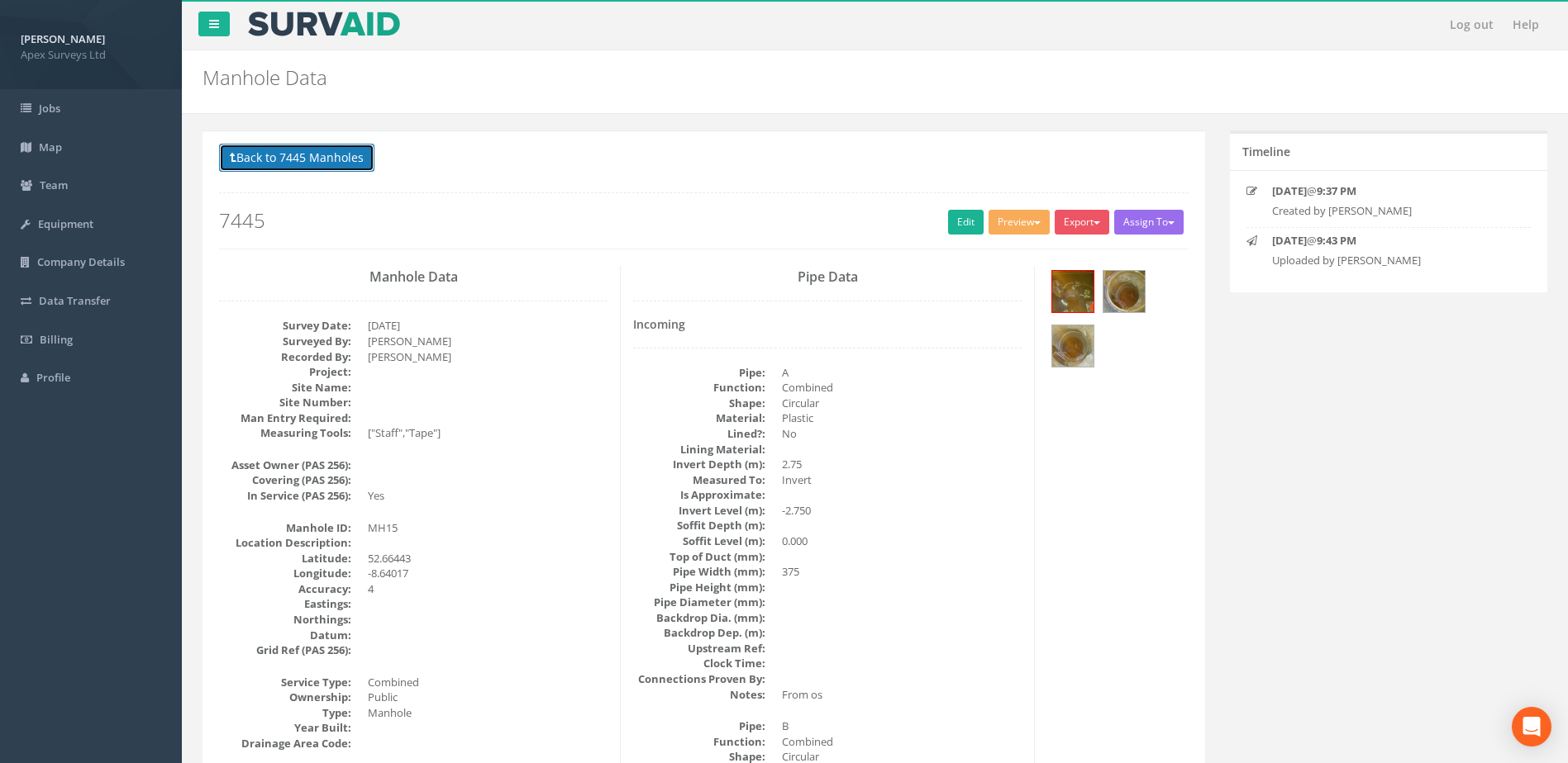
click at [267, 152] on button "Back to 7445 Manholes" at bounding box center [296, 158] width 155 height 28
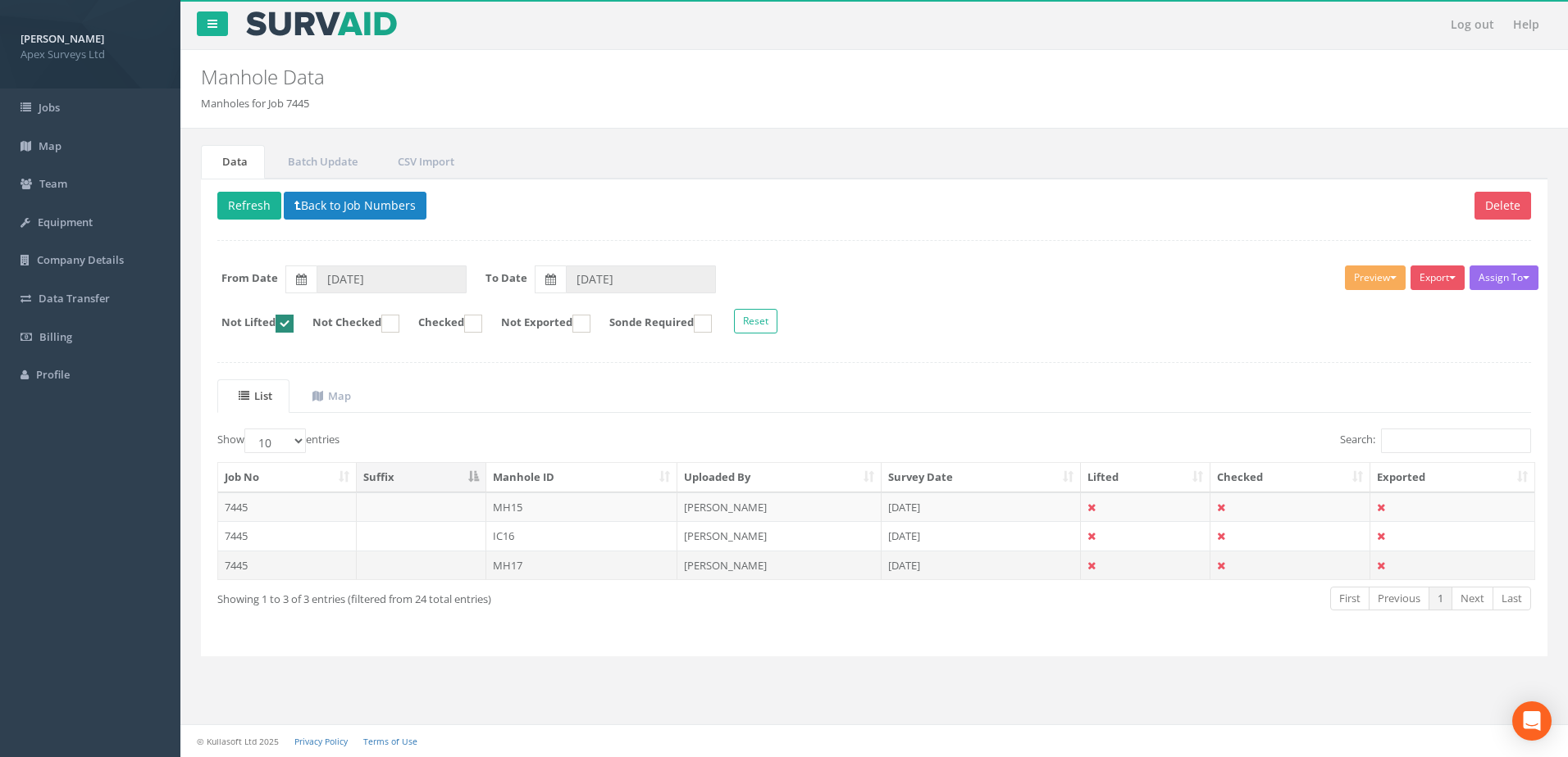
click at [978, 561] on td "[DATE]" at bounding box center [981, 566] width 199 height 30
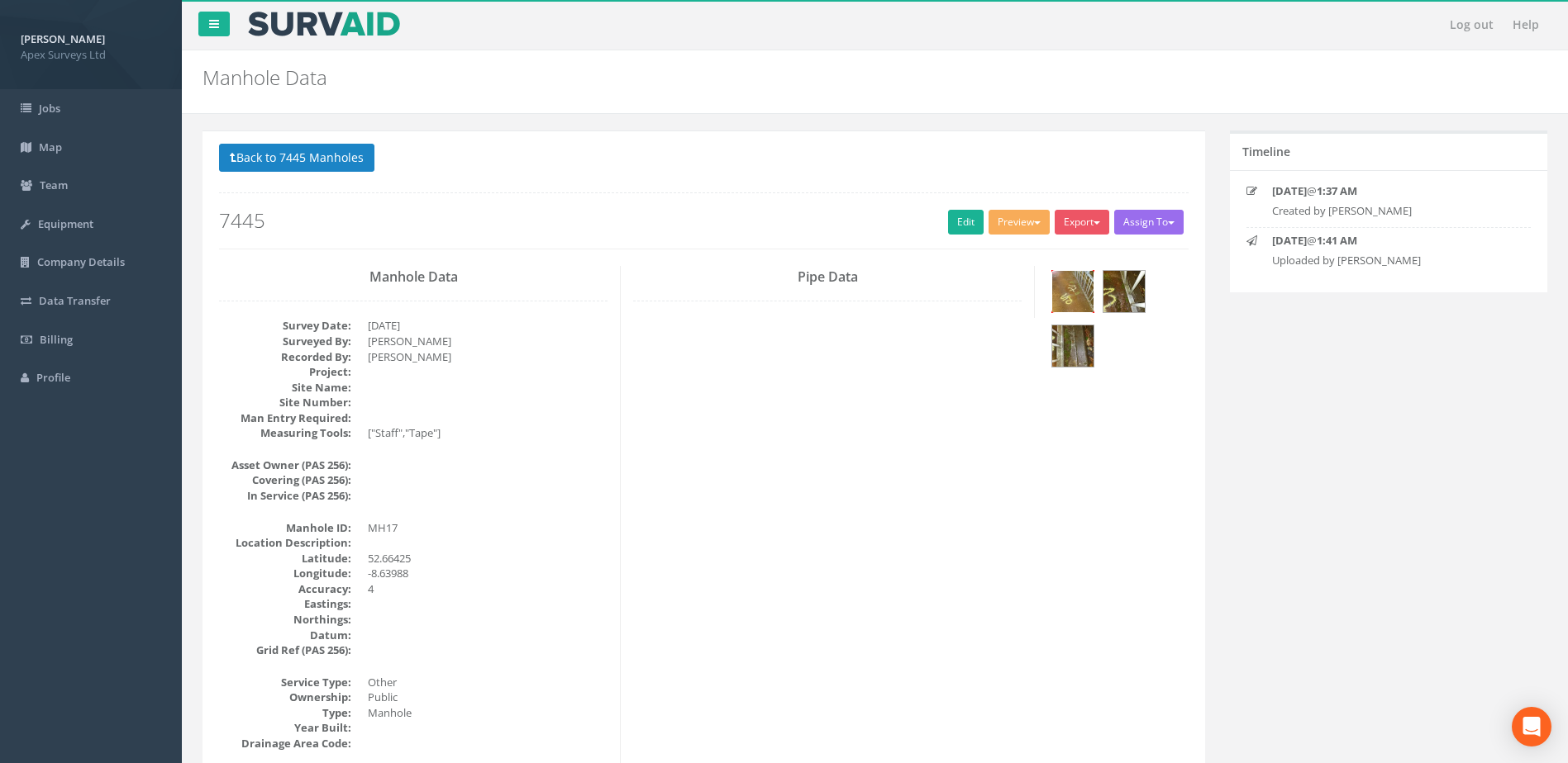
click at [1070, 288] on img at bounding box center [1073, 291] width 41 height 41
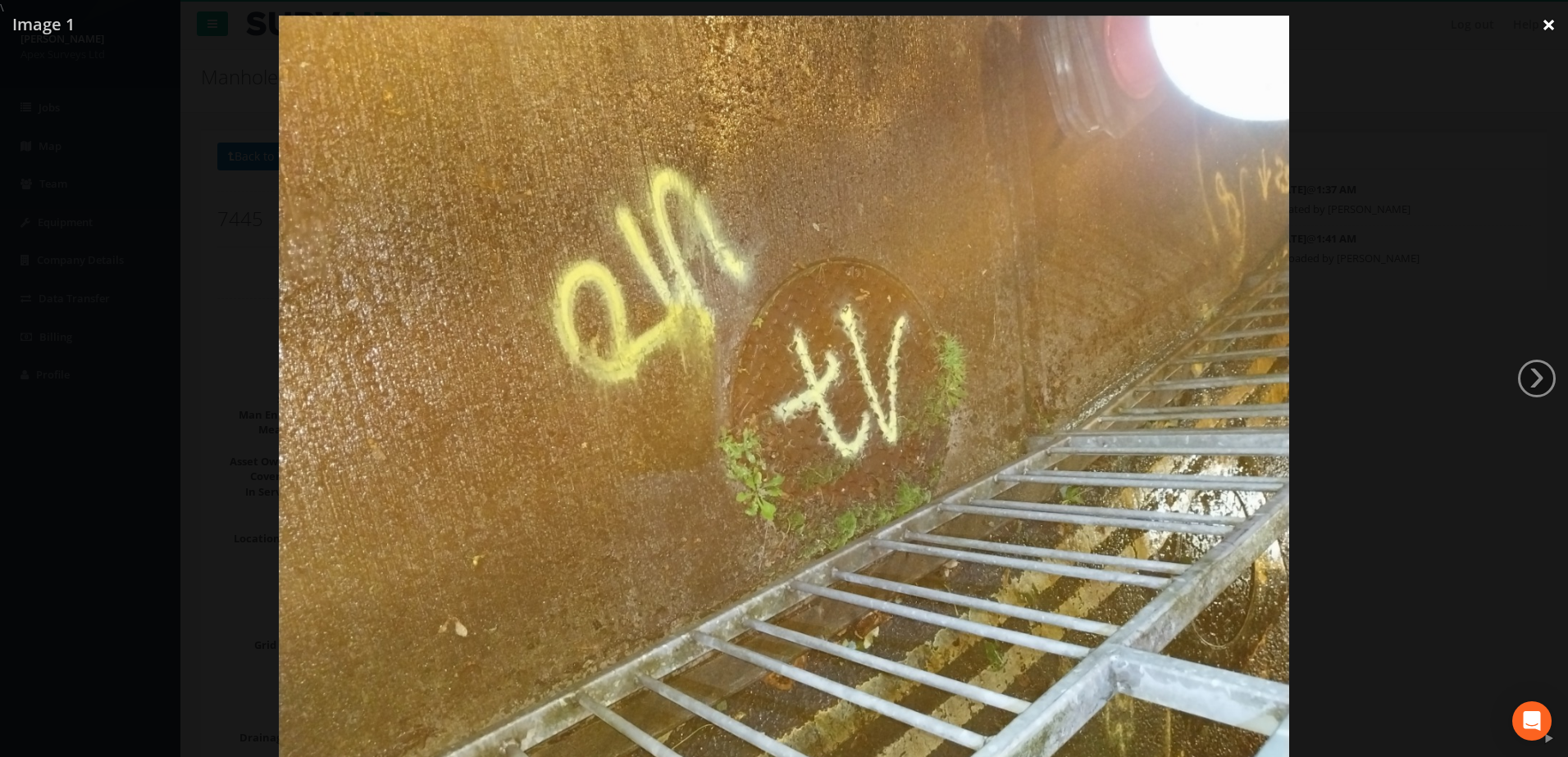
click at [1551, 23] on link "×" at bounding box center [1549, 24] width 38 height 50
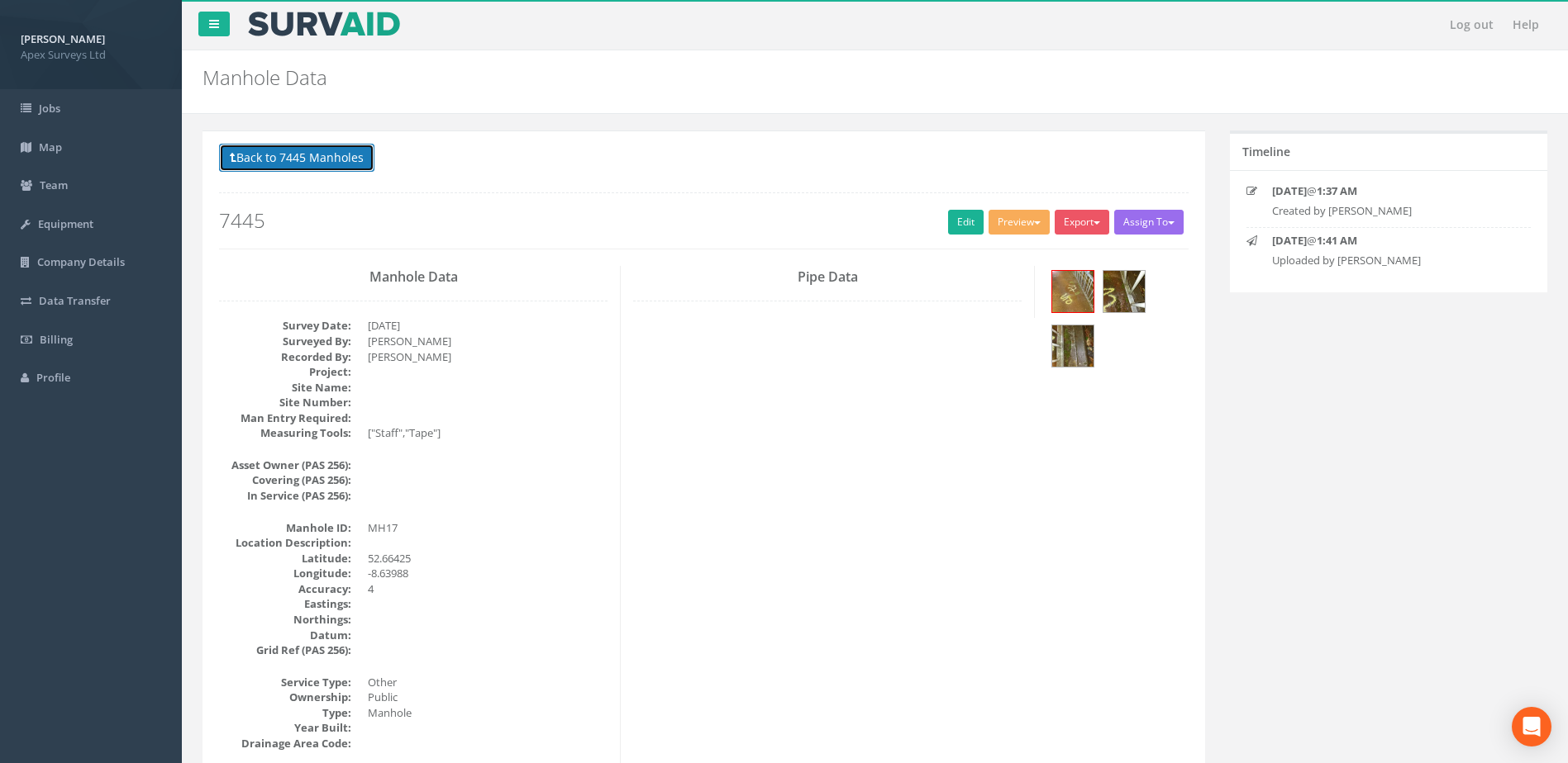
click at [268, 159] on button "Back to 7445 Manholes" at bounding box center [296, 158] width 155 height 28
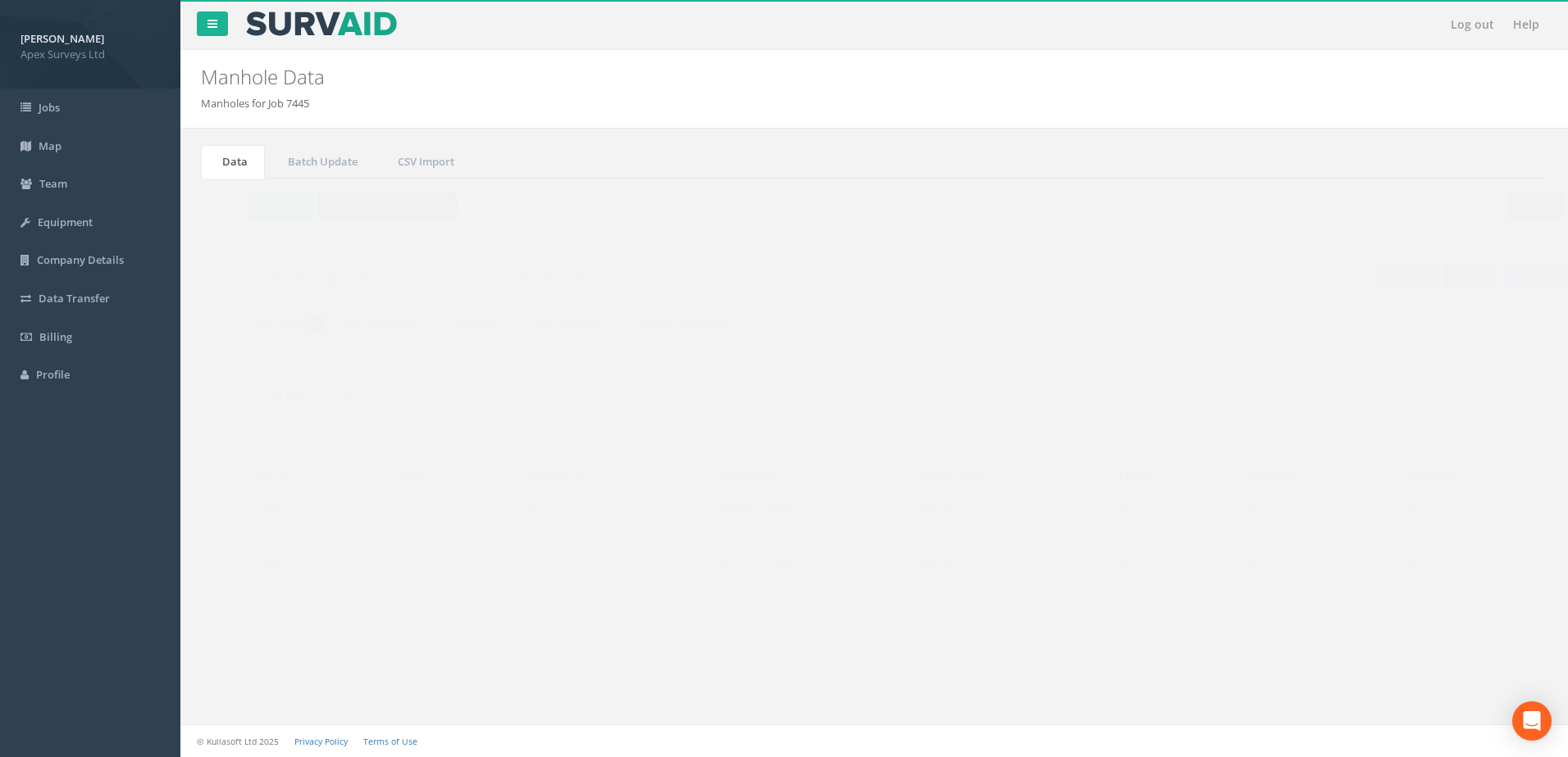
click at [328, 208] on button "Back to Job Numbers" at bounding box center [355, 206] width 143 height 28
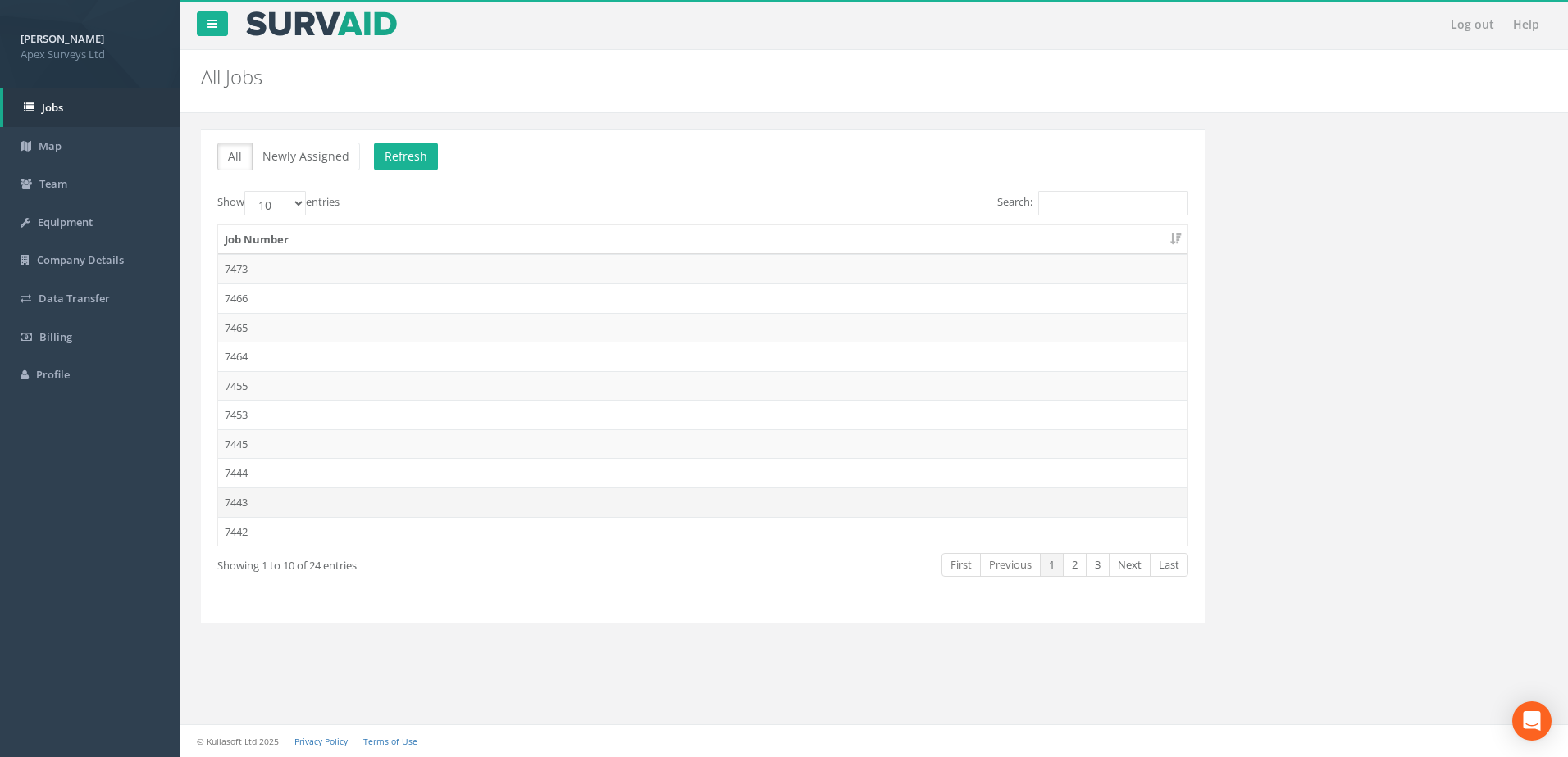
click at [261, 508] on td "7443" at bounding box center [703, 502] width 970 height 30
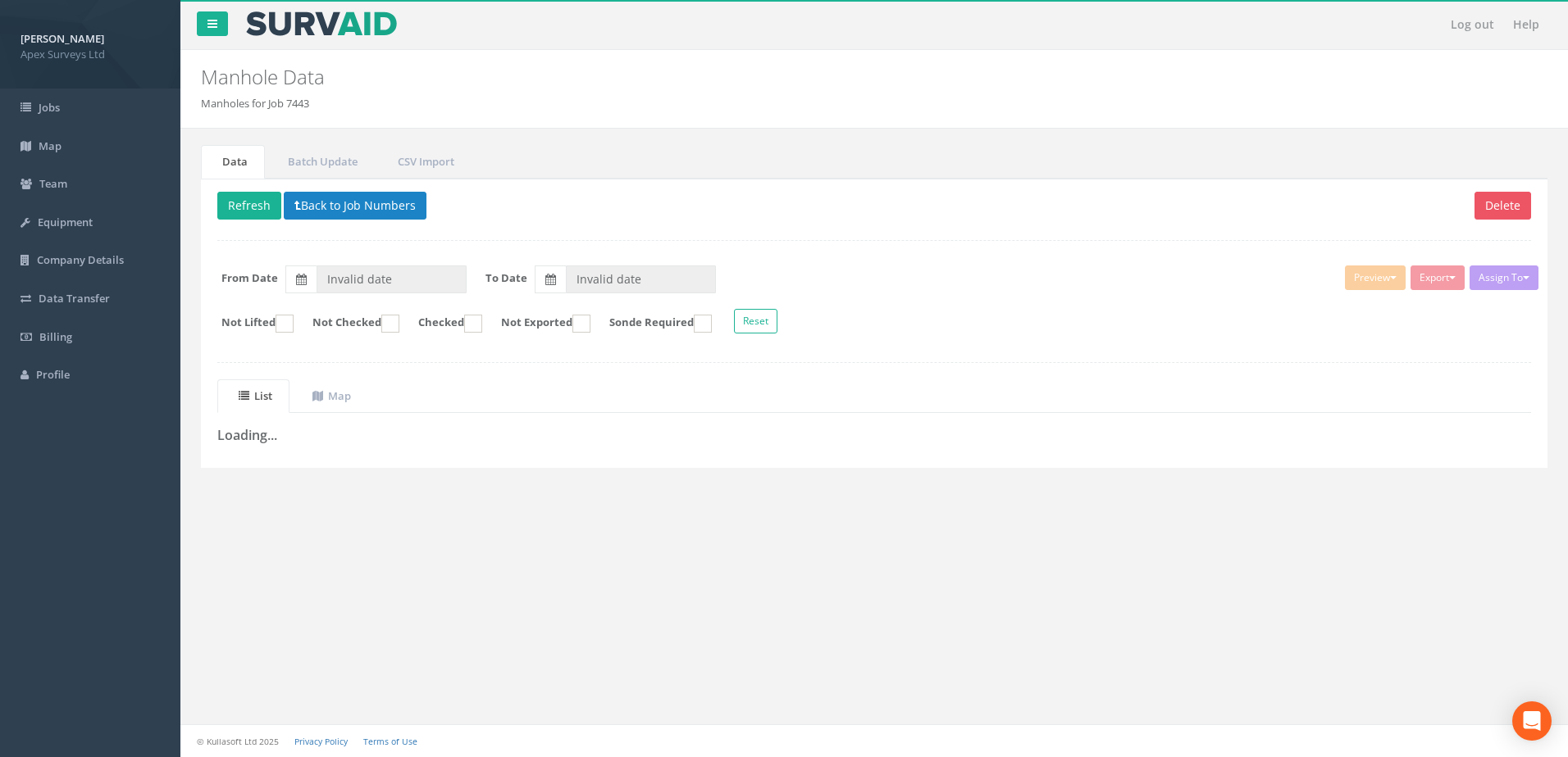
type input "[DATE]"
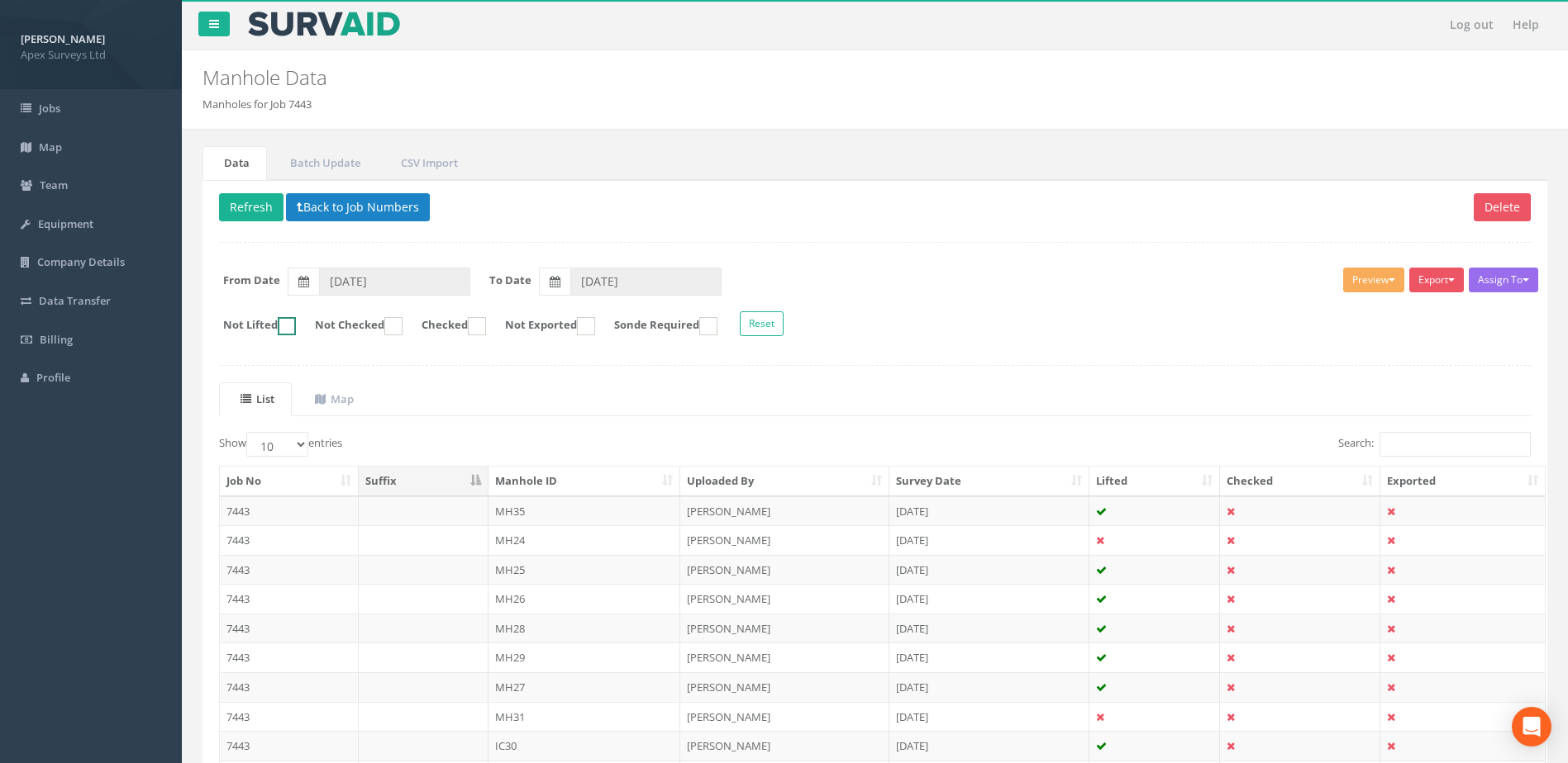
click at [287, 329] on ins at bounding box center [287, 326] width 18 height 18
checkbox input "true"
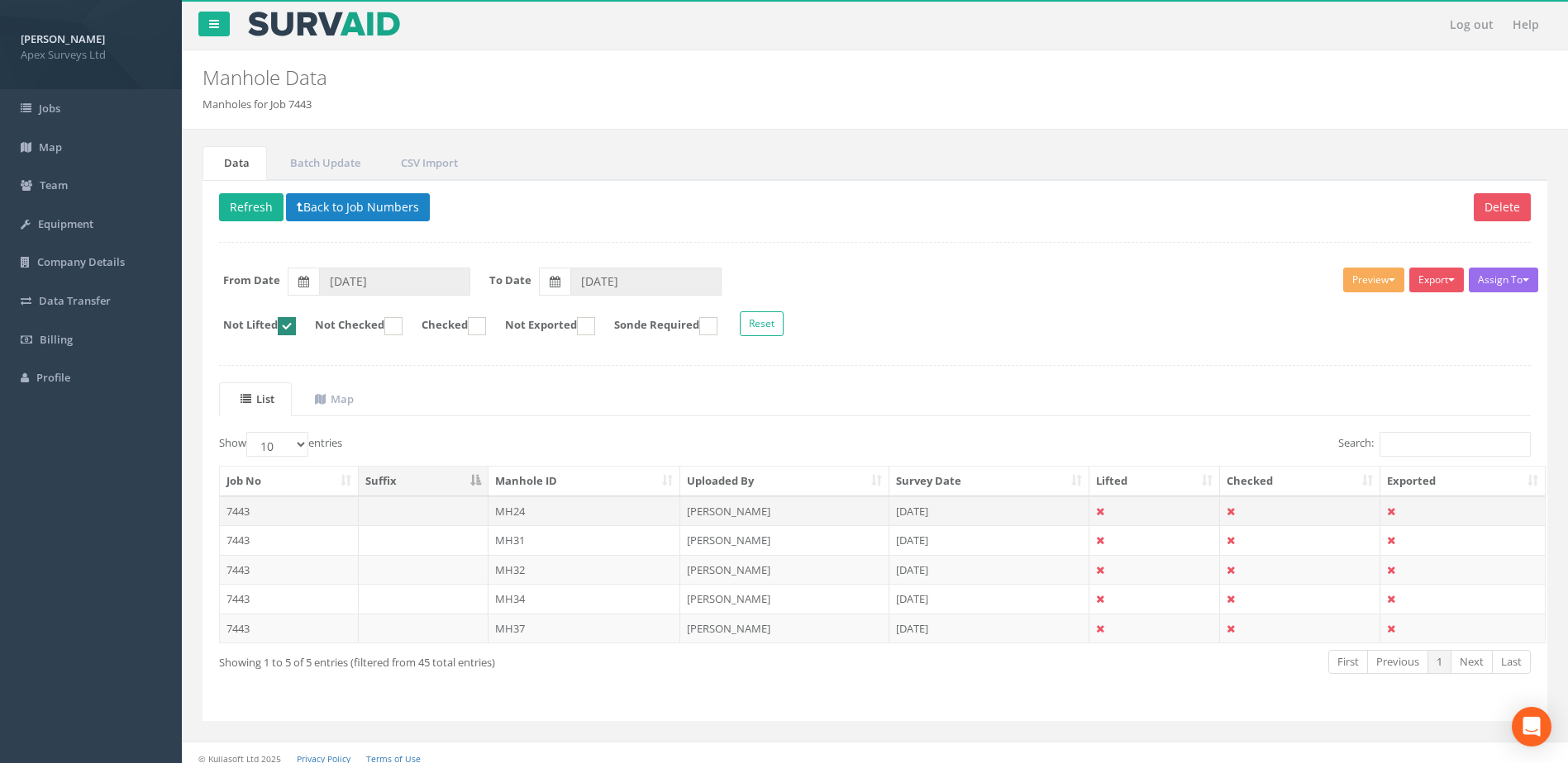
click at [923, 512] on td "[DATE]" at bounding box center [990, 512] width 200 height 30
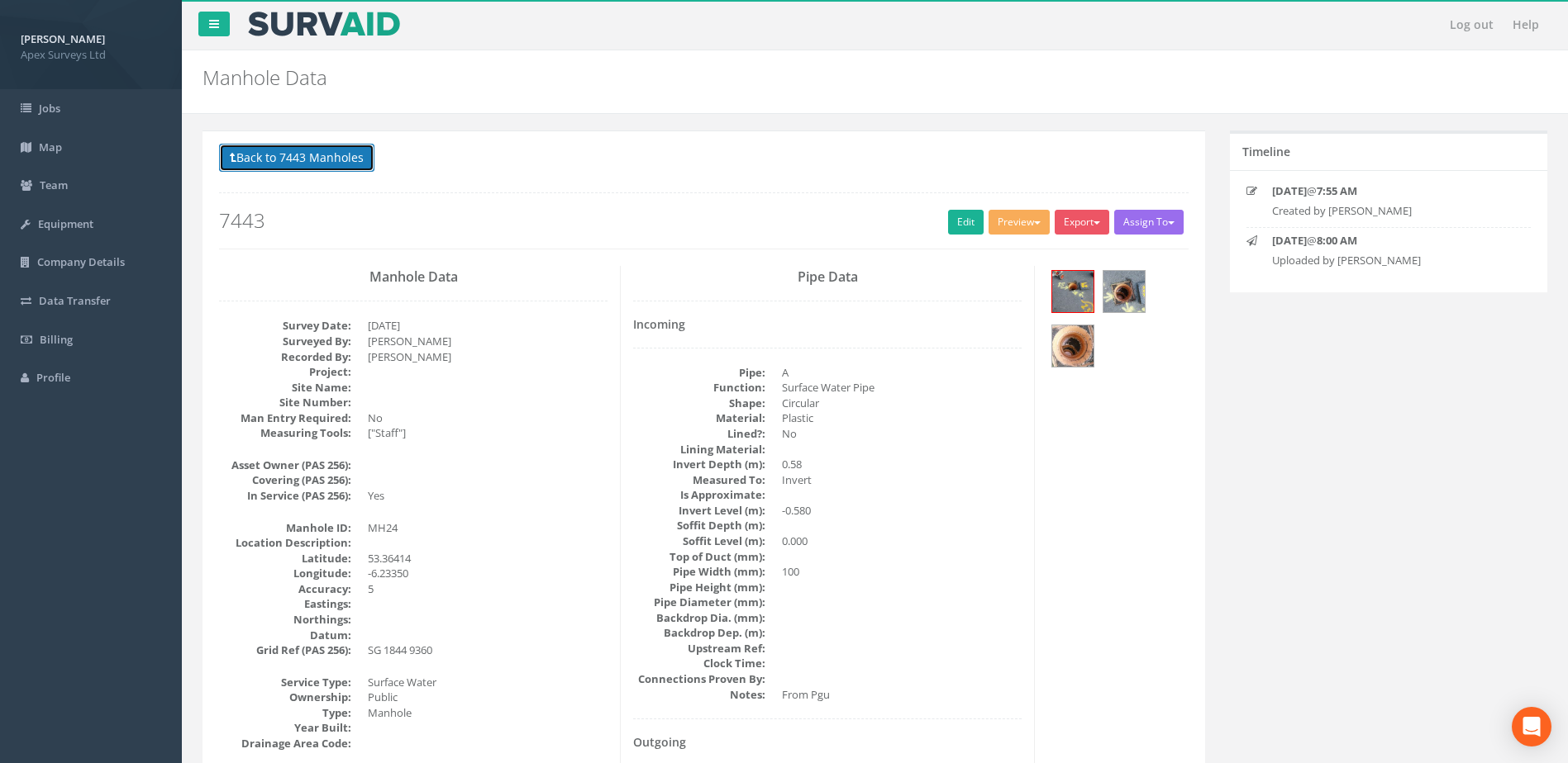
click at [283, 159] on button "Back to 7443 Manholes" at bounding box center [296, 158] width 155 height 28
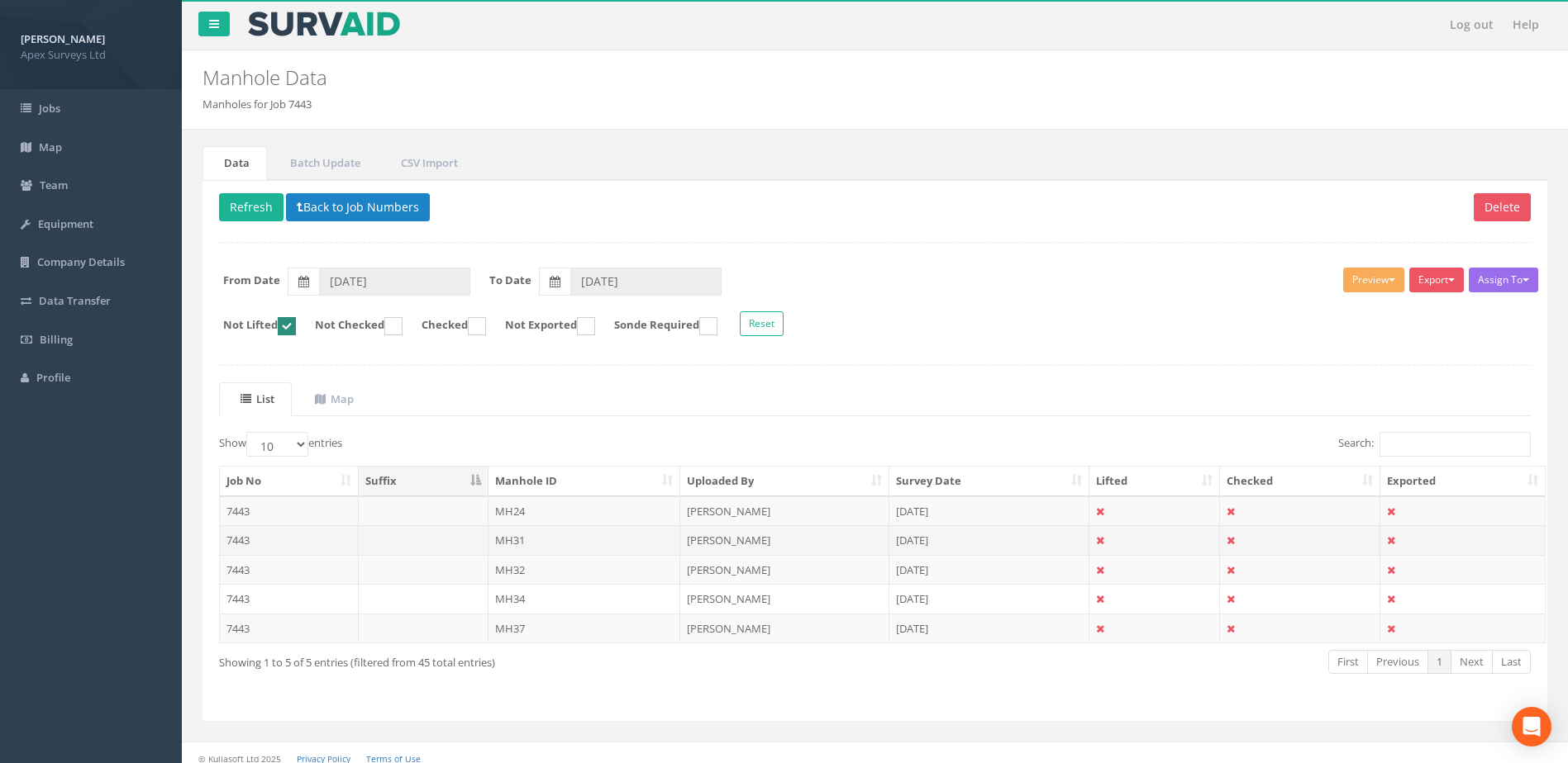
click at [1113, 537] on td at bounding box center [1155, 540] width 131 height 30
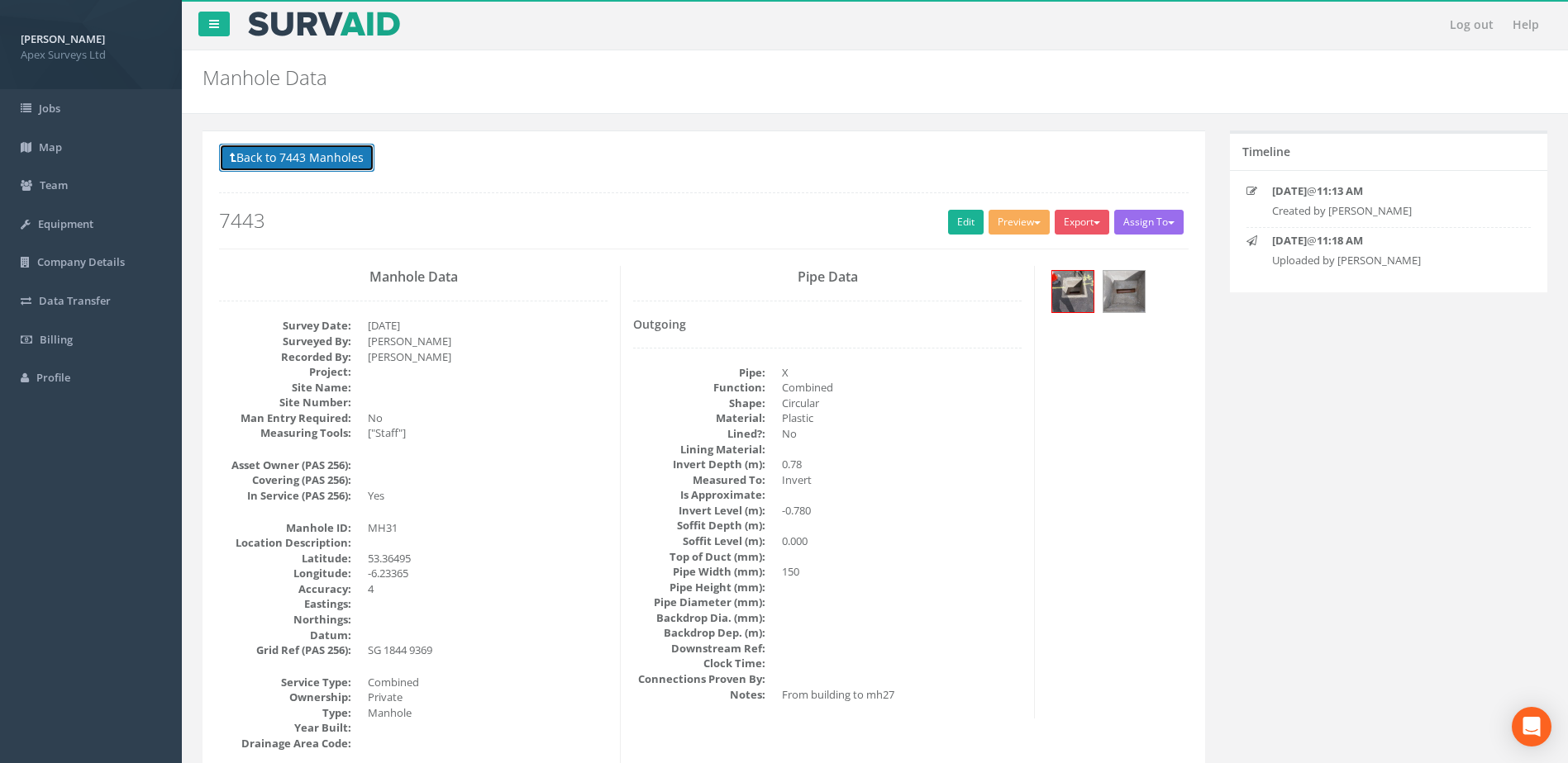
click at [366, 154] on button "Back to 7443 Manholes" at bounding box center [296, 158] width 155 height 28
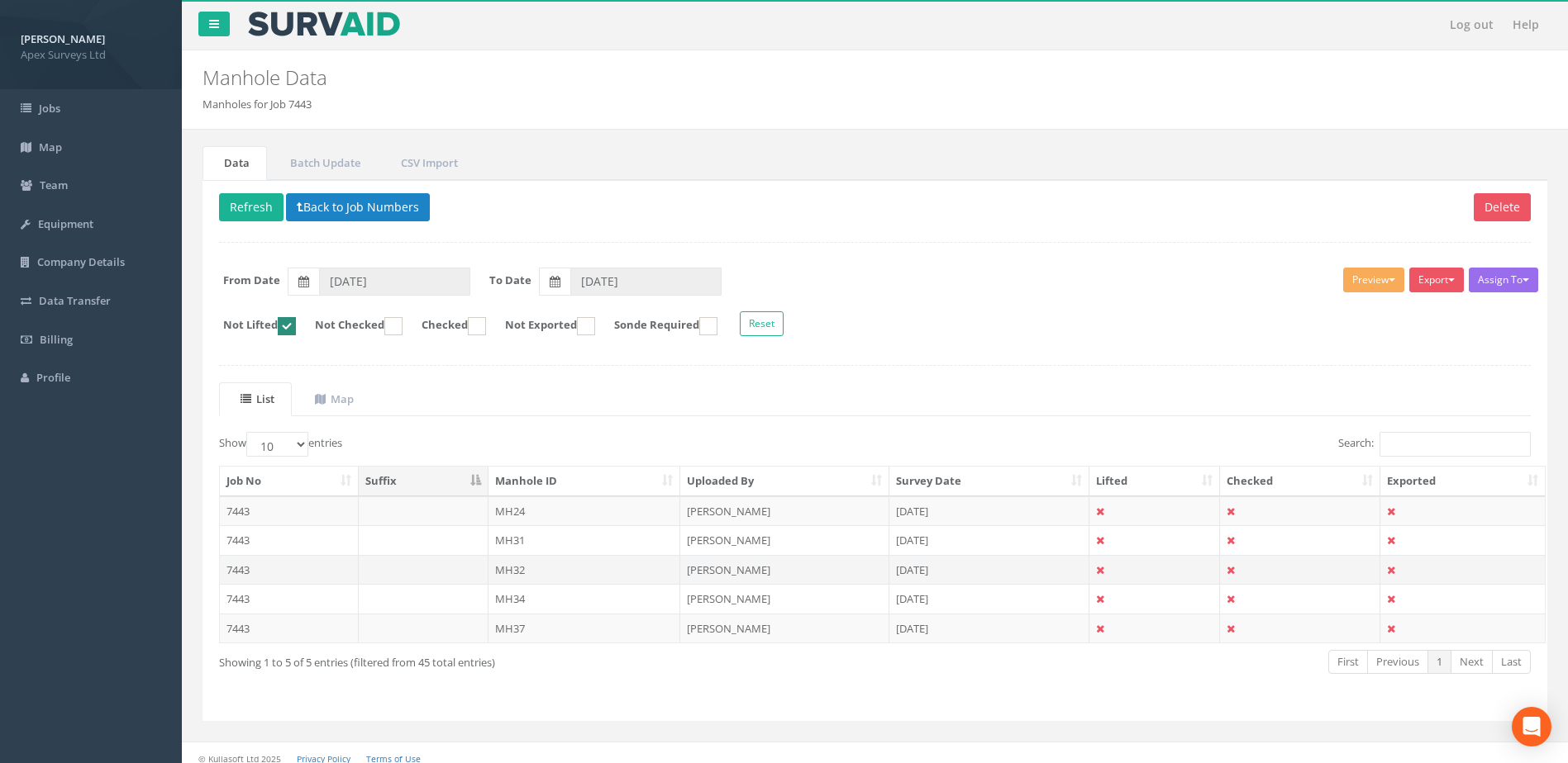
click at [1126, 568] on td at bounding box center [1155, 570] width 131 height 30
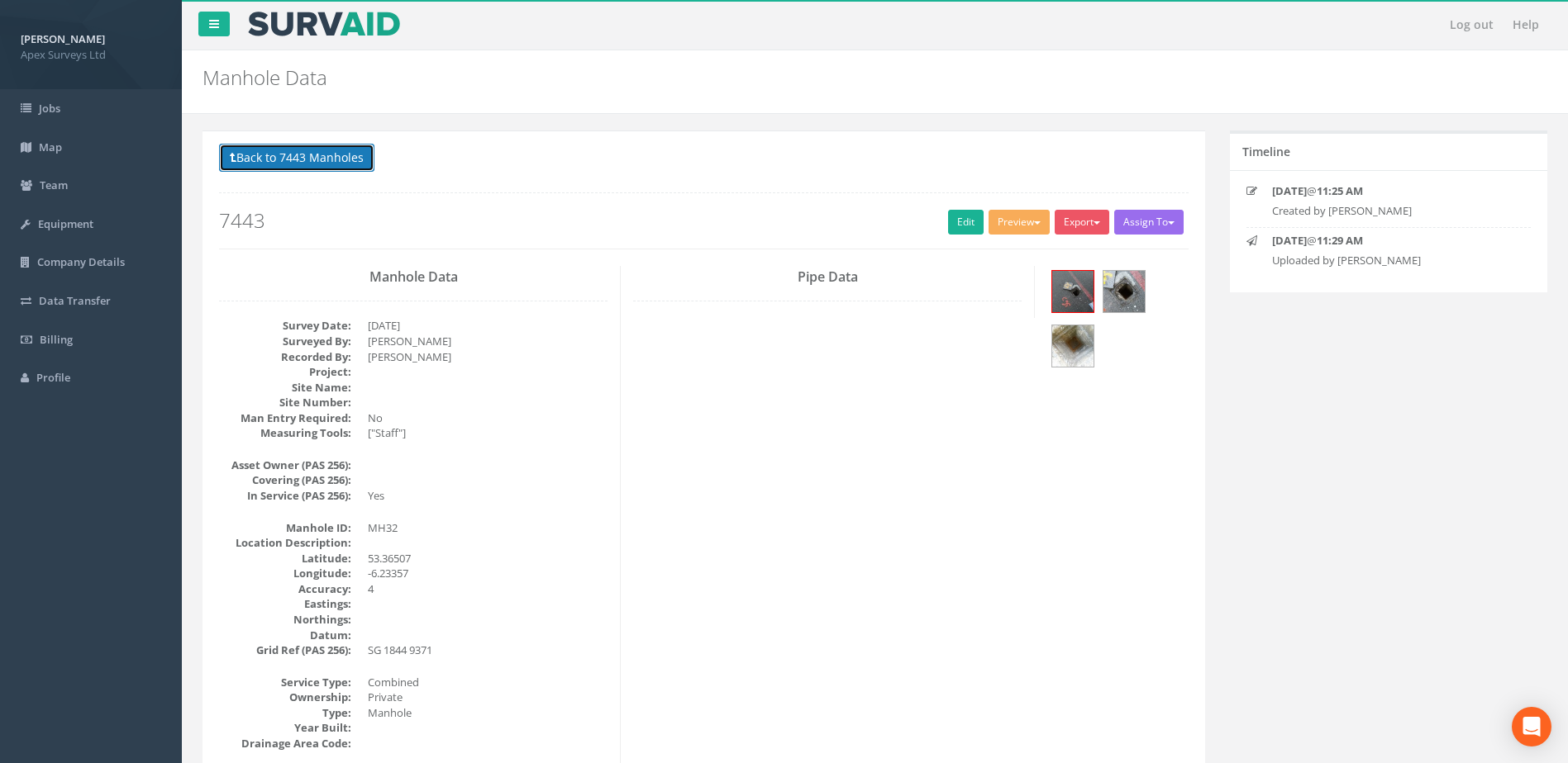
click at [330, 157] on button "Back to 7443 Manholes" at bounding box center [296, 158] width 155 height 28
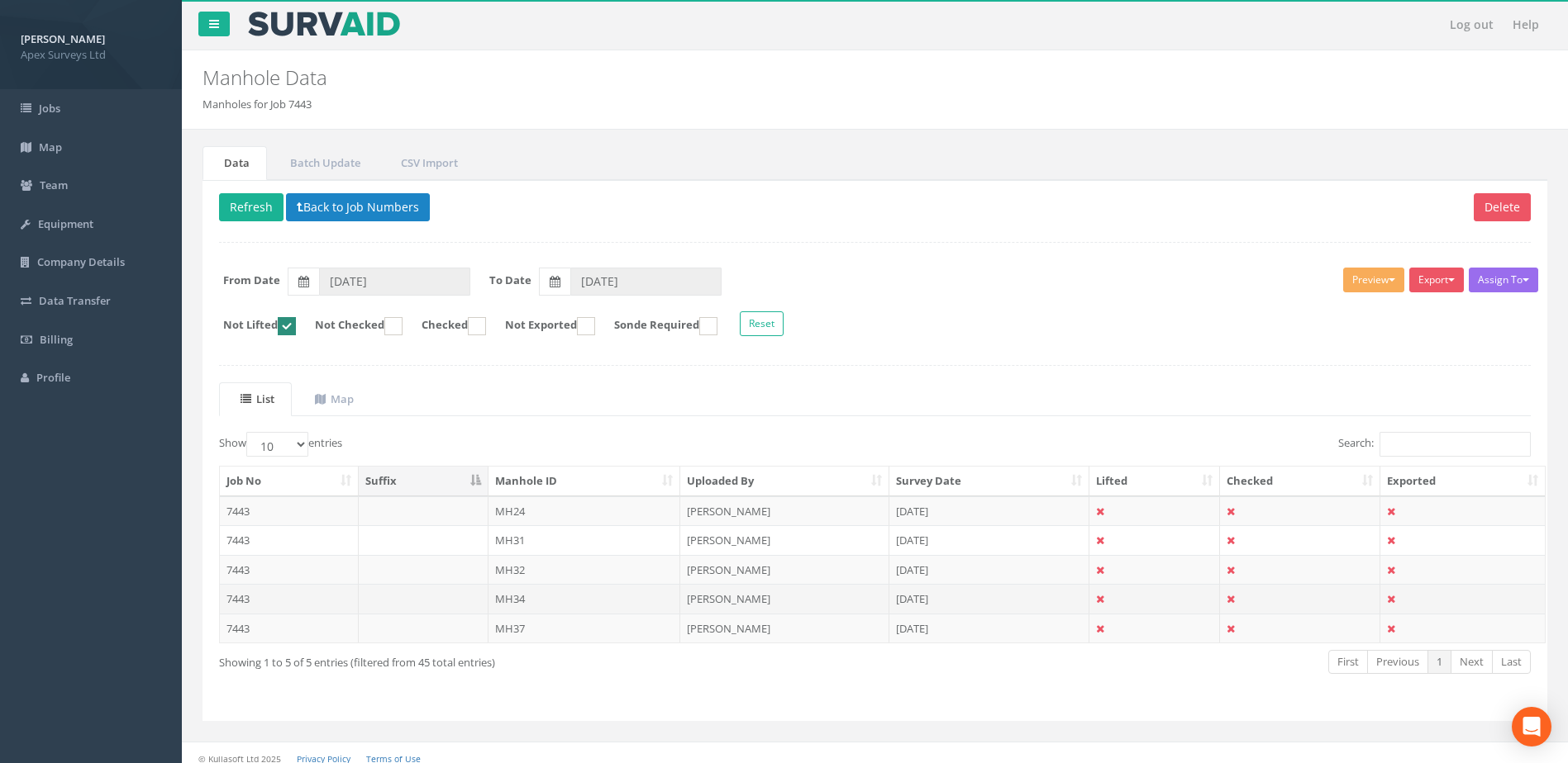
click at [1084, 595] on td "[DATE]" at bounding box center [990, 599] width 200 height 30
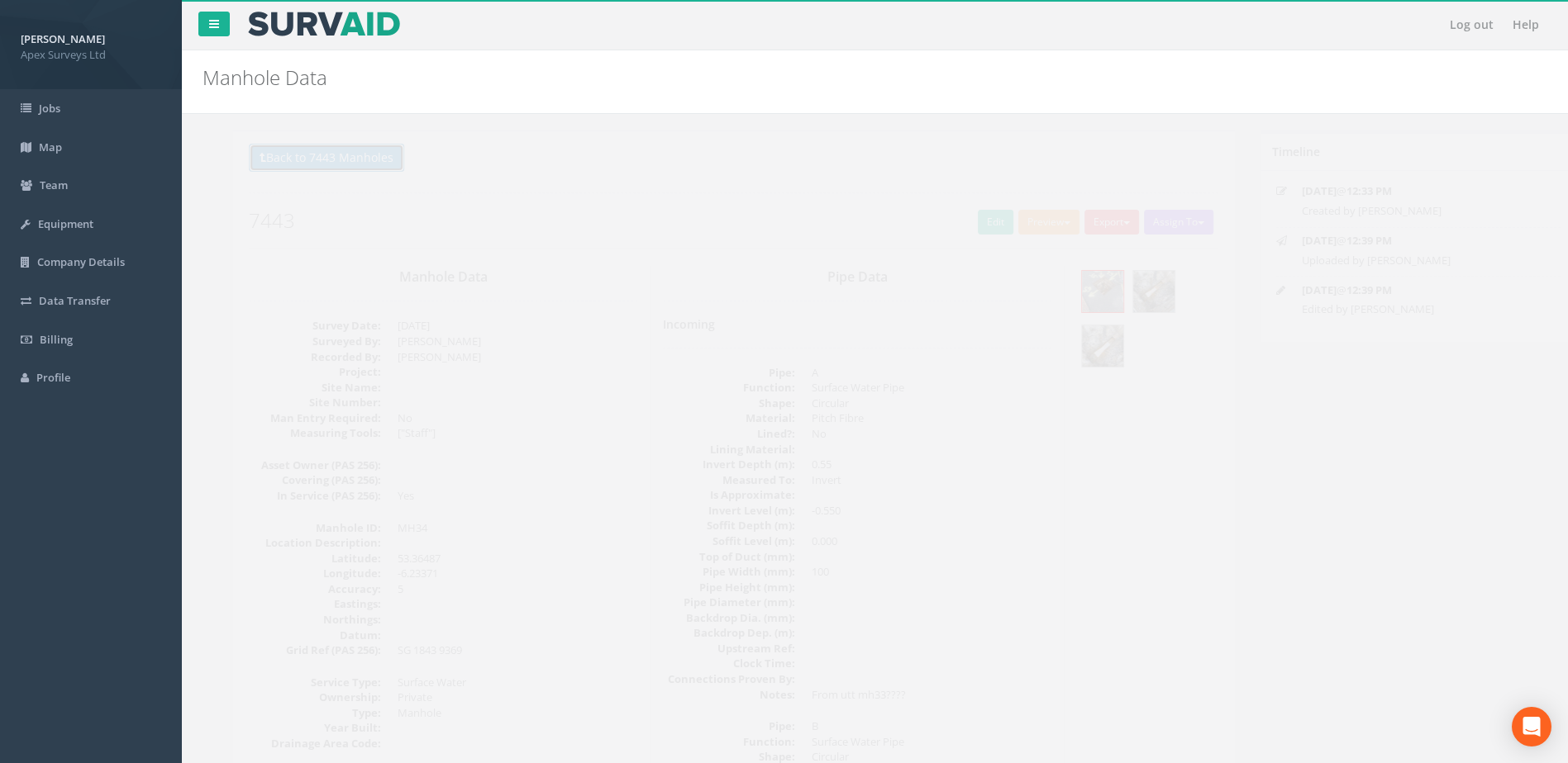
click at [313, 157] on button "Back to 7443 Manholes" at bounding box center [296, 158] width 155 height 28
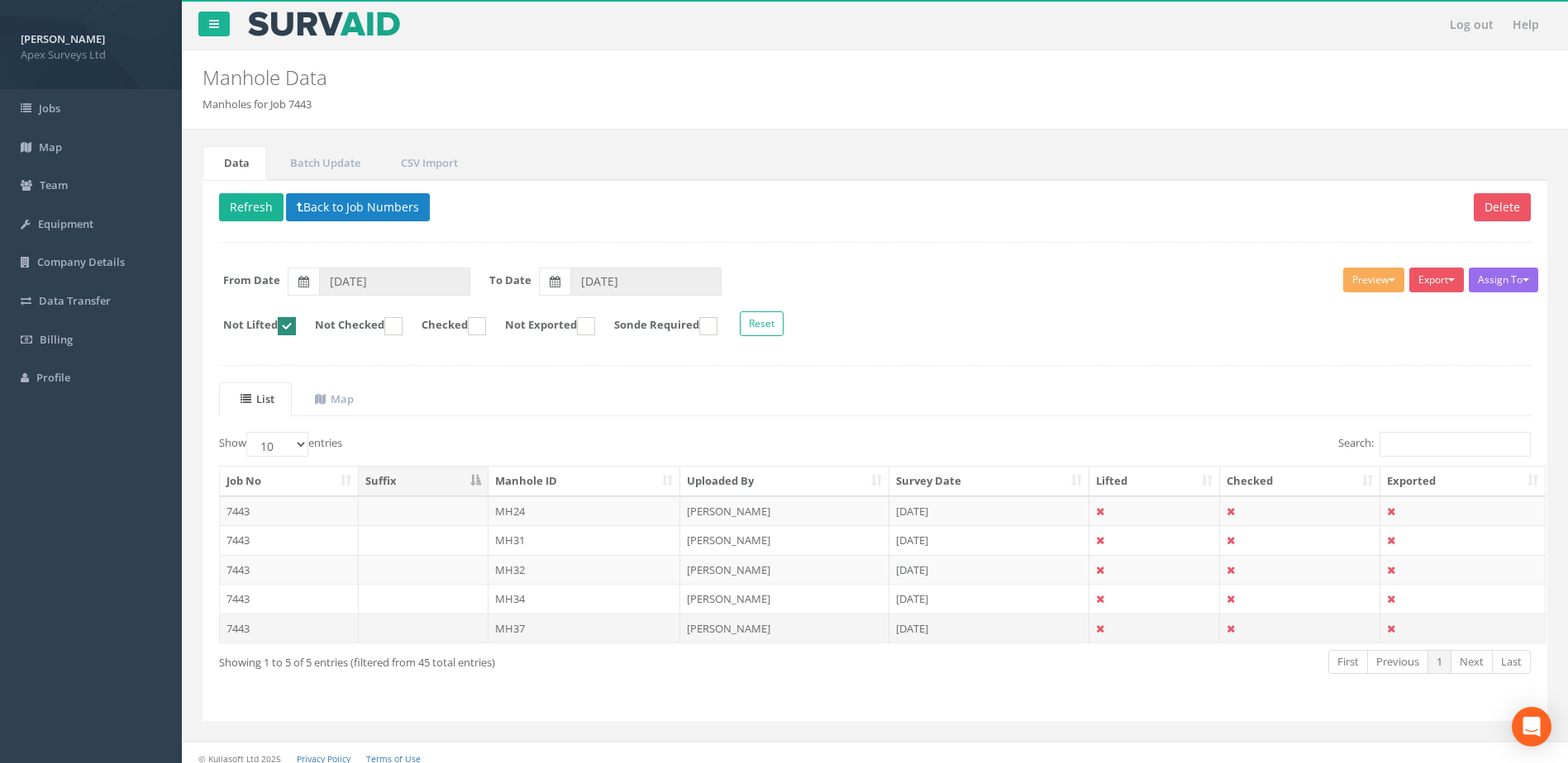
click at [1071, 628] on td "[DATE]" at bounding box center [990, 629] width 200 height 30
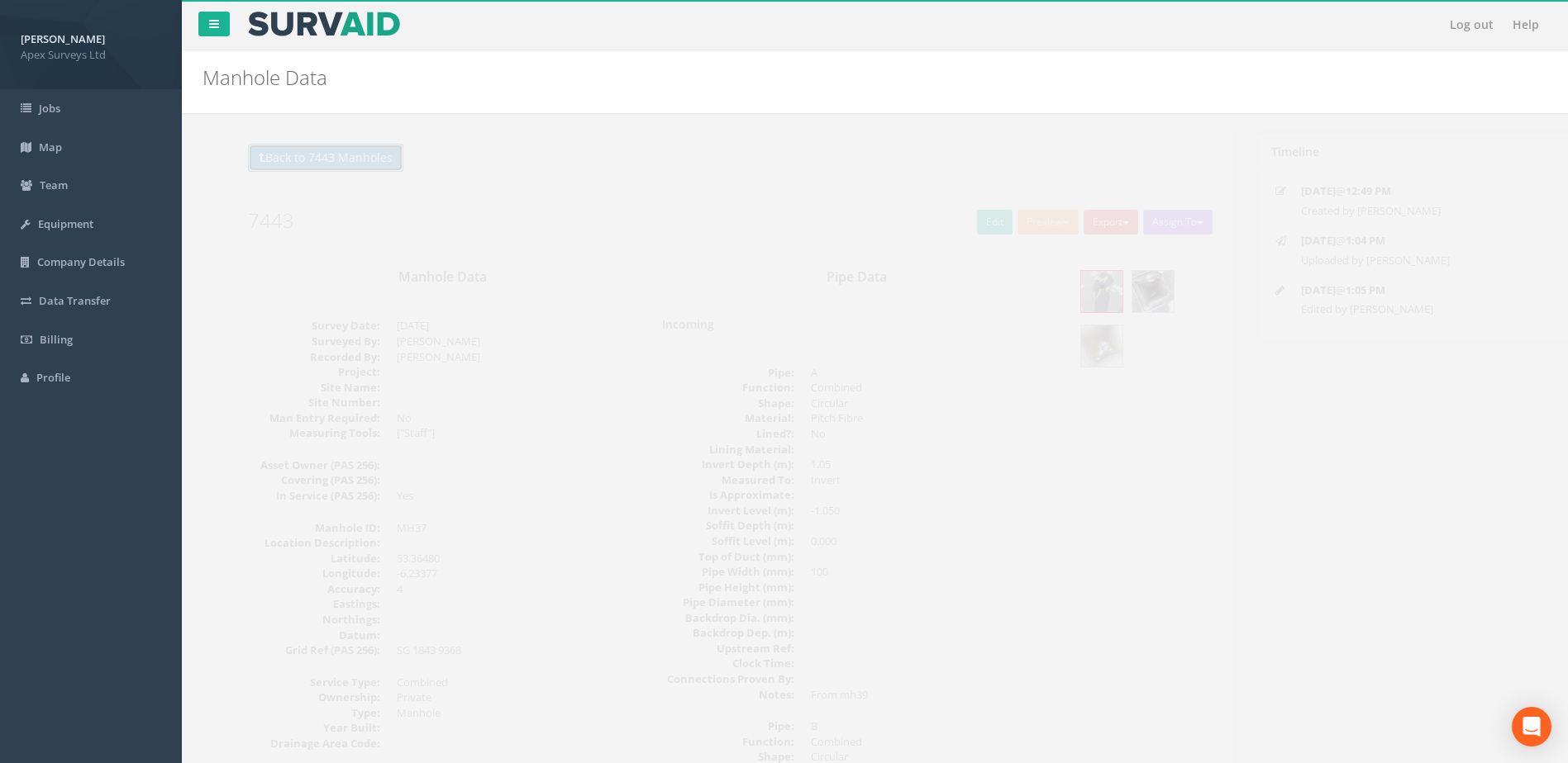
click at [322, 158] on button "Back to 7443 Manholes" at bounding box center [296, 158] width 155 height 28
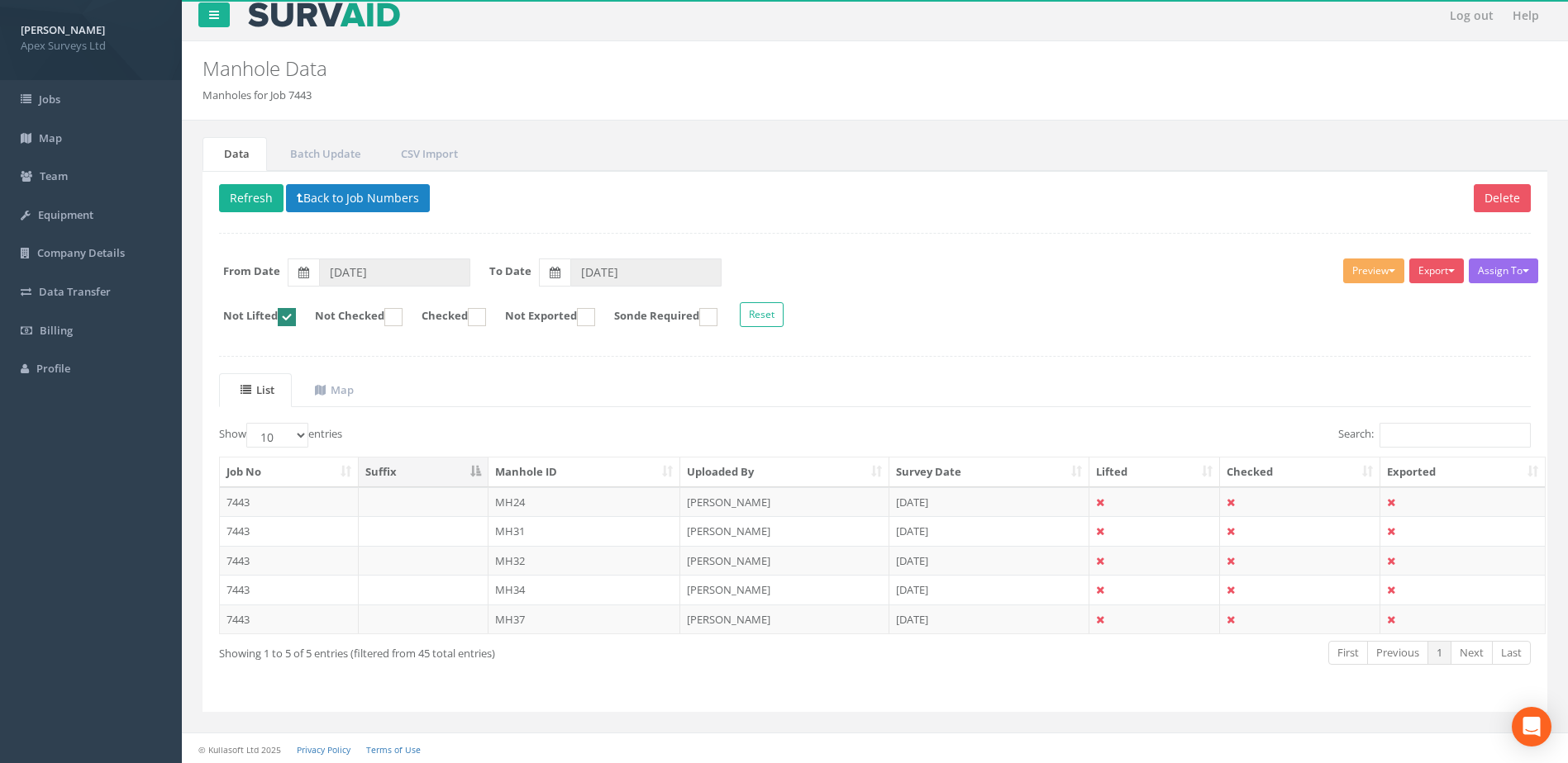
scroll to position [11, 0]
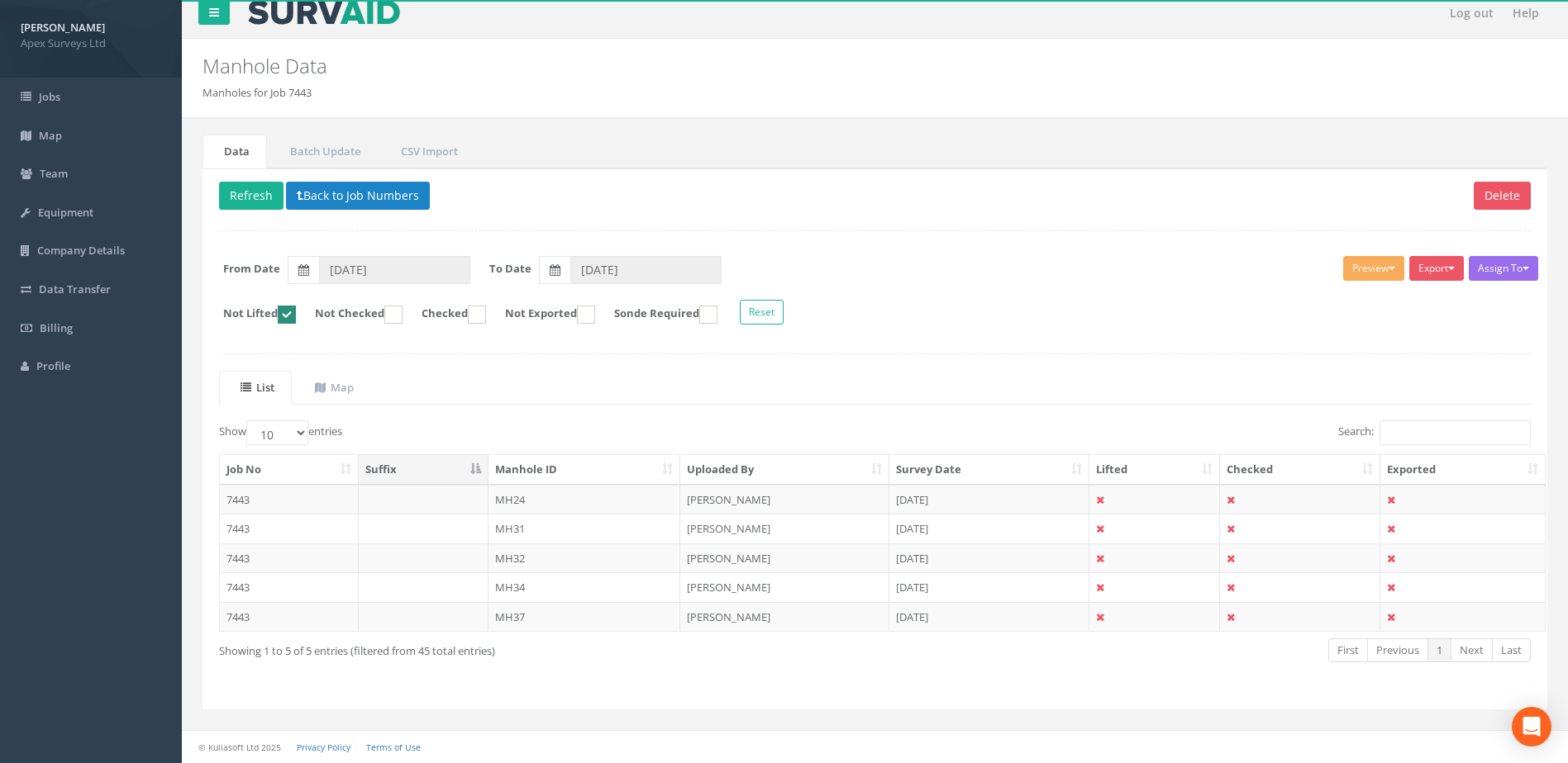
drag, startPoint x: 1006, startPoint y: 261, endPoint x: 991, endPoint y: 279, distance: 23.4
click at [991, 279] on form "From Date [DATE] To Date [DATE]" at bounding box center [875, 270] width 1337 height 28
drag, startPoint x: 971, startPoint y: 313, endPoint x: 953, endPoint y: 336, distance: 29.2
click at [953, 336] on div "Assign To No Companies Added Export Heathrow United Utilities SurvAid IC SurvAi…" at bounding box center [875, 293] width 1337 height 90
drag, startPoint x: 975, startPoint y: 327, endPoint x: 1047, endPoint y: 288, distance: 81.9
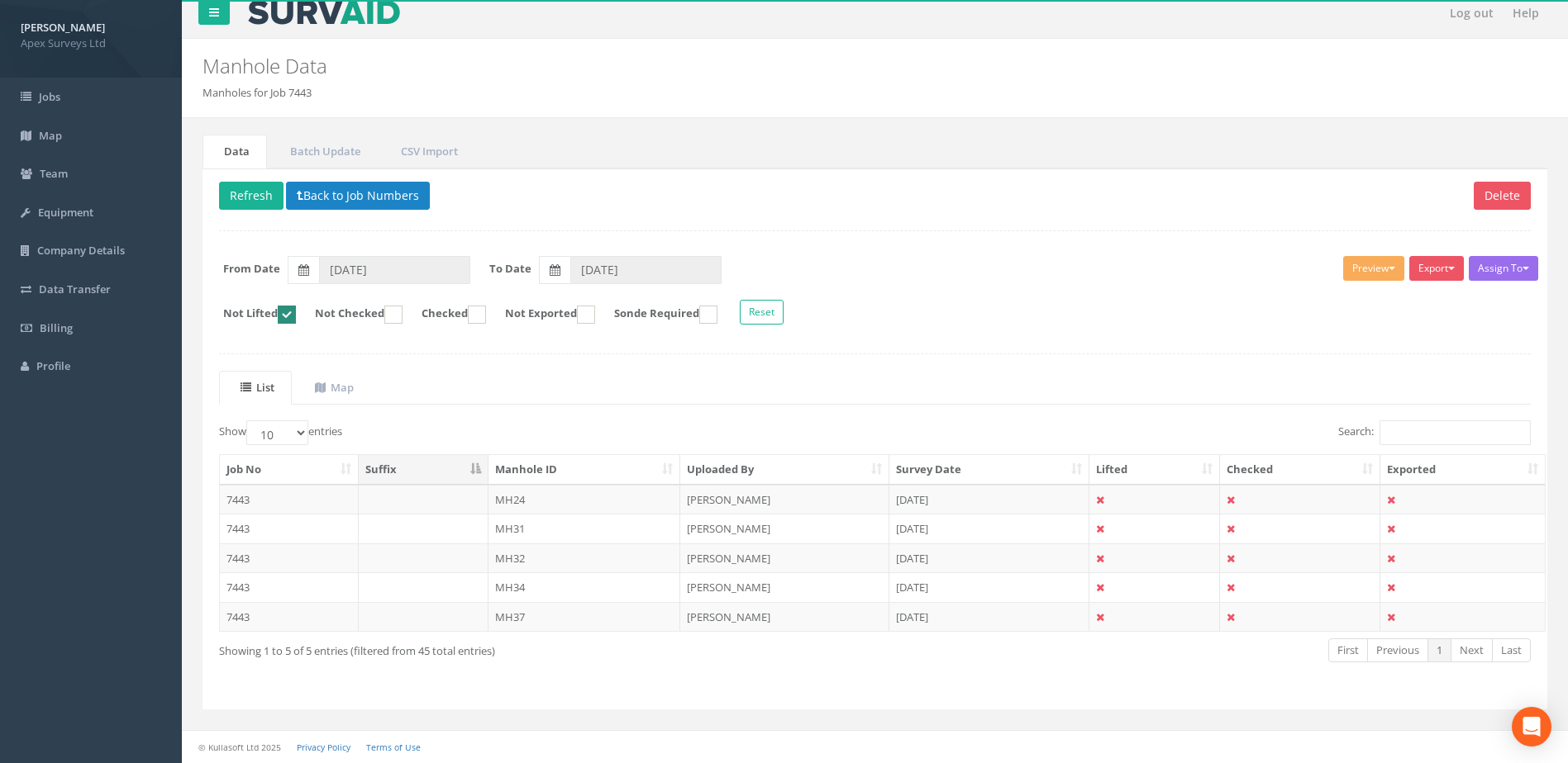
click at [1017, 305] on div "Assign To No Companies Added Export Heathrow United Utilities SurvAid IC SurvAi…" at bounding box center [875, 293] width 1337 height 90
click at [1062, 279] on form "From Date [DATE] To Date [DATE]" at bounding box center [875, 270] width 1337 height 28
click at [374, 195] on button "Back to Job Numbers" at bounding box center [358, 195] width 144 height 28
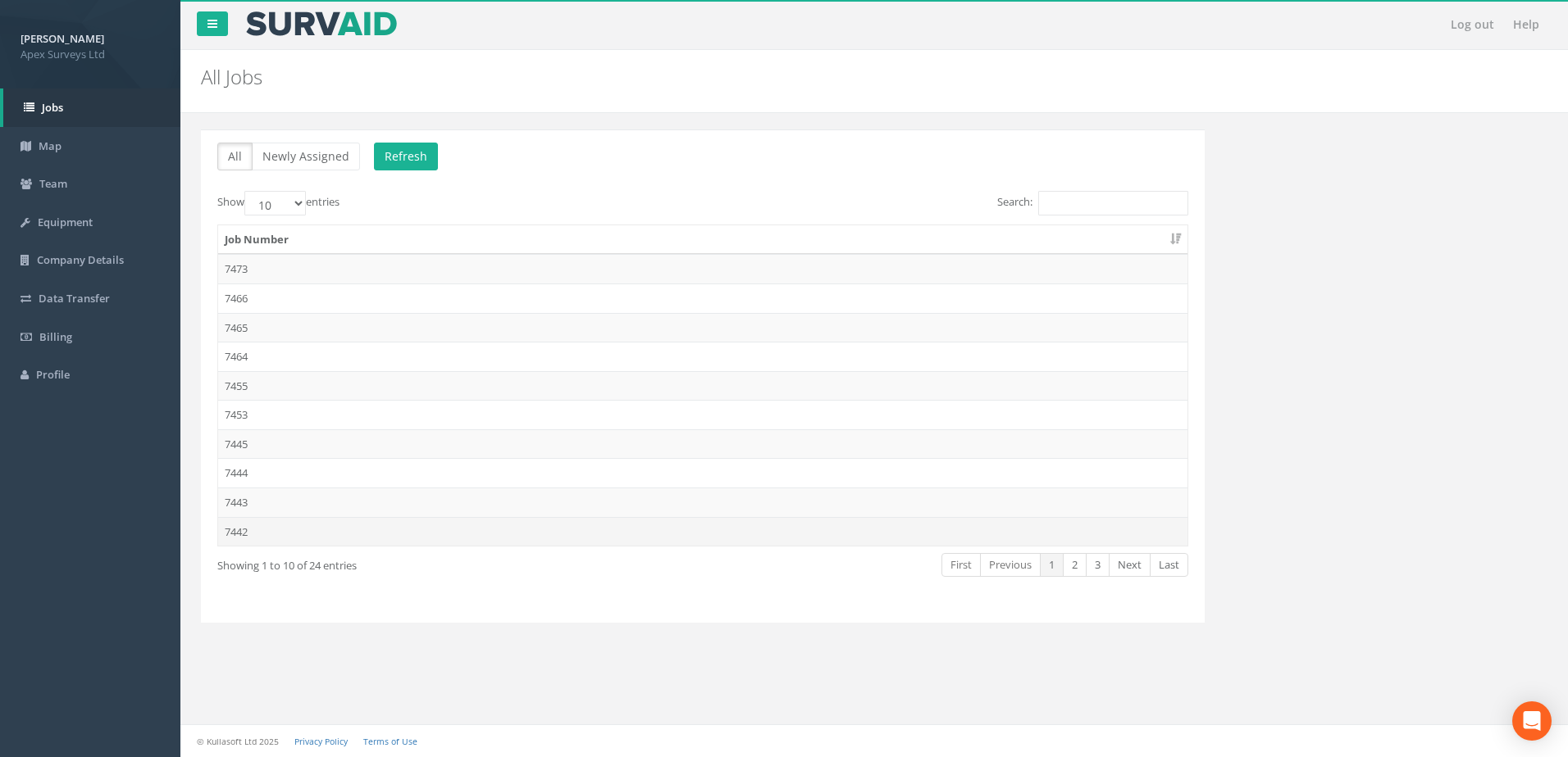
click at [244, 536] on td "7442" at bounding box center [703, 532] width 970 height 30
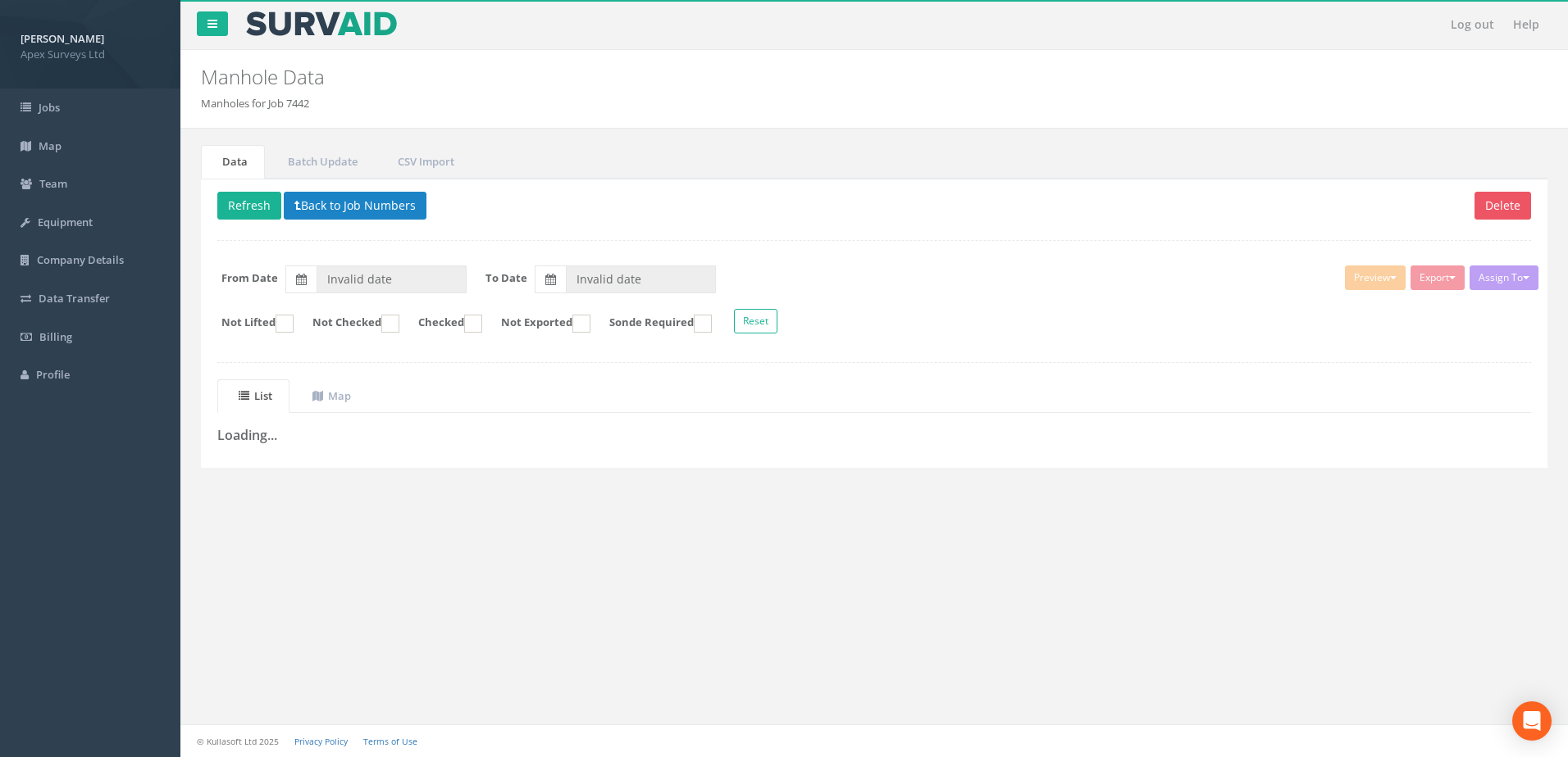
type input "[DATE]"
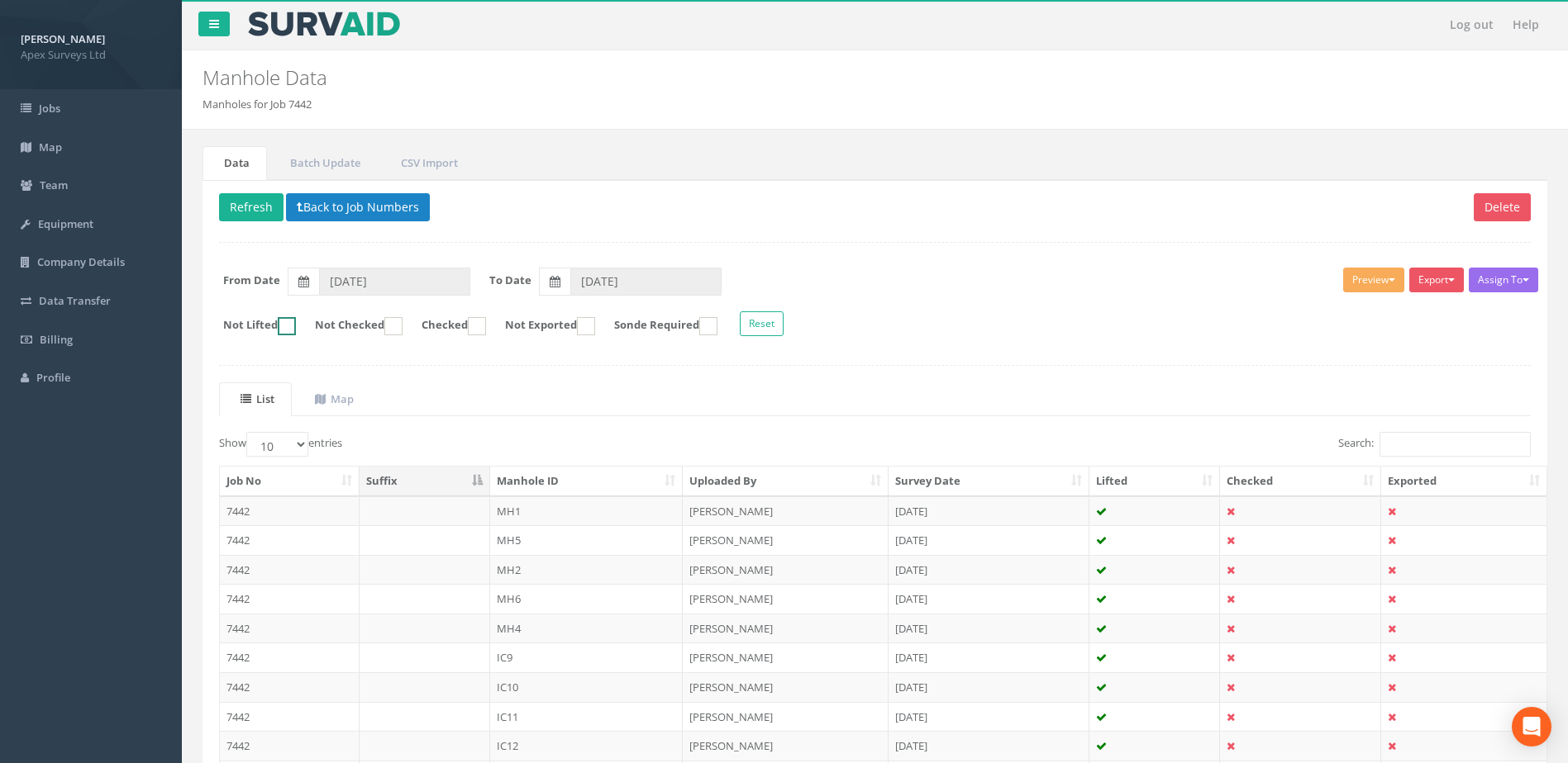
click at [294, 323] on ins at bounding box center [287, 326] width 18 height 18
checkbox input "true"
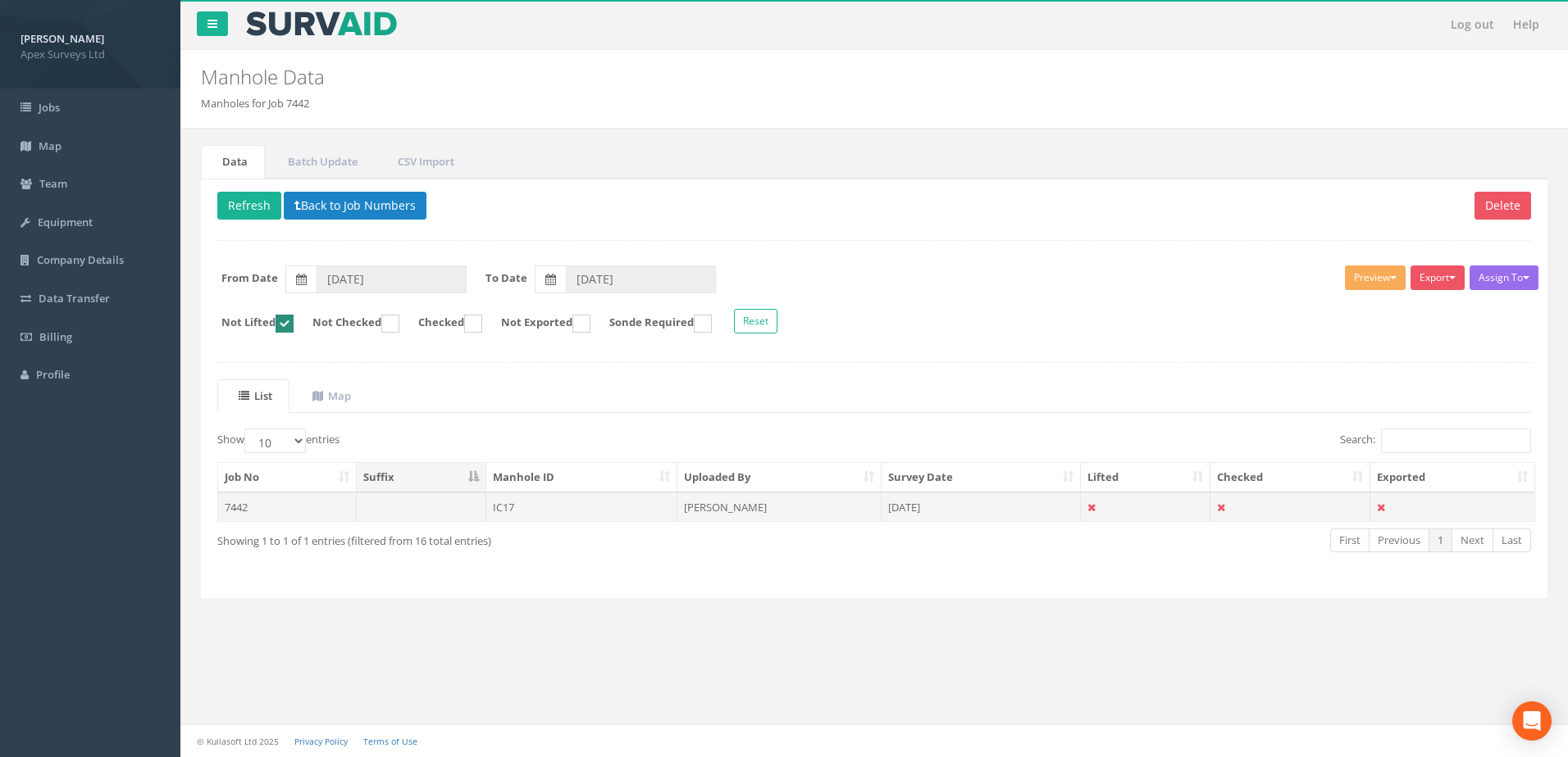
click at [787, 501] on td "[PERSON_NAME]" at bounding box center [779, 508] width 204 height 30
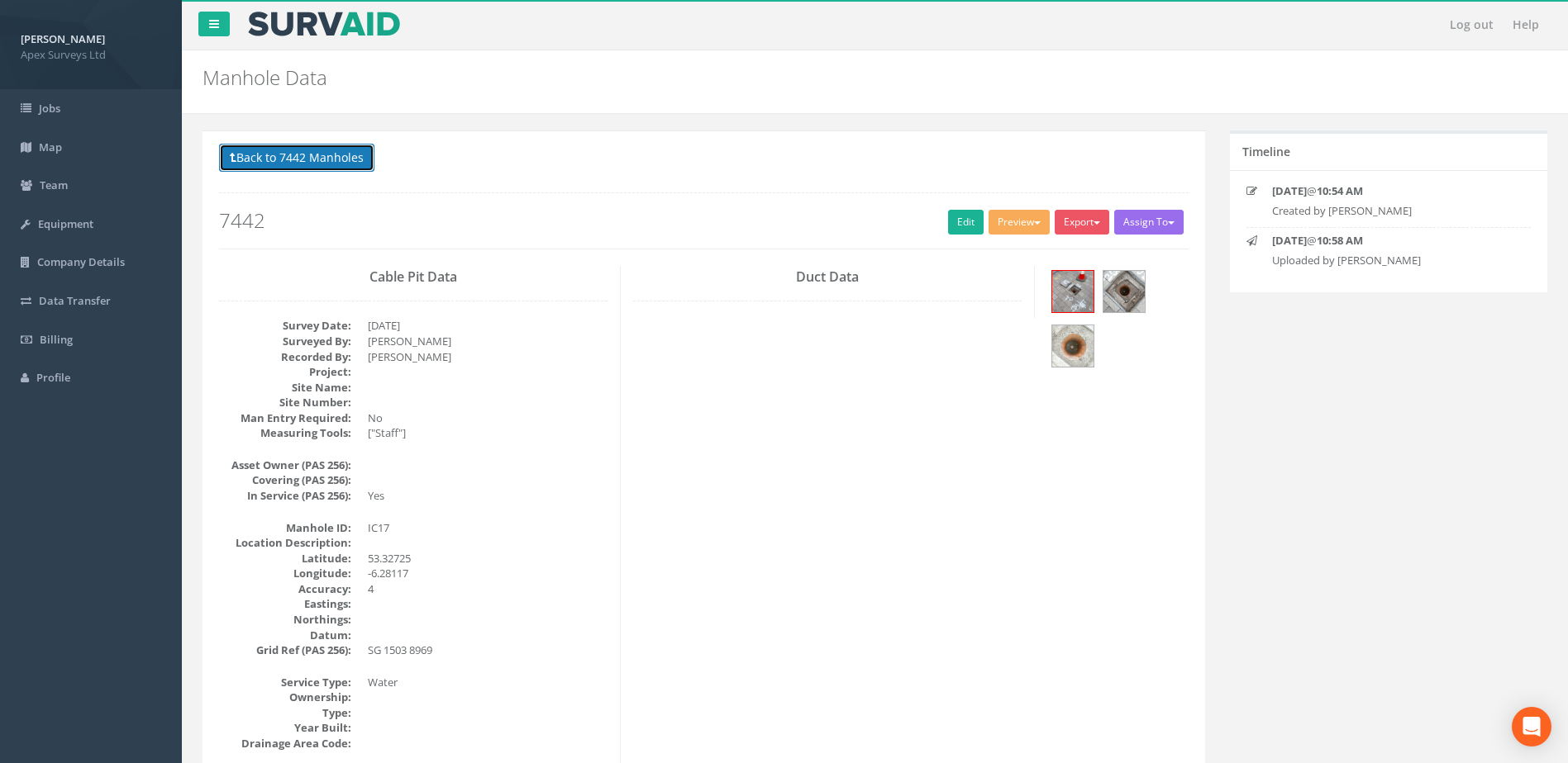
click at [316, 151] on button "Back to 7442 Manholes" at bounding box center [296, 158] width 155 height 28
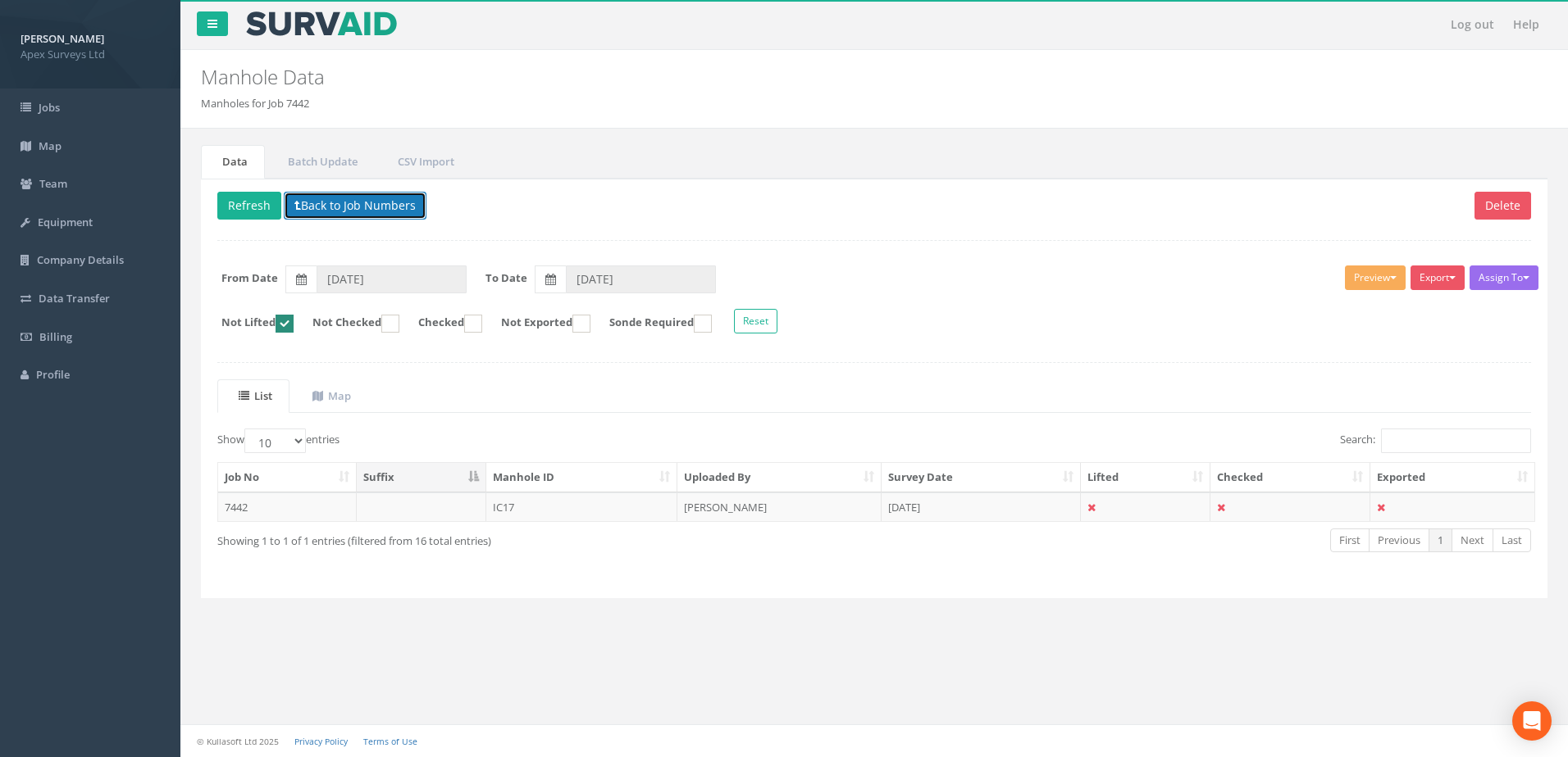
click at [356, 201] on button "Back to Job Numbers" at bounding box center [355, 206] width 143 height 28
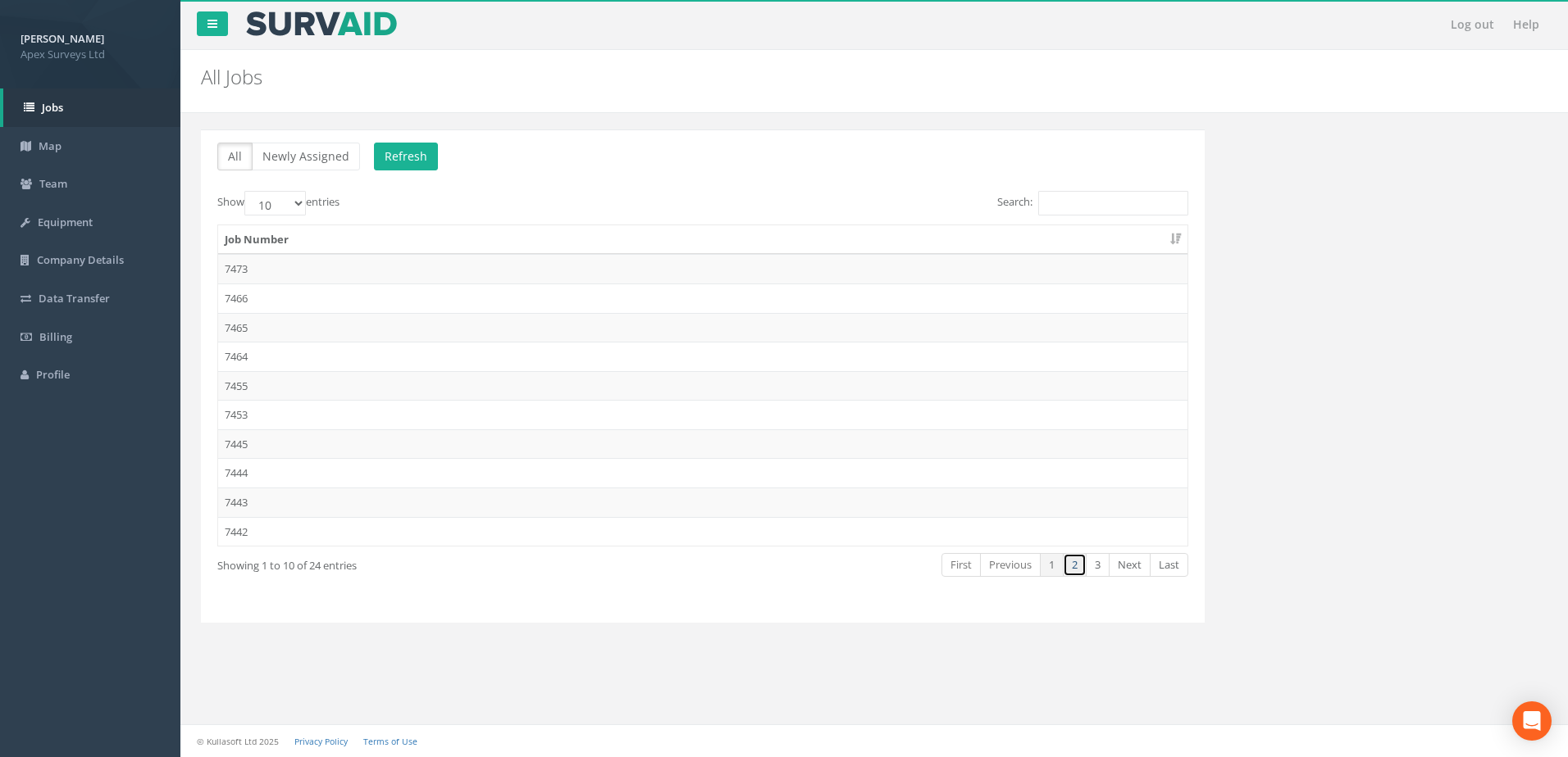
click at [1078, 568] on link "2" at bounding box center [1074, 565] width 23 height 23
click at [265, 412] on td "7432" at bounding box center [703, 415] width 970 height 30
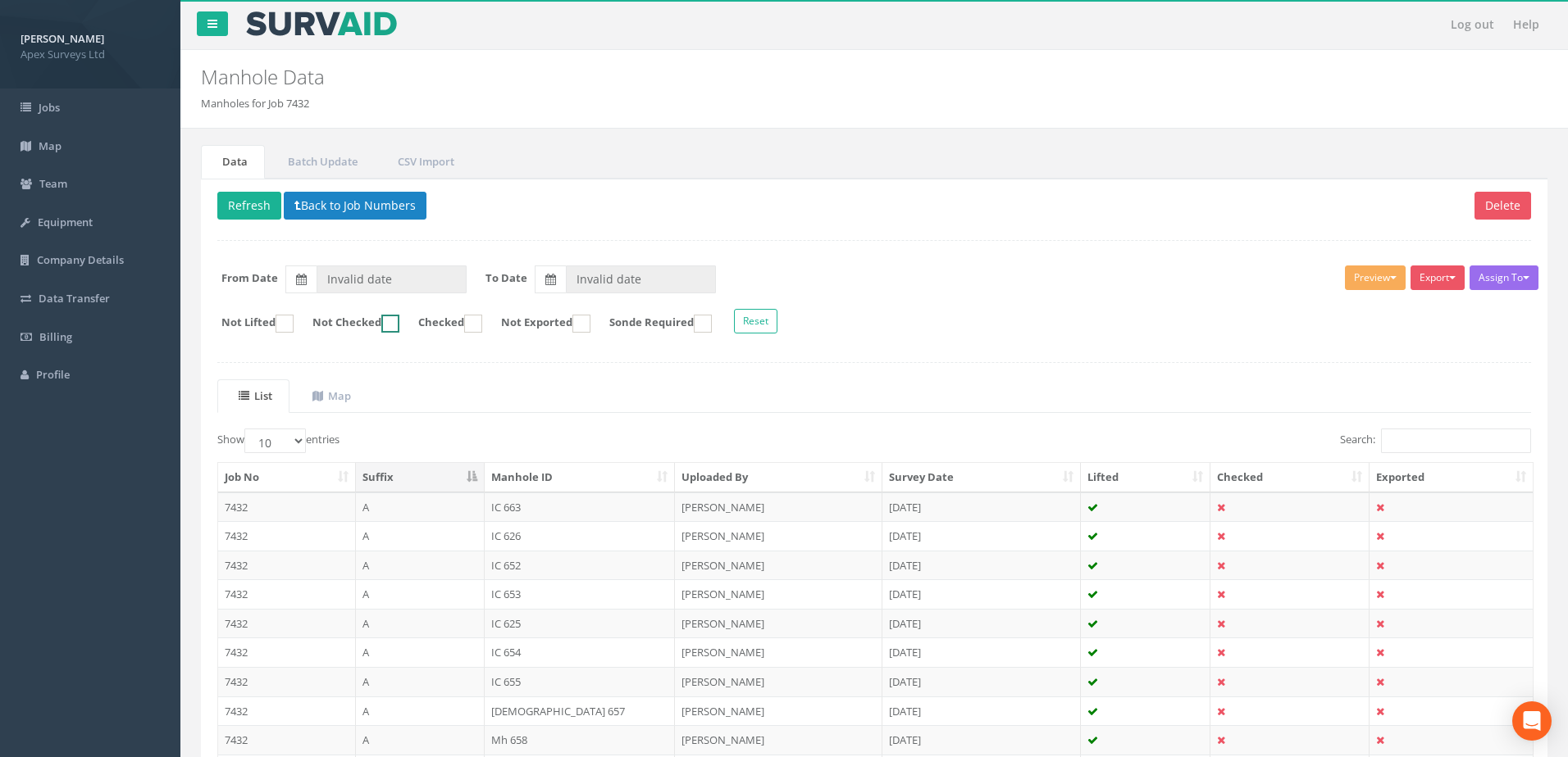
type input "[DATE]"
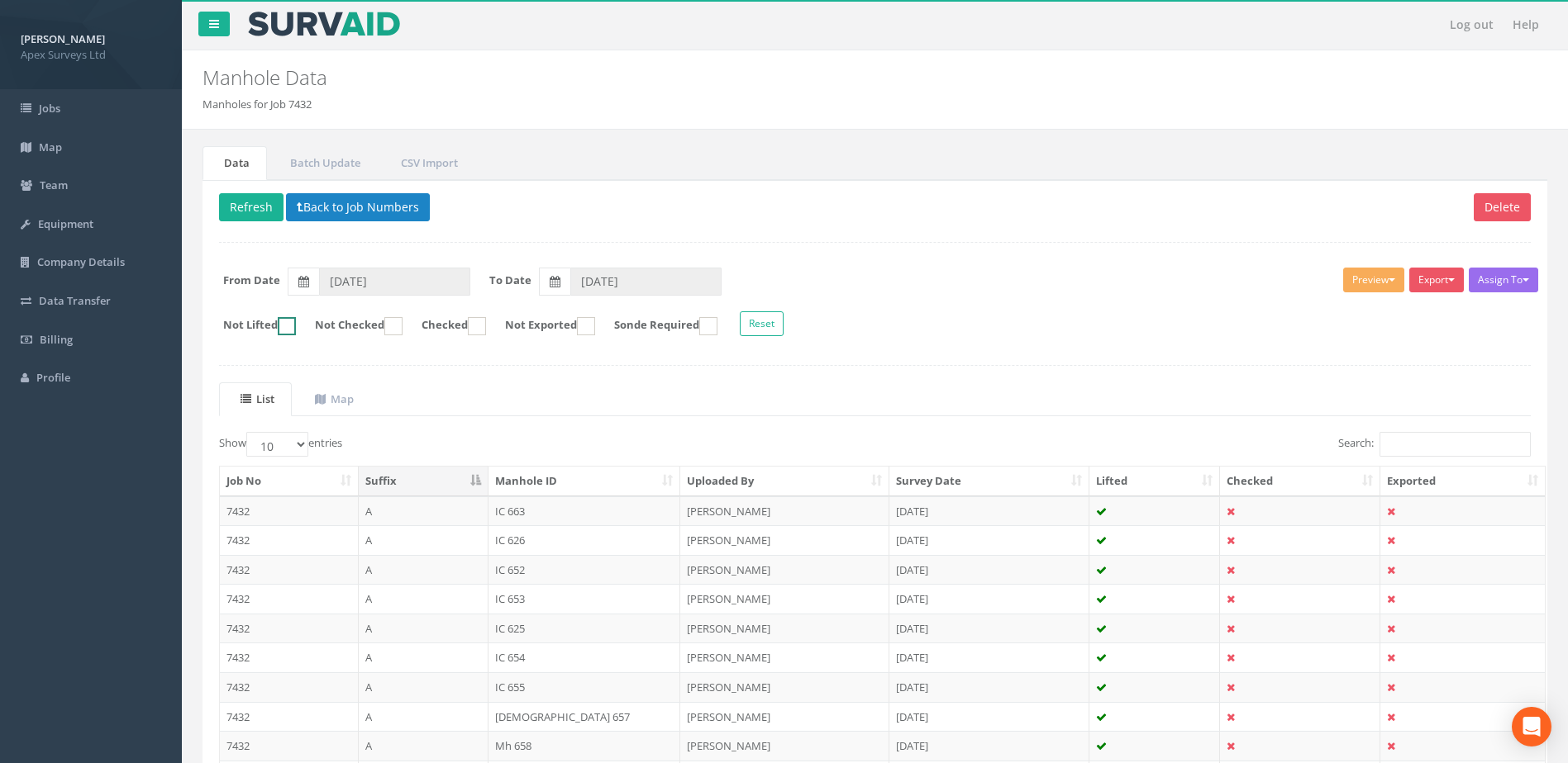
click at [296, 322] on ins at bounding box center [287, 326] width 18 height 18
checkbox input "true"
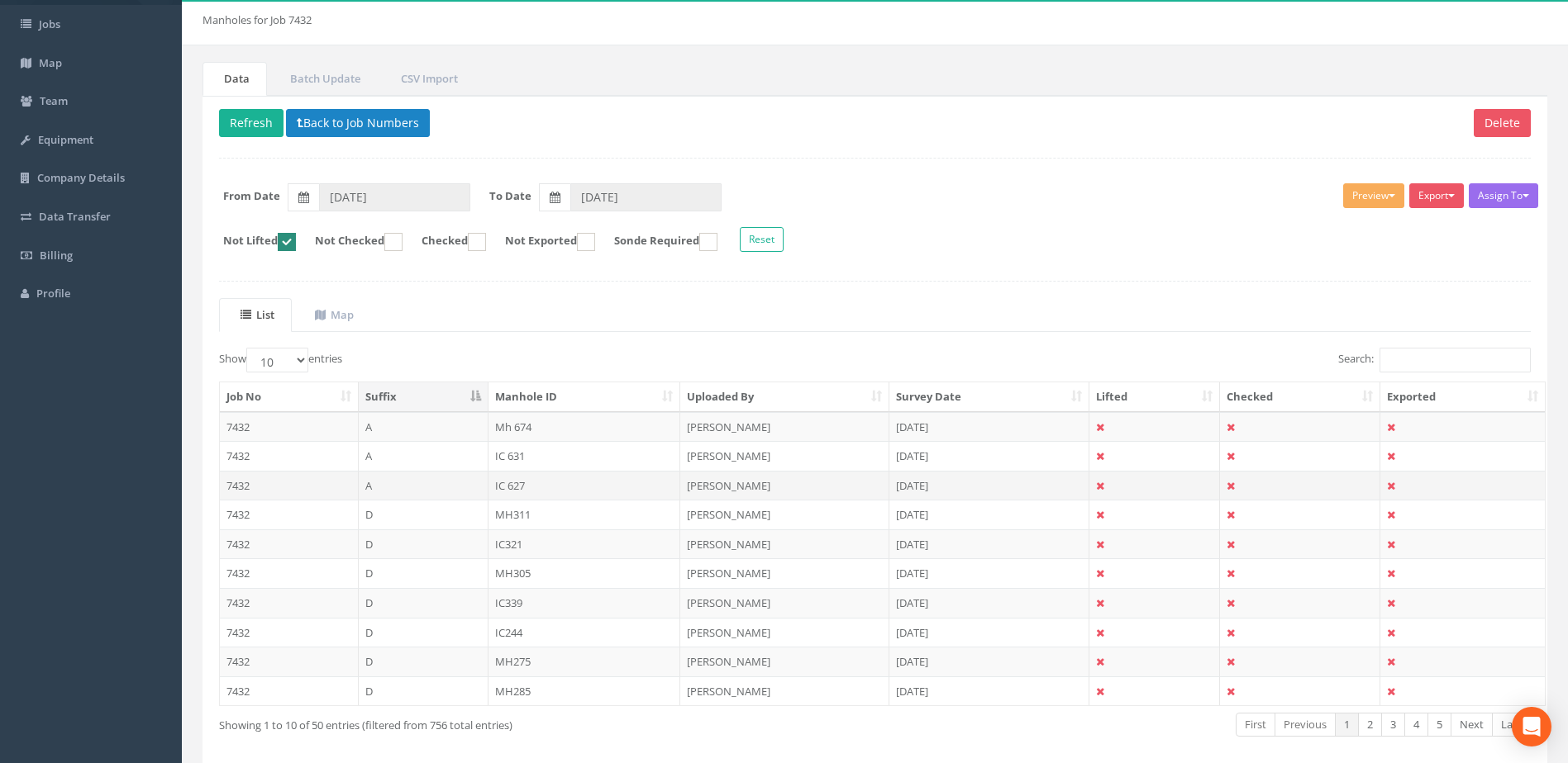
scroll to position [158, 0]
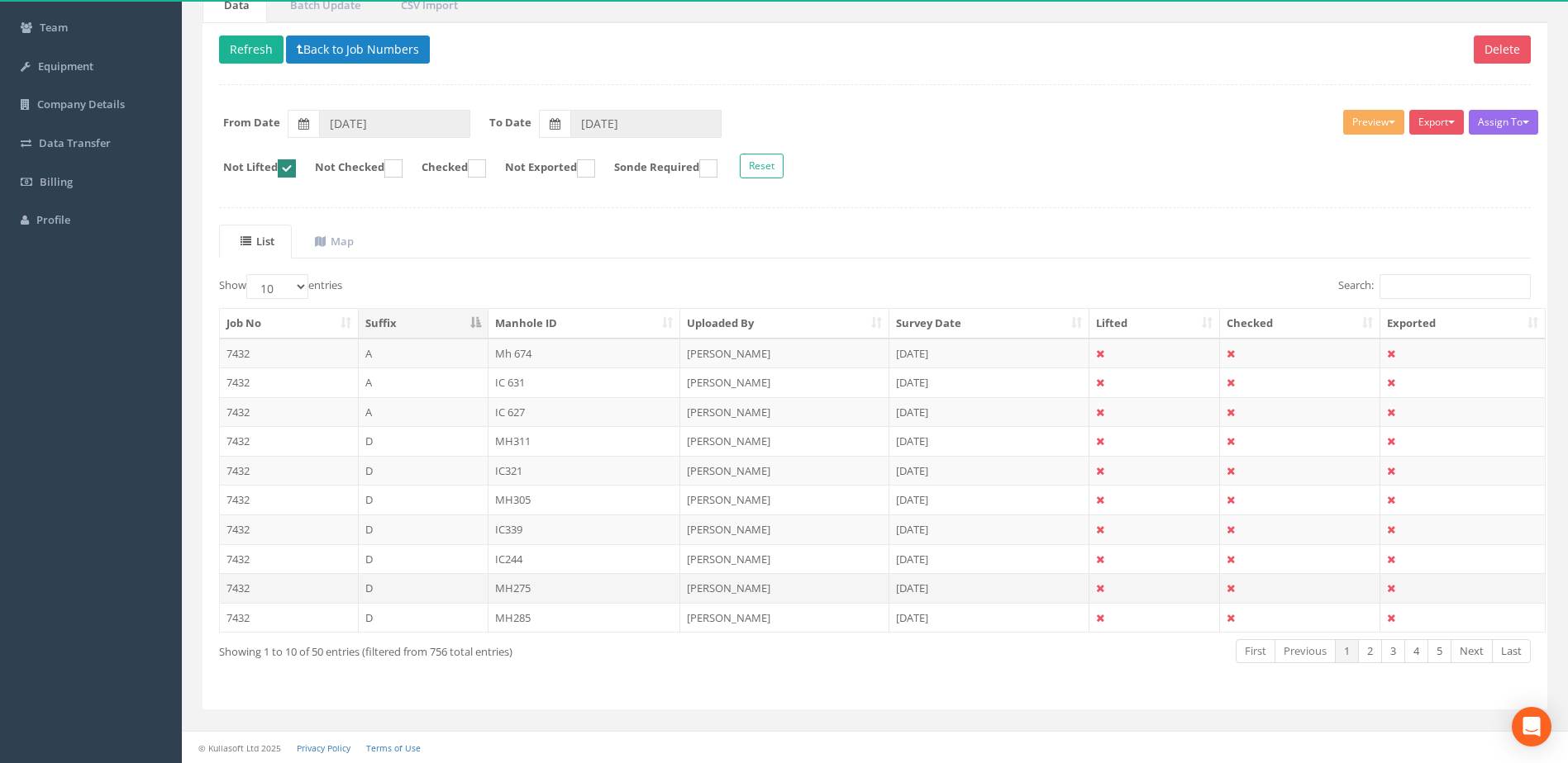
click at [540, 589] on td "MH275" at bounding box center [585, 589] width 193 height 30
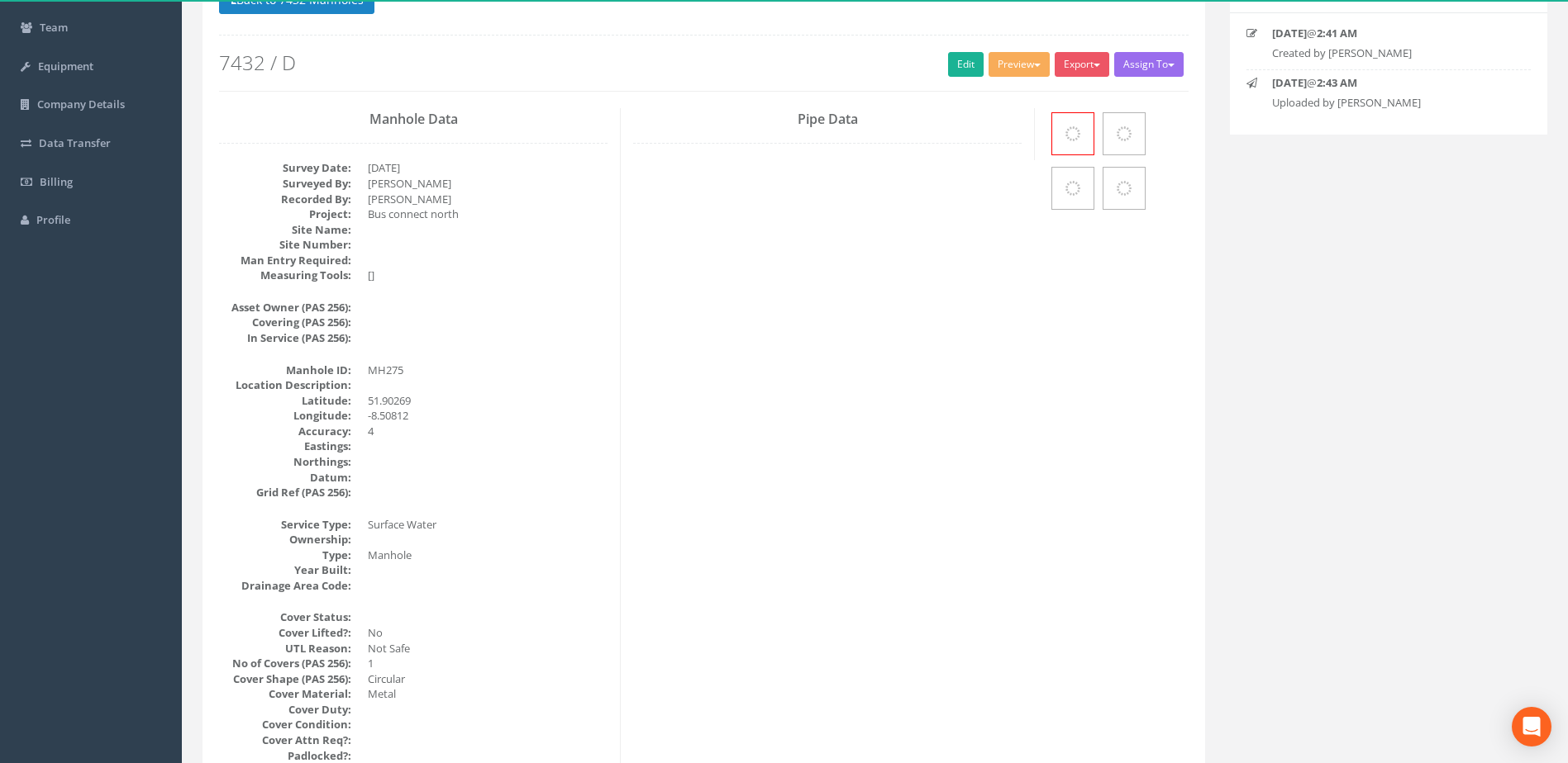
scroll to position [0, 0]
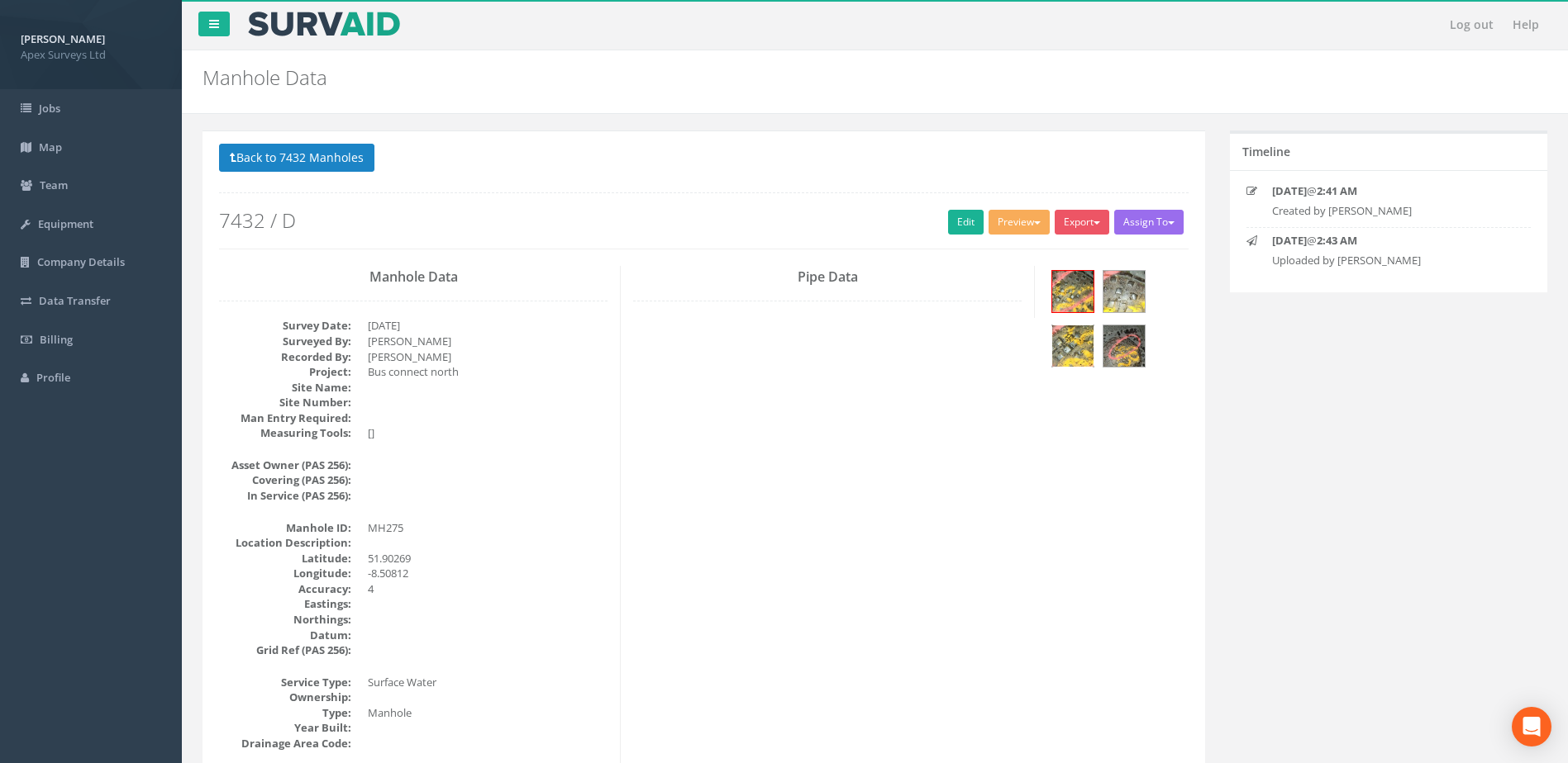
click at [1082, 347] on img at bounding box center [1073, 346] width 41 height 41
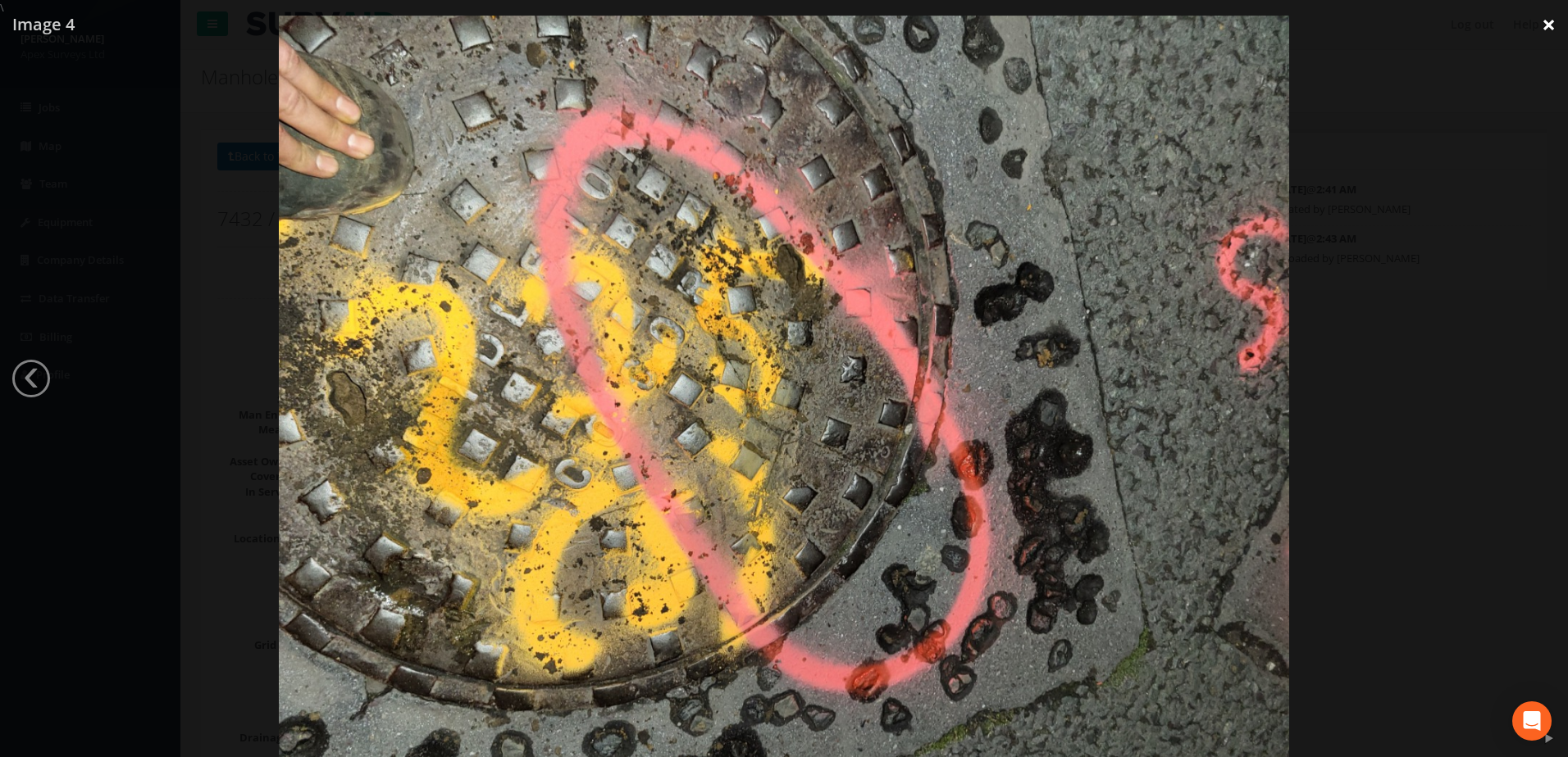
click at [1547, 24] on link "×" at bounding box center [1549, 24] width 38 height 50
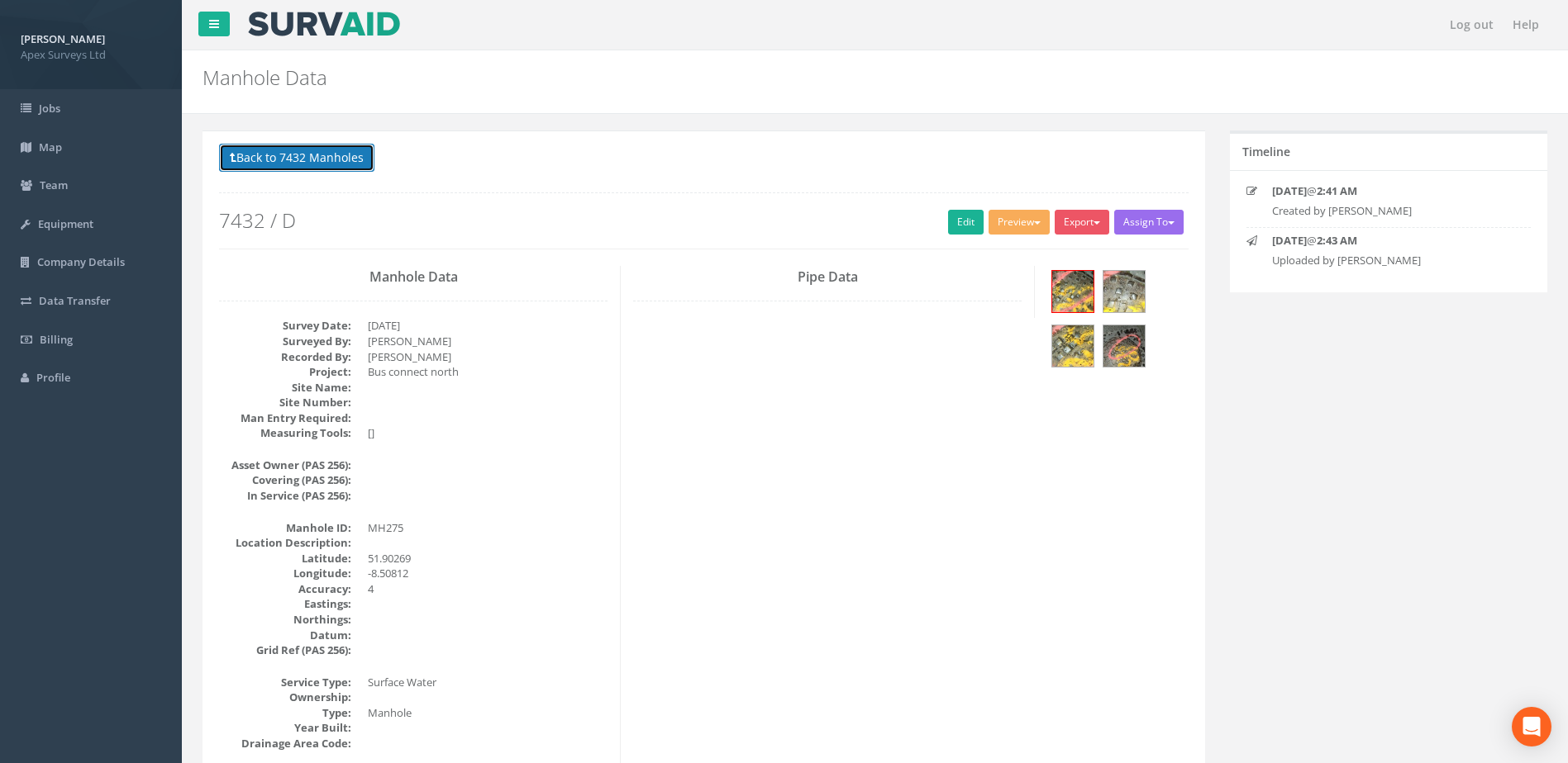
click at [308, 154] on button "Back to 7432 Manholes" at bounding box center [296, 158] width 155 height 28
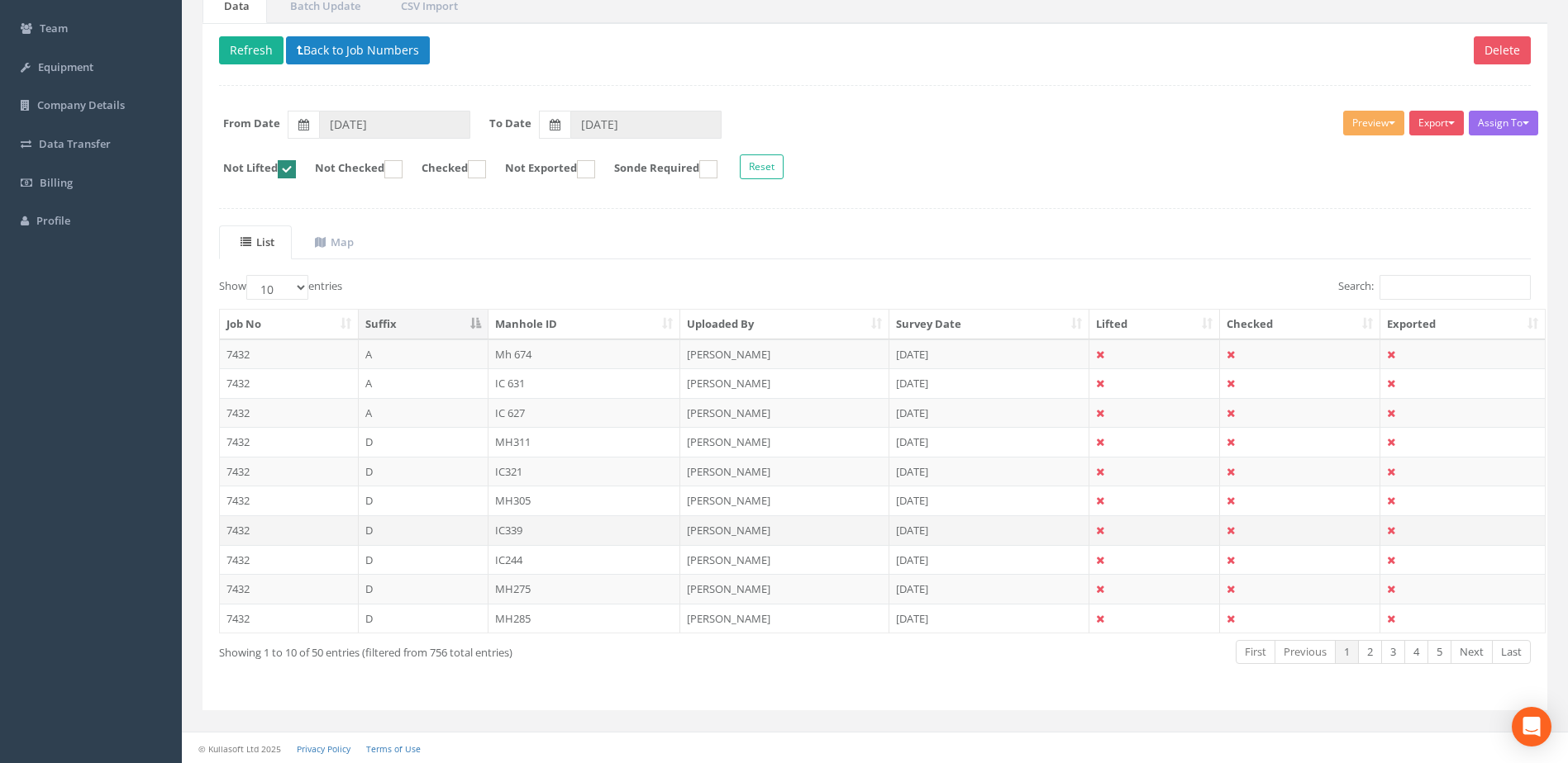
scroll to position [158, 0]
drag, startPoint x: 282, startPoint y: 279, endPoint x: 290, endPoint y: 291, distance: 14.4
click at [282, 279] on select "10 25 50 100" at bounding box center [277, 286] width 62 height 25
select select "100"
click at [249, 274] on select "10 25 50 100" at bounding box center [277, 286] width 62 height 25
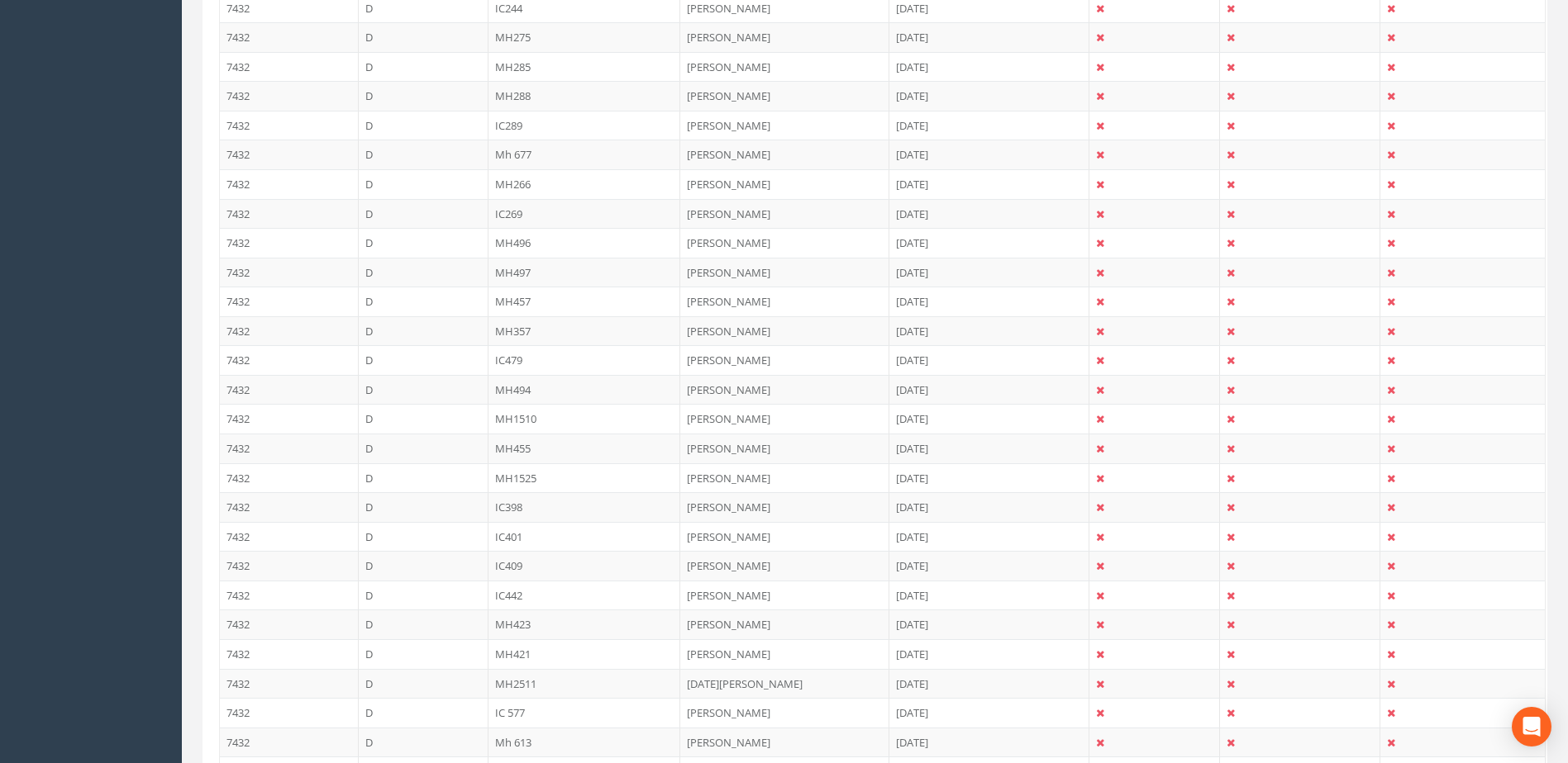
scroll to position [1333, 0]
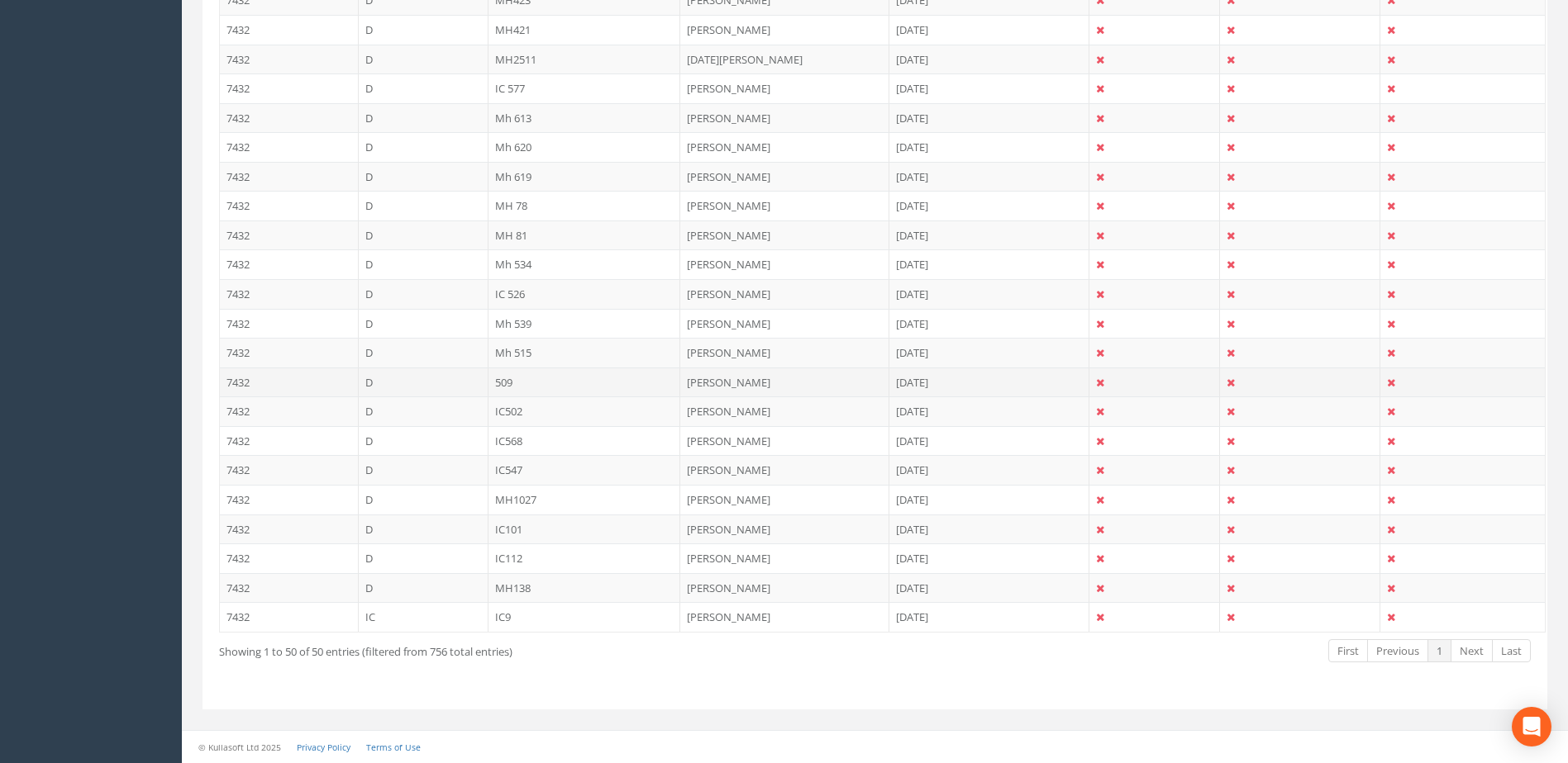
click at [736, 374] on td "[PERSON_NAME]" at bounding box center [784, 383] width 209 height 30
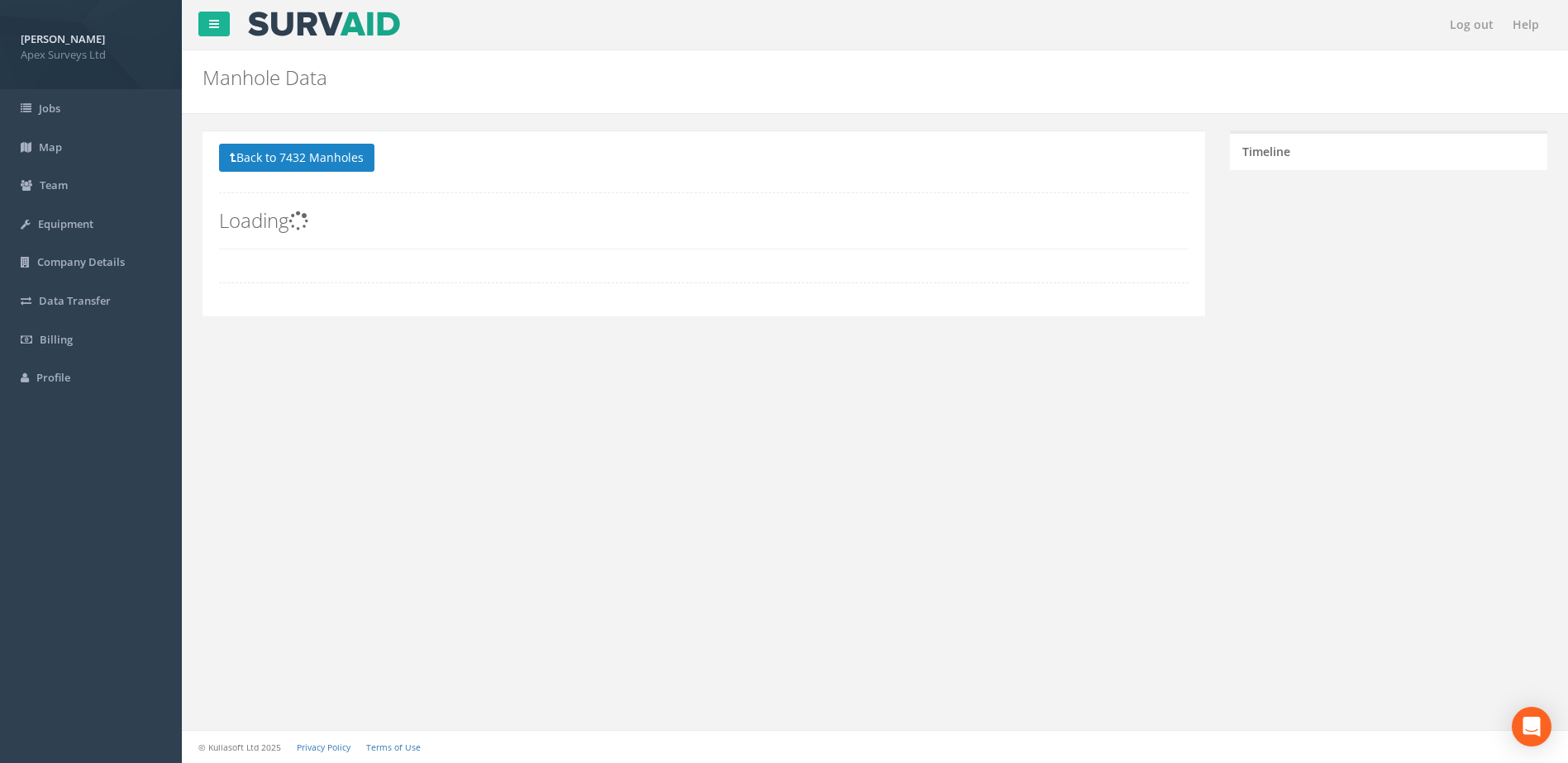
scroll to position [0, 0]
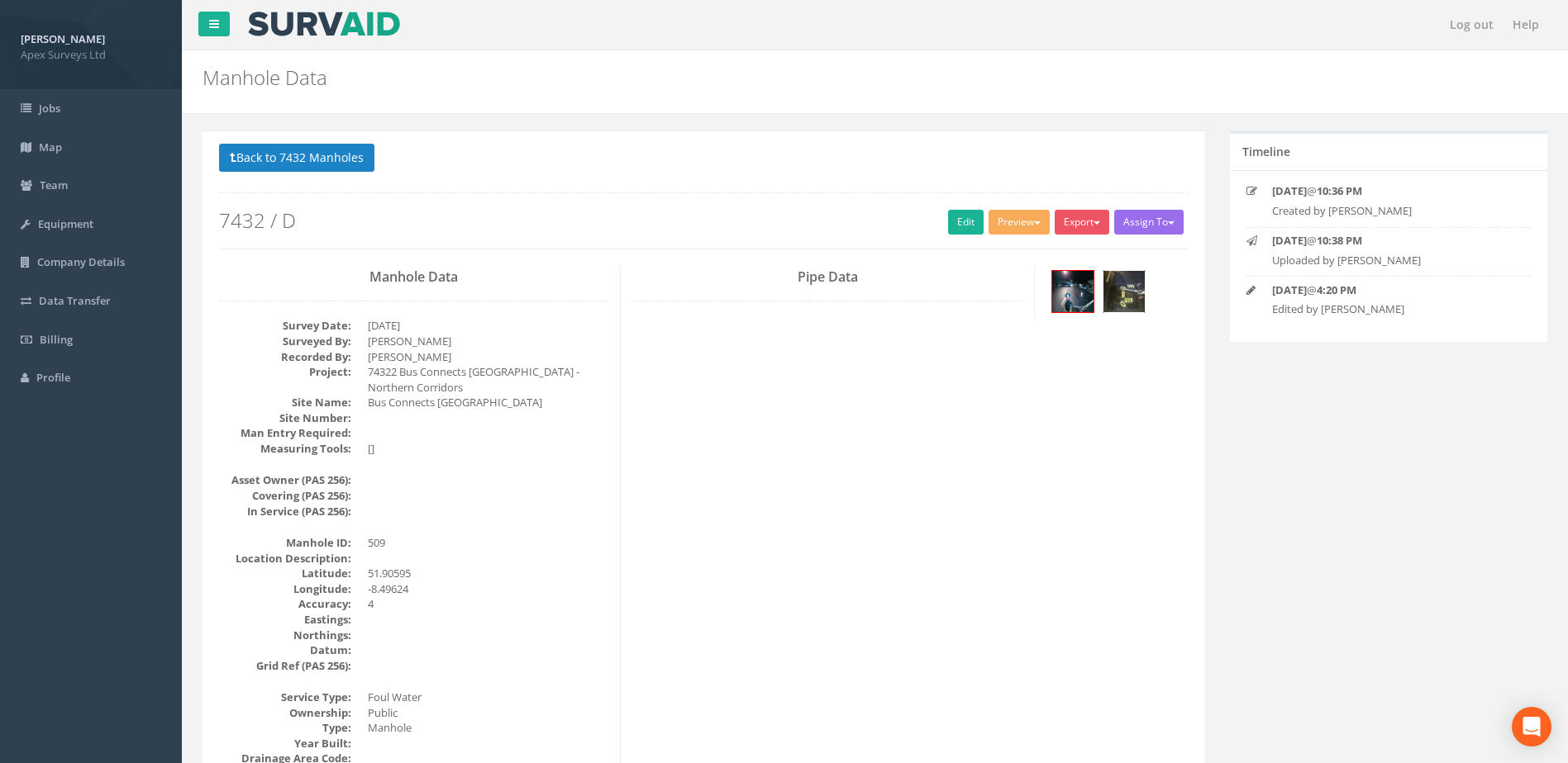
click at [1130, 297] on img at bounding box center [1124, 291] width 41 height 41
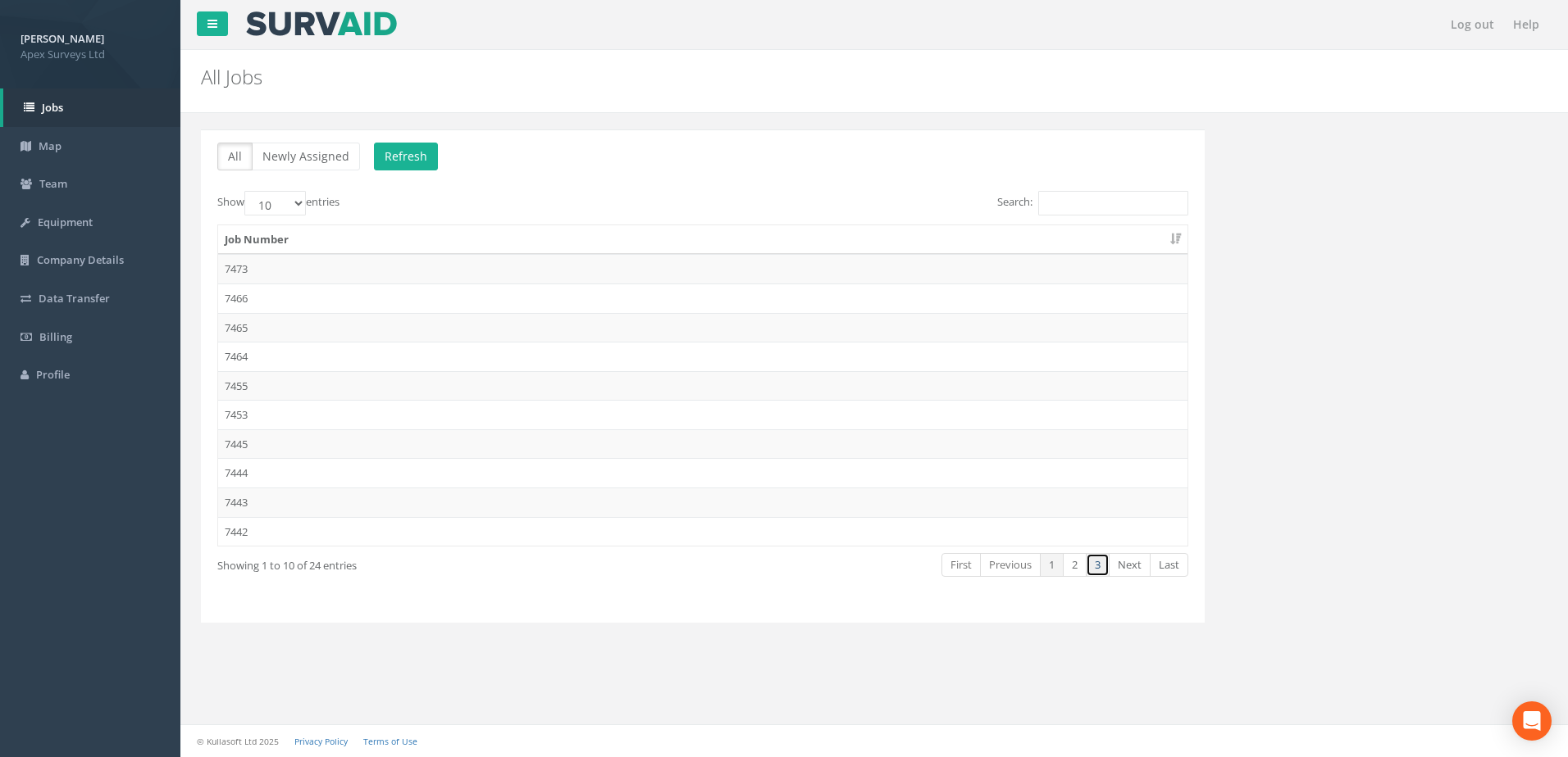
click at [1097, 561] on link "3" at bounding box center [1098, 565] width 23 height 23
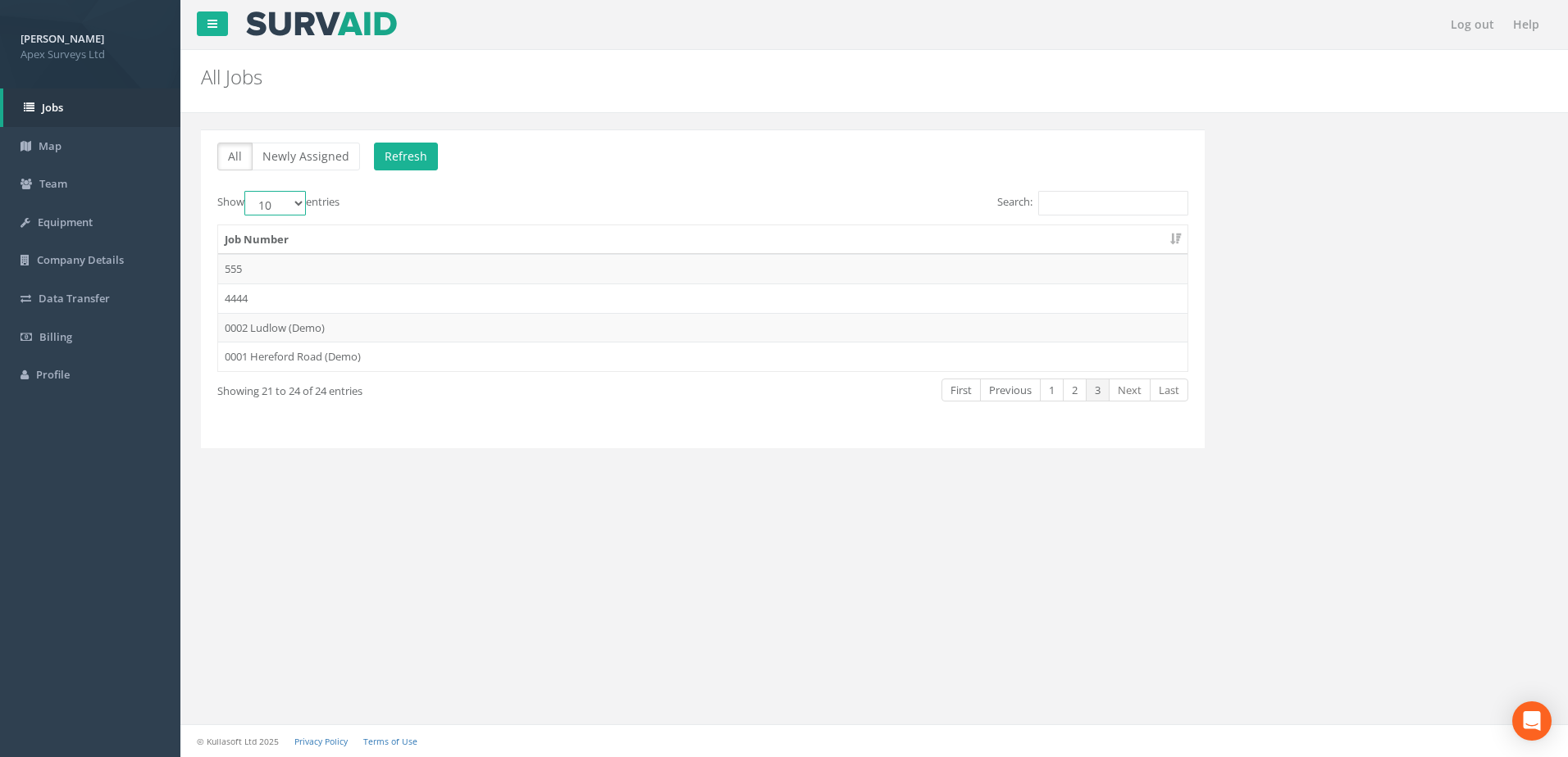
click at [263, 209] on select "10 25 50 100" at bounding box center [275, 203] width 62 height 24
select select "100"
click at [247, 191] on select "10 25 50 100" at bounding box center [275, 203] width 62 height 24
